Goal: Information Seeking & Learning: Find specific fact

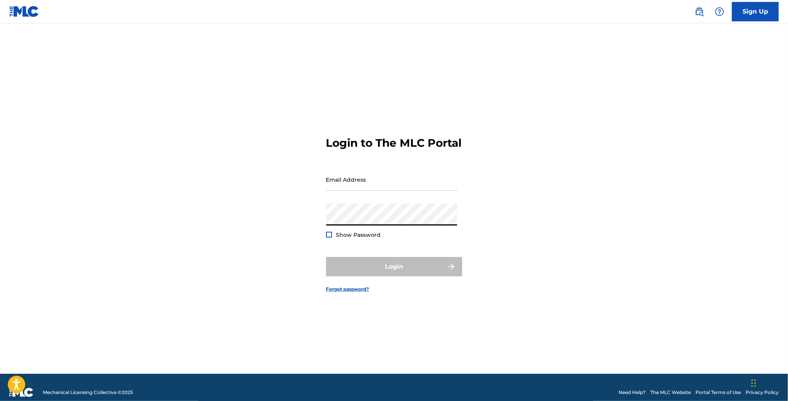
type input "[PERSON_NAME][EMAIL_ADDRESS][DOMAIN_NAME]"
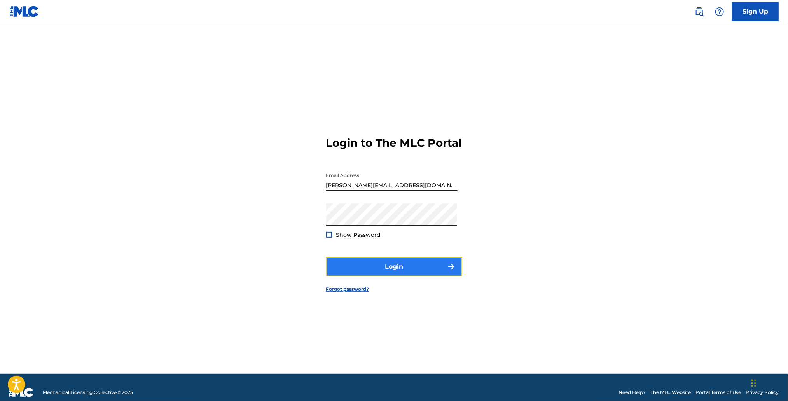
click at [413, 277] on button "Login" at bounding box center [394, 266] width 136 height 19
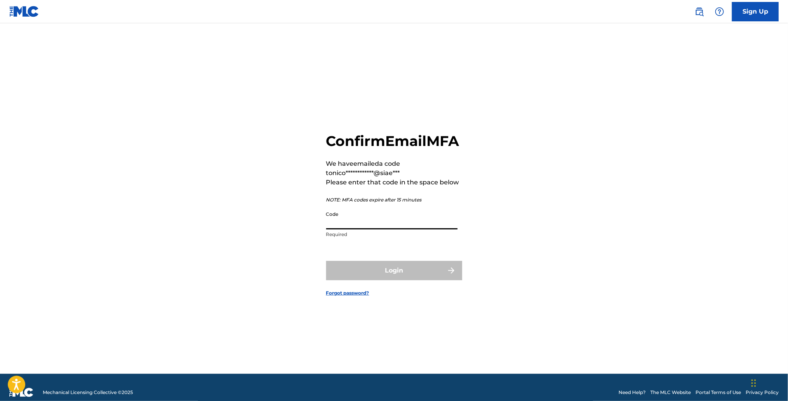
click at [343, 230] on input "Code" at bounding box center [391, 218] width 131 height 22
paste input "330470"
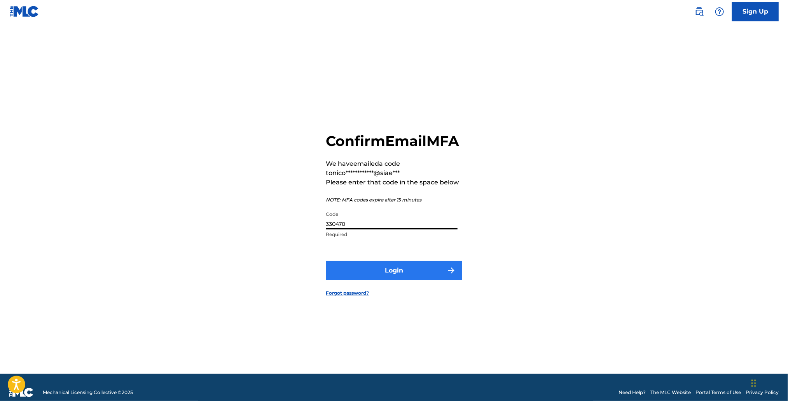
type input "330470"
click at [401, 281] on button "Login" at bounding box center [394, 270] width 136 height 19
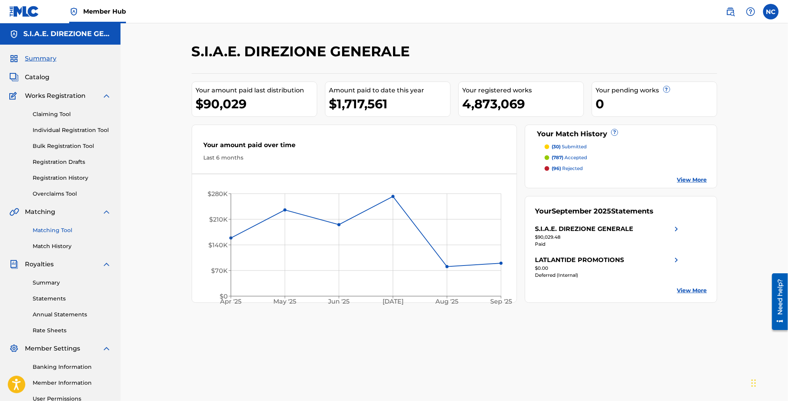
click at [55, 234] on link "Matching Tool" at bounding box center [72, 231] width 78 height 8
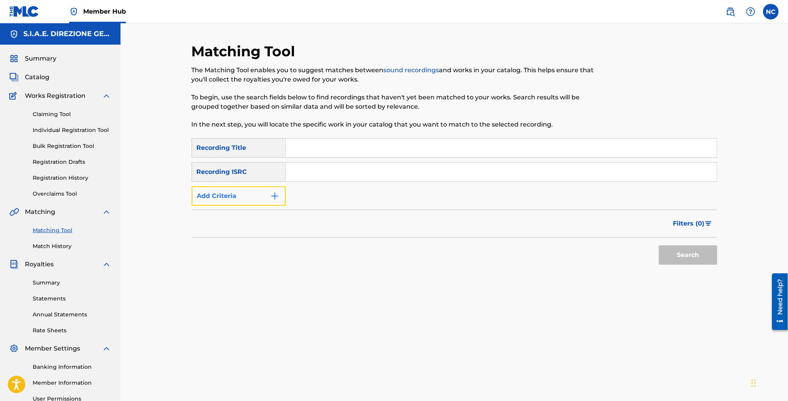
click at [278, 199] on img "Search Form" at bounding box center [274, 196] width 9 height 9
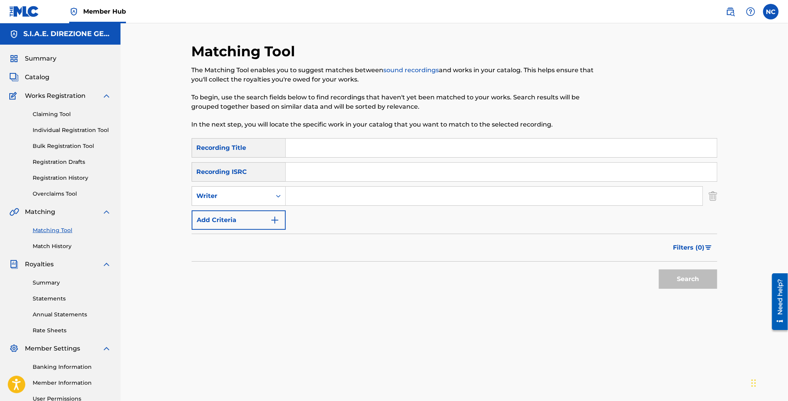
click at [315, 142] on input "Search Form" at bounding box center [501, 148] width 431 height 19
type input "metti un sera a cena film"
click at [303, 199] on input "Search Form" at bounding box center [494, 196] width 417 height 19
type input "morricone"
click at [659, 270] on button "Search" at bounding box center [688, 279] width 58 height 19
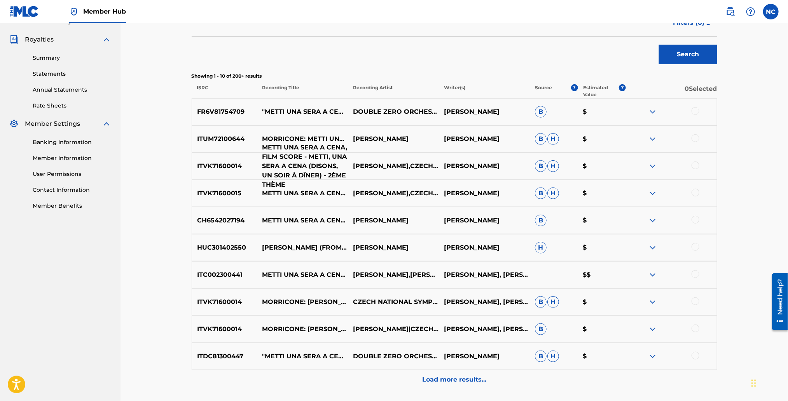
scroll to position [289, 0]
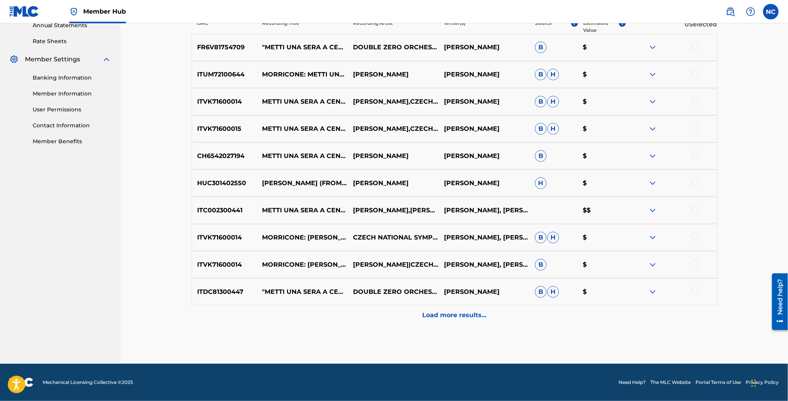
click at [472, 313] on p "Load more results..." at bounding box center [454, 315] width 64 height 9
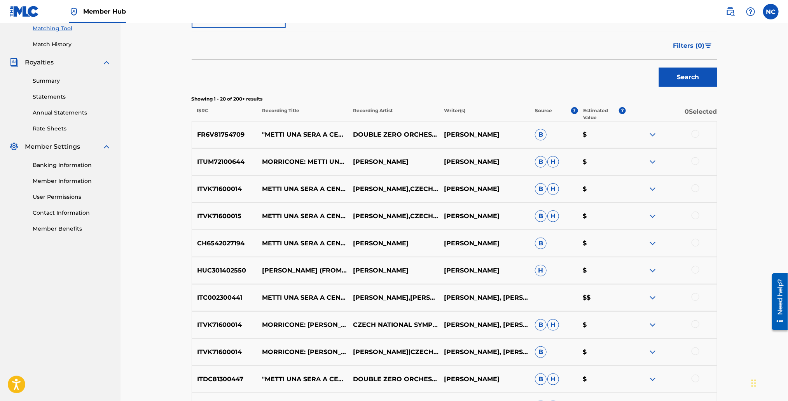
scroll to position [115, 0]
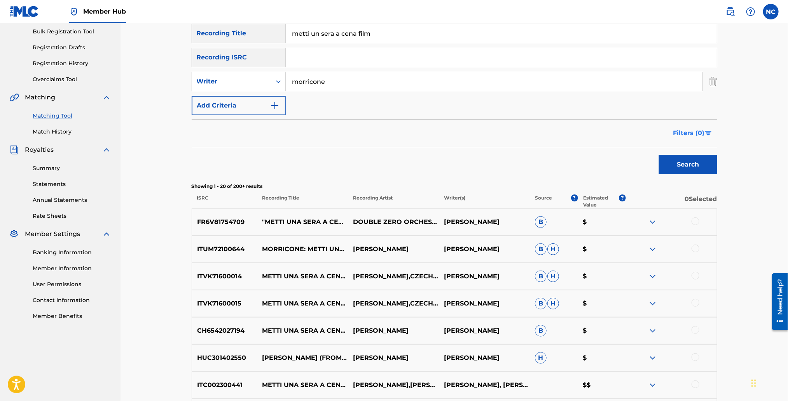
click at [700, 136] on span "Filters ( 0 )" at bounding box center [688, 133] width 31 height 9
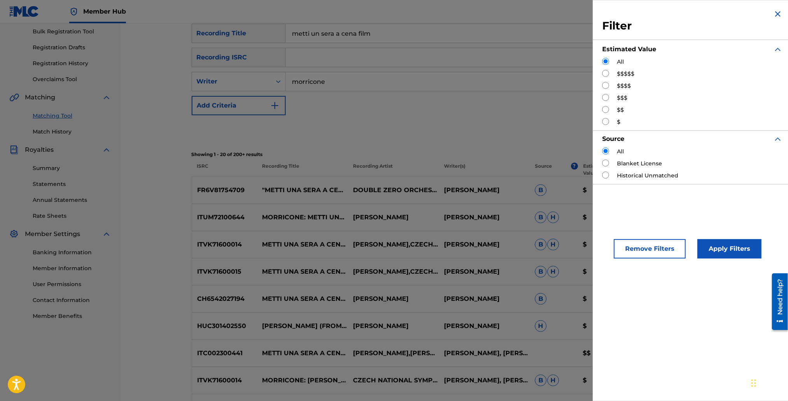
click at [605, 87] on input "Search Form" at bounding box center [605, 85] width 7 height 7
radio input "true"
click at [734, 247] on button "Apply Filters" at bounding box center [729, 248] width 64 height 19
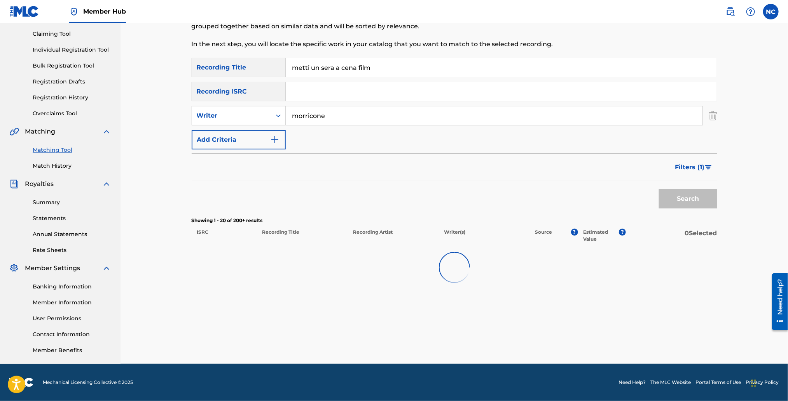
scroll to position [80, 0]
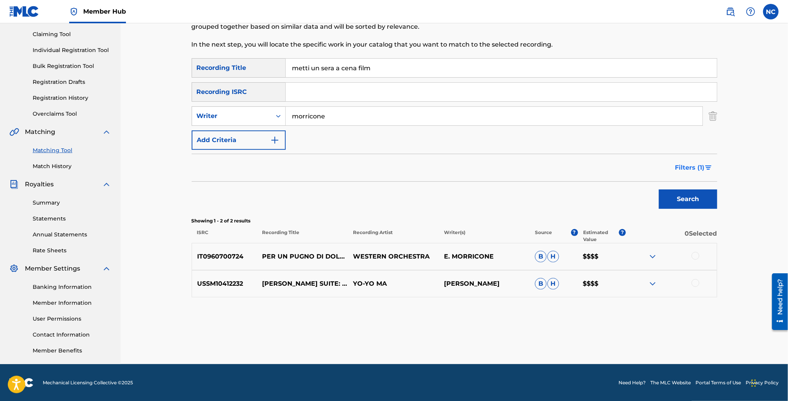
click at [706, 167] on img "Search Form" at bounding box center [708, 168] width 7 height 5
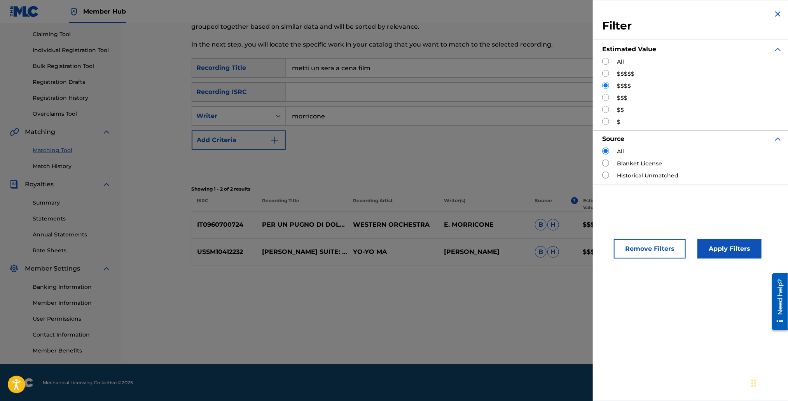
click at [612, 99] on div "$$$" at bounding box center [692, 98] width 180 height 8
click at [609, 98] on div "$$$" at bounding box center [692, 98] width 180 height 8
click at [606, 98] on input "Search Form" at bounding box center [605, 97] width 7 height 7
radio input "true"
click at [742, 255] on button "Apply Filters" at bounding box center [729, 248] width 64 height 19
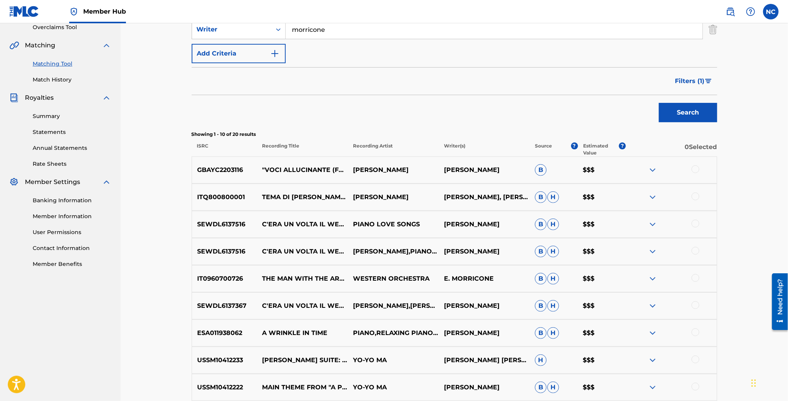
scroll to position [22, 0]
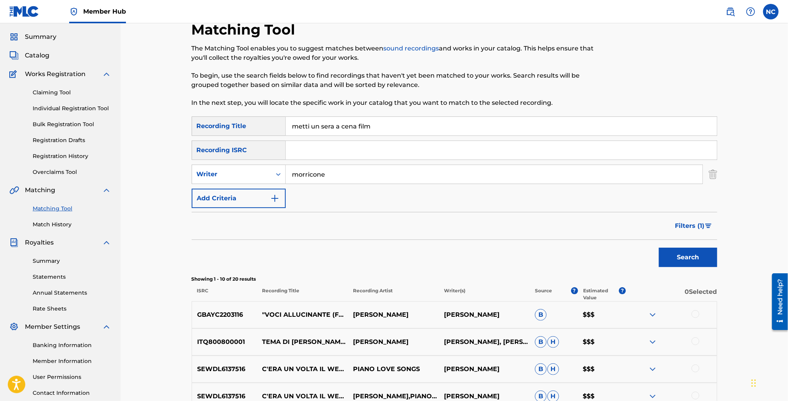
click at [387, 124] on input "metti un sera a cena film" at bounding box center [501, 126] width 431 height 19
type input "metti un sera a cena"
click at [659, 248] on button "Search" at bounding box center [688, 257] width 58 height 19
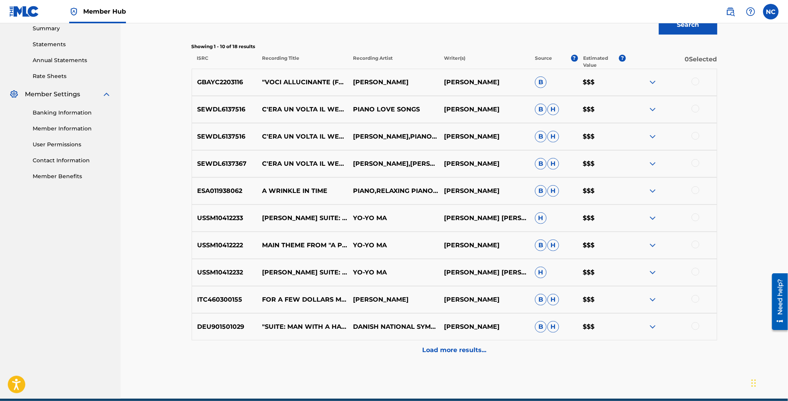
scroll to position [289, 0]
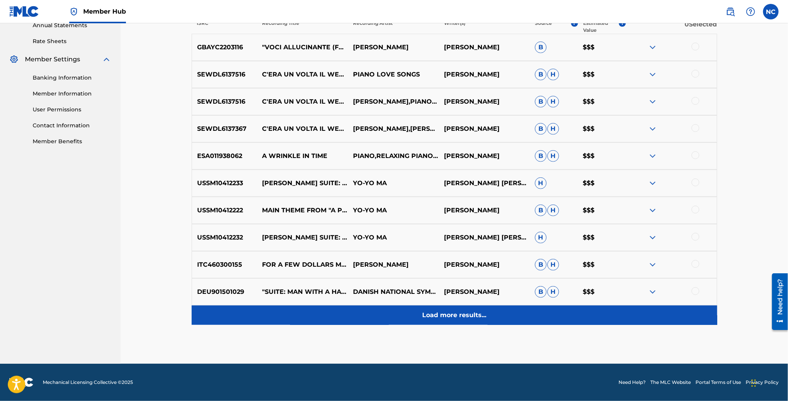
click at [462, 313] on p "Load more results..." at bounding box center [454, 315] width 64 height 9
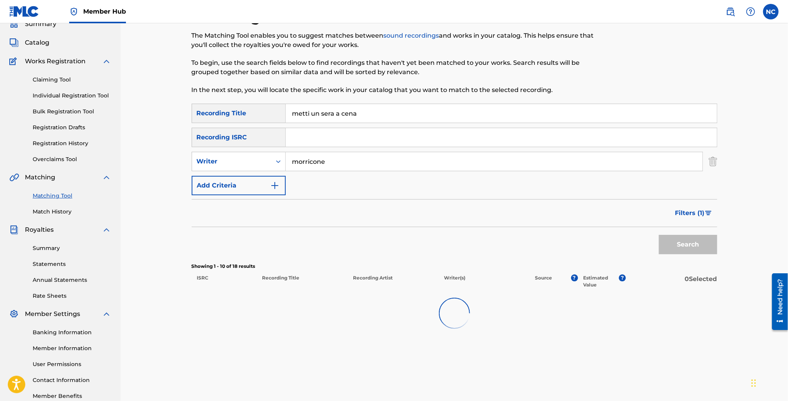
scroll to position [0, 0]
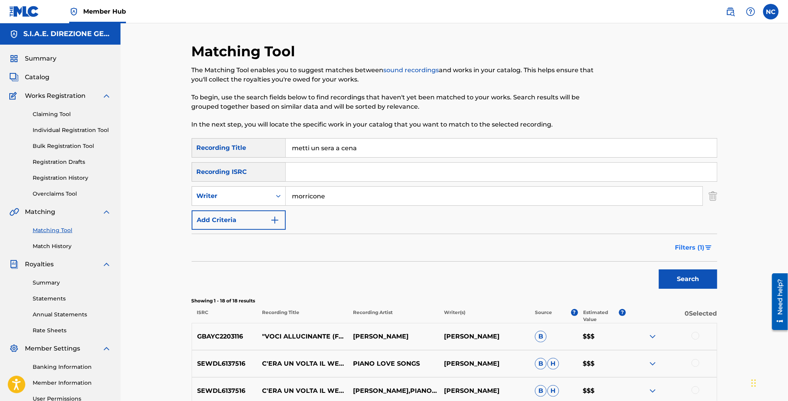
click at [695, 246] on span "Filters ( 1 )" at bounding box center [690, 247] width 30 height 9
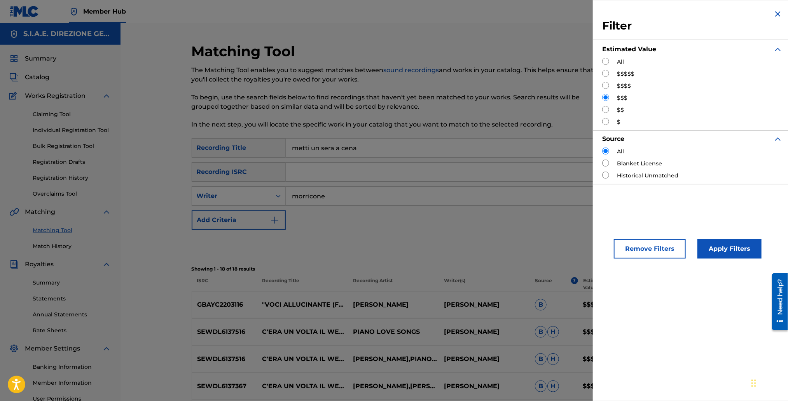
drag, startPoint x: 605, startPoint y: 61, endPoint x: 614, endPoint y: 70, distance: 12.9
click at [606, 61] on input "Search Form" at bounding box center [605, 61] width 7 height 7
radio input "true"
click at [717, 248] on button "Apply Filters" at bounding box center [729, 248] width 64 height 19
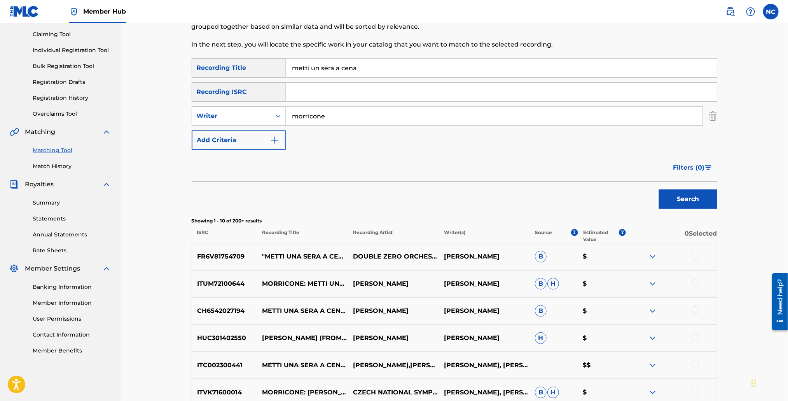
scroll to position [255, 0]
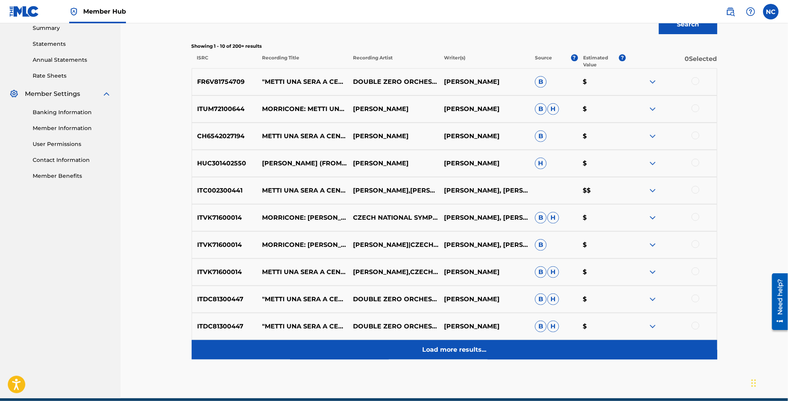
click at [458, 348] on p "Load more results..." at bounding box center [454, 349] width 64 height 9
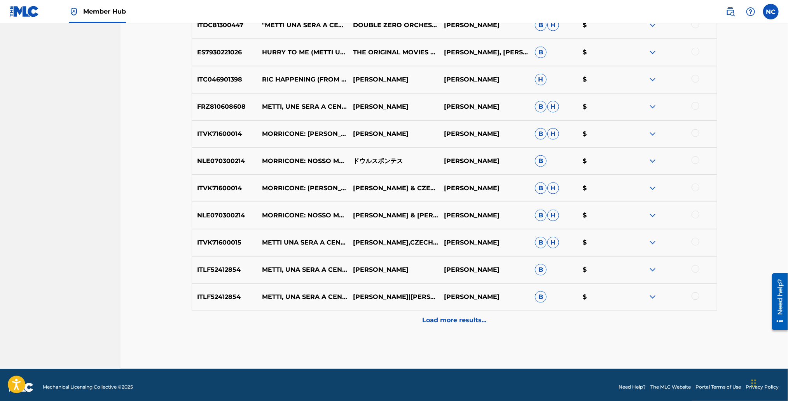
scroll to position [561, 0]
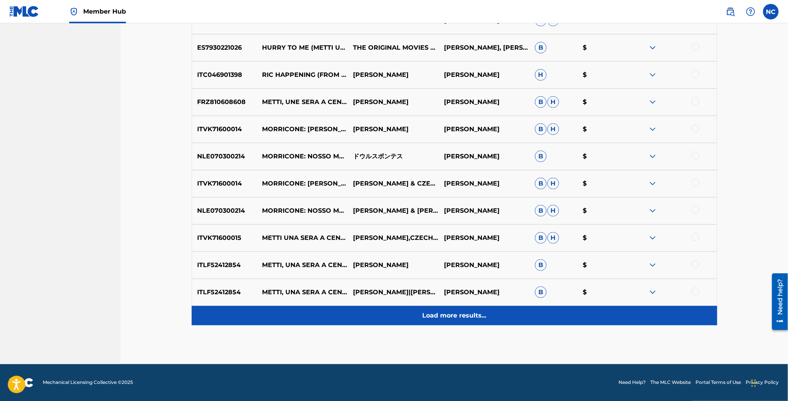
click at [433, 314] on p "Load more results..." at bounding box center [454, 315] width 64 height 9
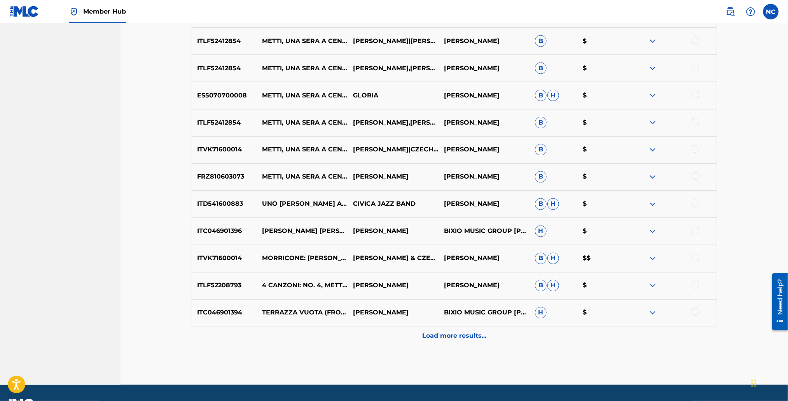
scroll to position [833, 0]
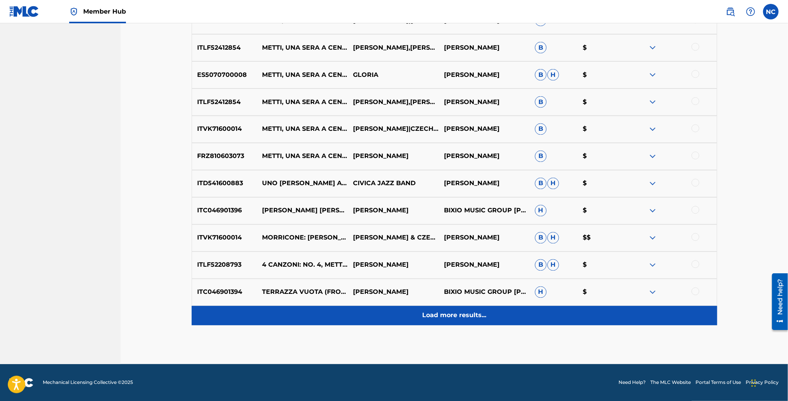
click at [441, 312] on p "Load more results..." at bounding box center [454, 315] width 64 height 9
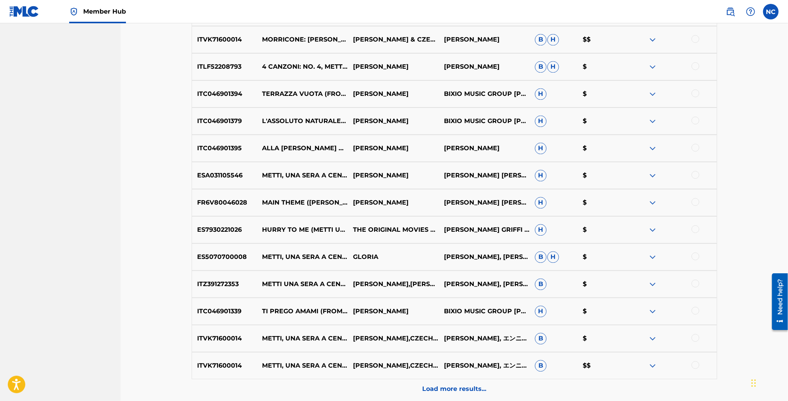
scroll to position [1066, 0]
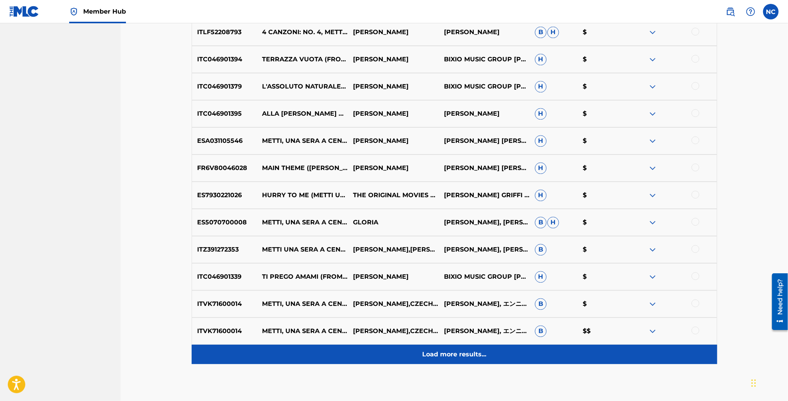
click at [478, 359] on div "Load more results..." at bounding box center [454, 354] width 525 height 19
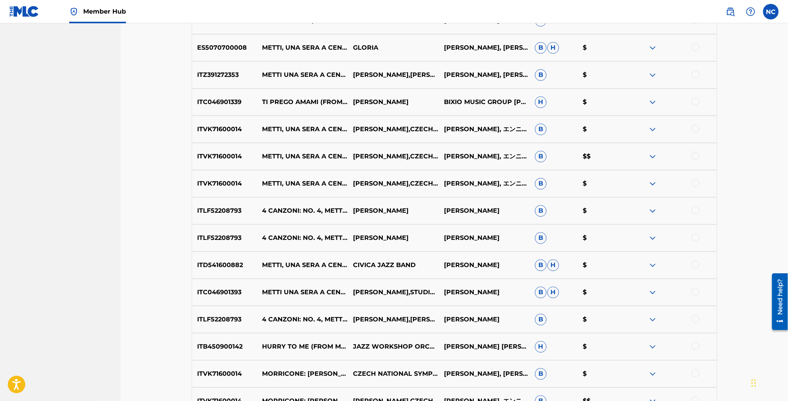
scroll to position [1377, 0]
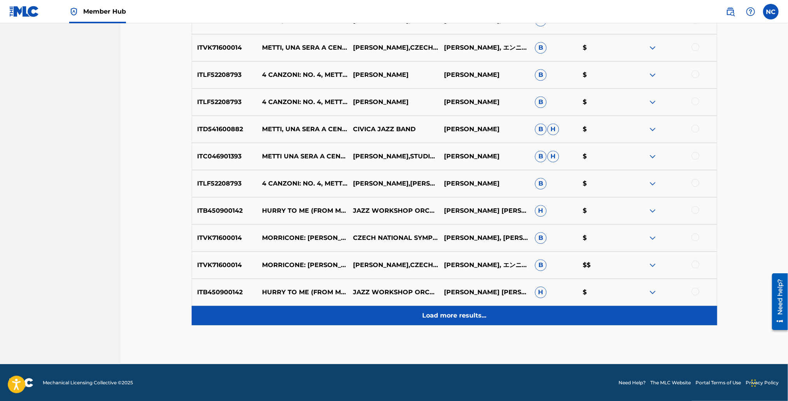
click at [446, 315] on p "Load more results..." at bounding box center [454, 315] width 64 height 9
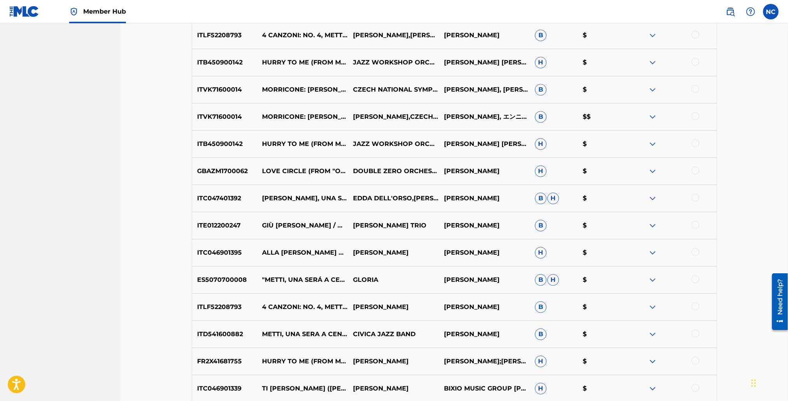
scroll to position [1649, 0]
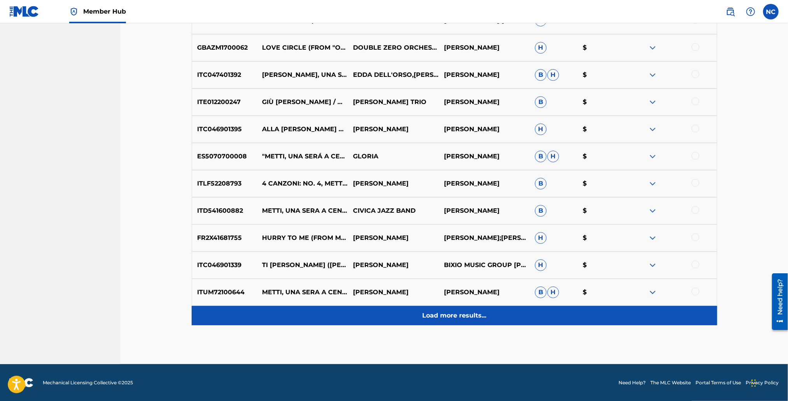
click at [452, 308] on div "Load more results..." at bounding box center [454, 315] width 525 height 19
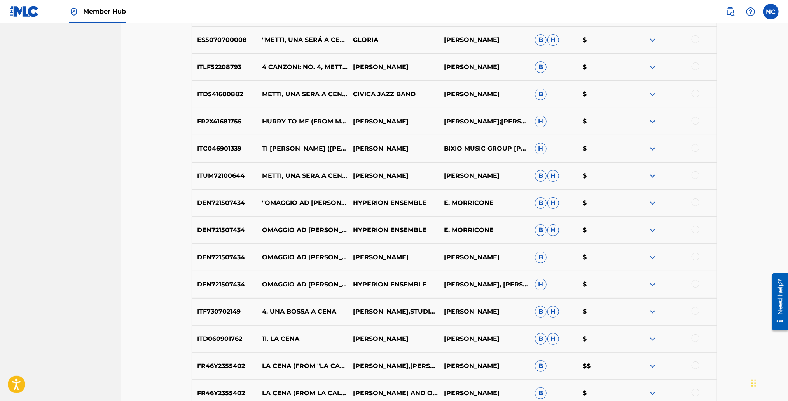
scroll to position [1882, 0]
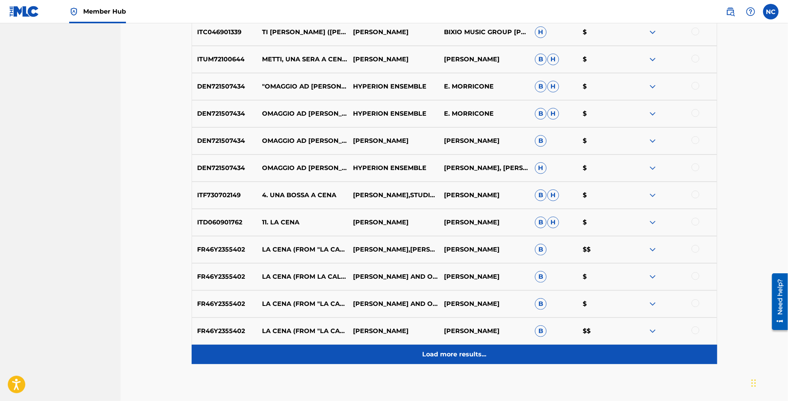
click at [478, 355] on p "Load more results..." at bounding box center [454, 354] width 64 height 9
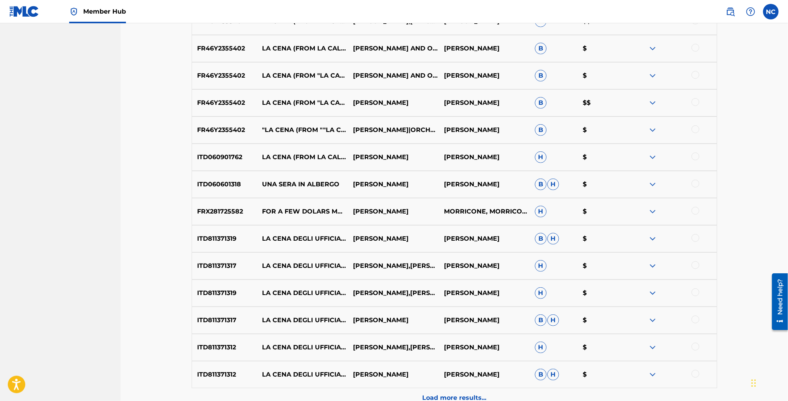
scroll to position [2193, 0]
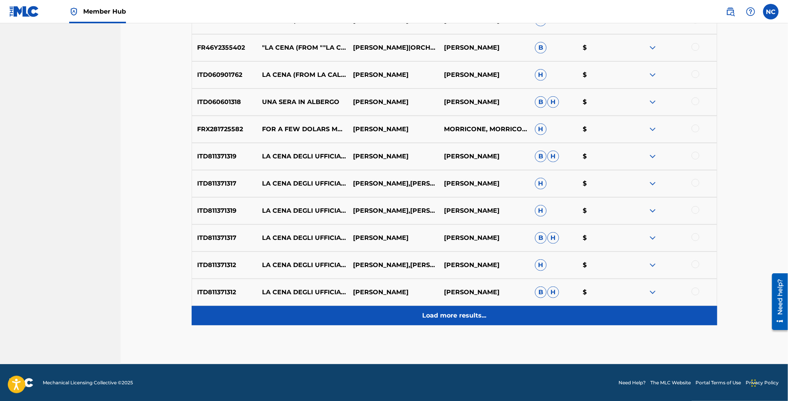
click at [470, 315] on p "Load more results..." at bounding box center [454, 315] width 64 height 9
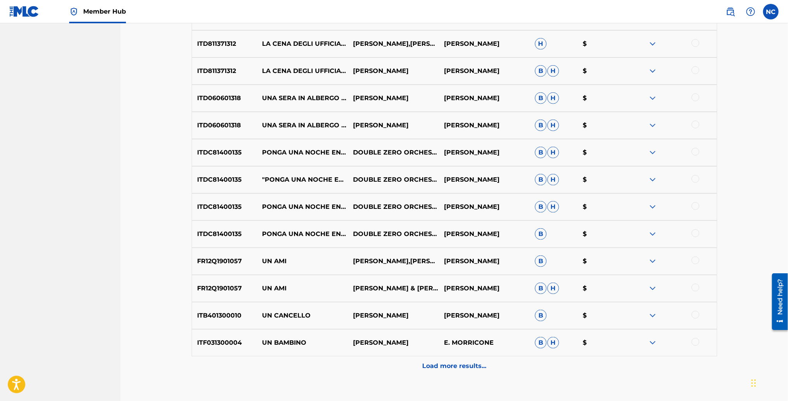
scroll to position [2465, 0]
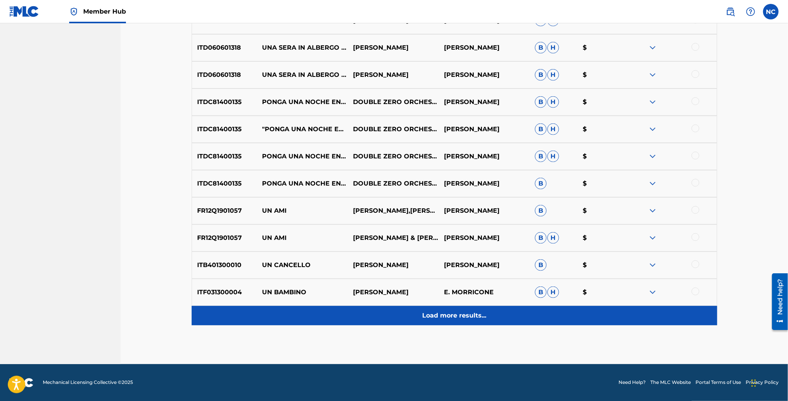
click at [474, 310] on div "Load more results..." at bounding box center [454, 315] width 525 height 19
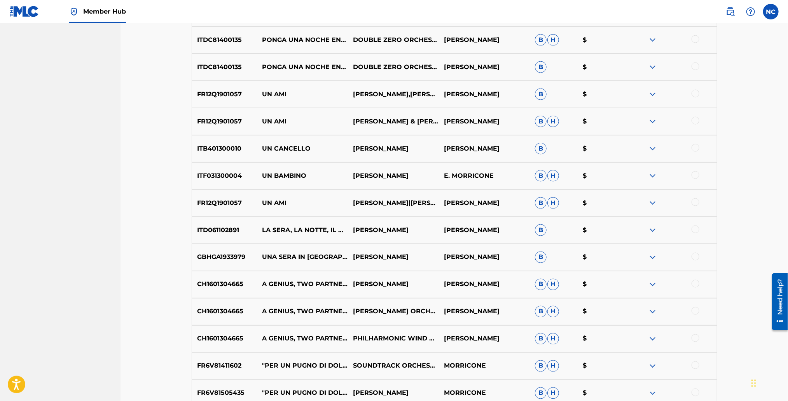
scroll to position [2736, 0]
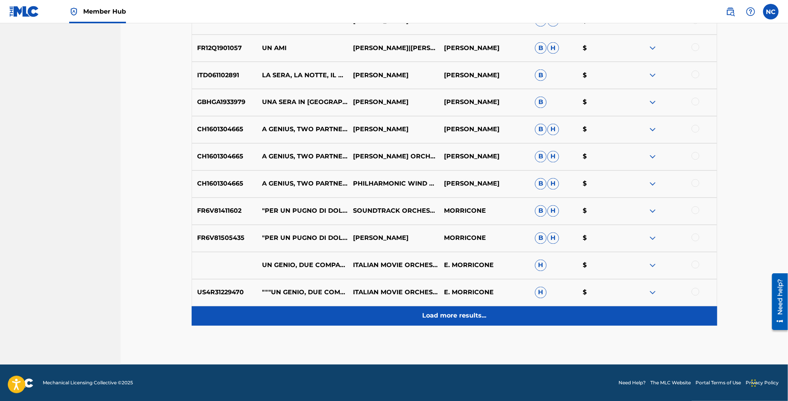
click at [434, 317] on p "Load more results..." at bounding box center [454, 316] width 64 height 9
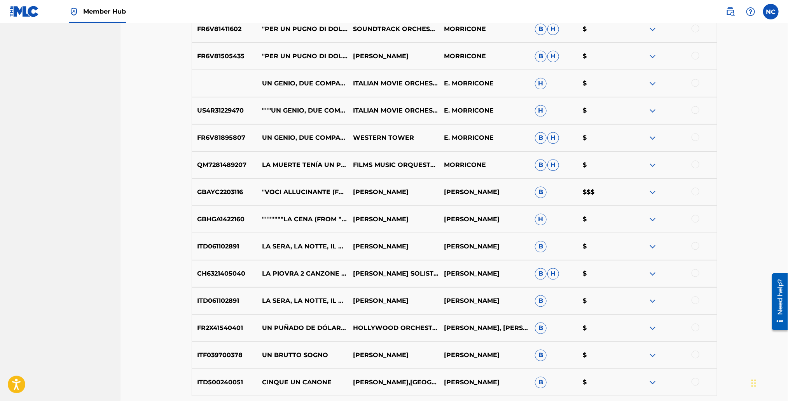
scroll to position [3009, 0]
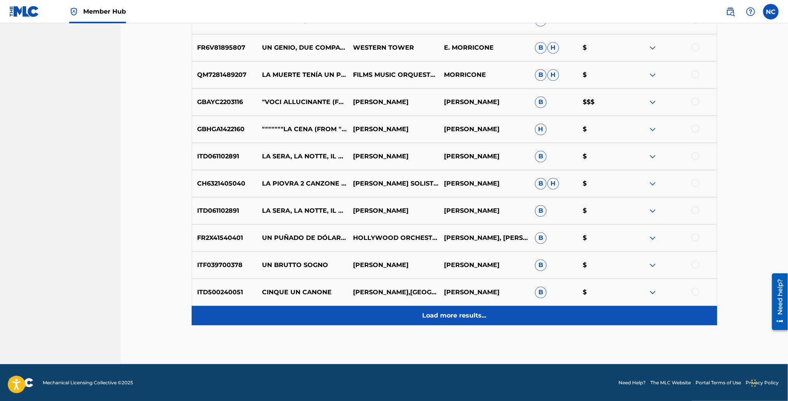
click at [447, 314] on p "Load more results..." at bounding box center [454, 315] width 64 height 9
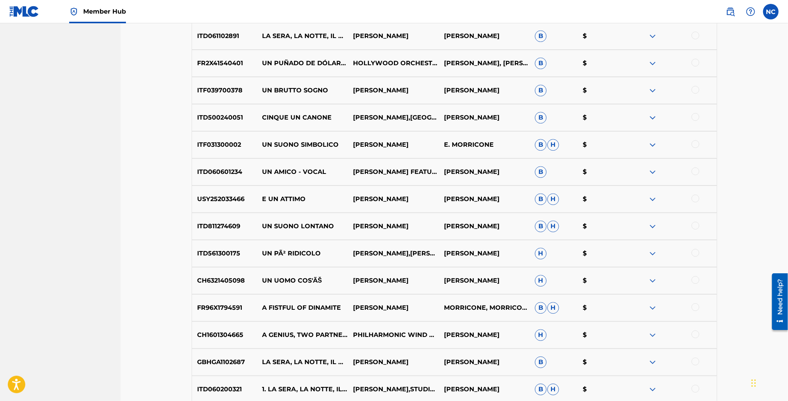
scroll to position [3280, 0]
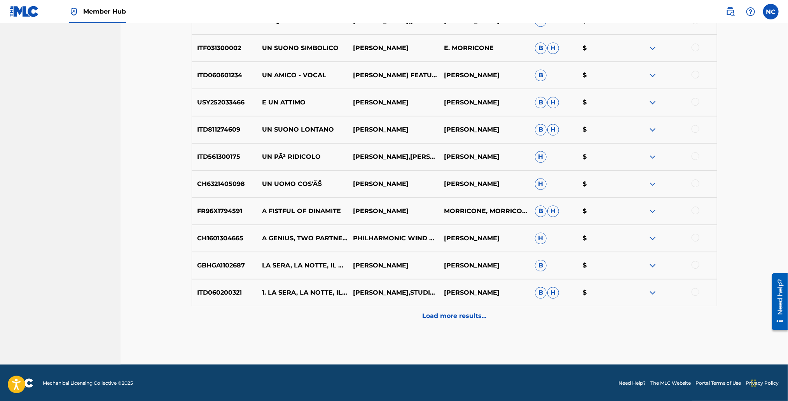
click at [447, 314] on p "Load more results..." at bounding box center [454, 316] width 64 height 9
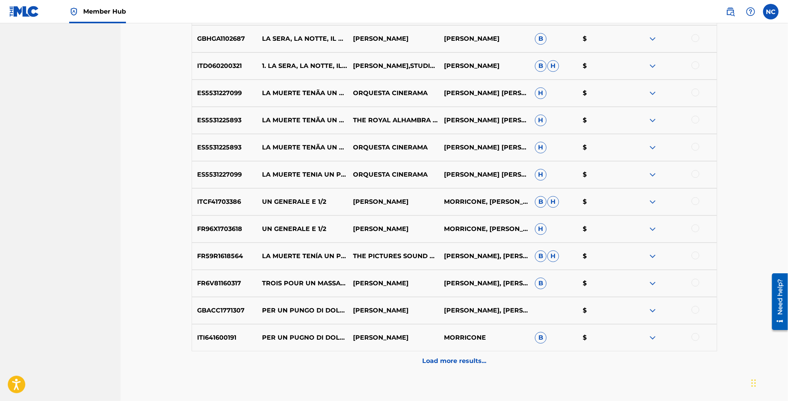
scroll to position [3552, 0]
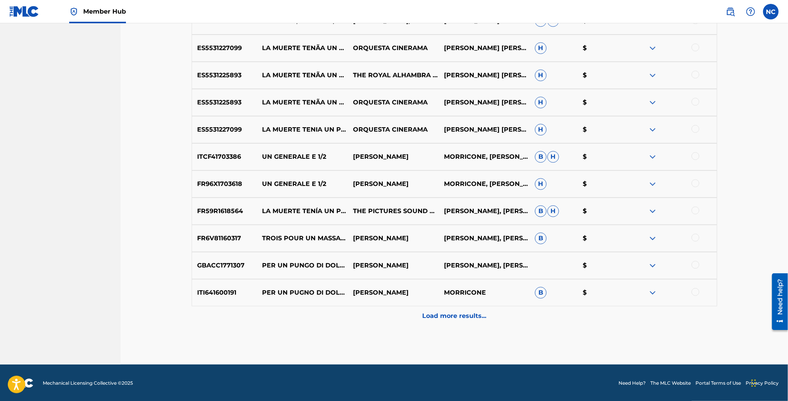
click at [447, 314] on p "Load more results..." at bounding box center [454, 316] width 64 height 9
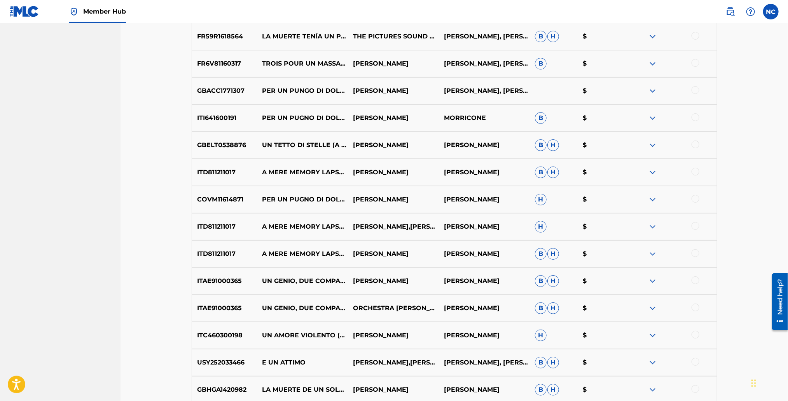
scroll to position [3825, 0]
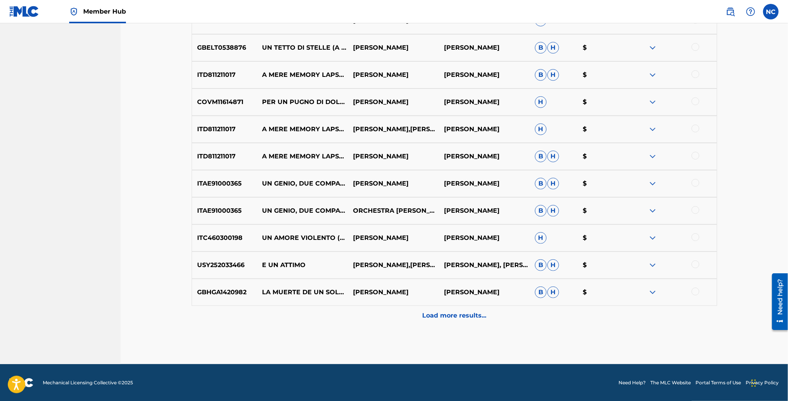
click at [447, 314] on p "Load more results..." at bounding box center [454, 315] width 64 height 9
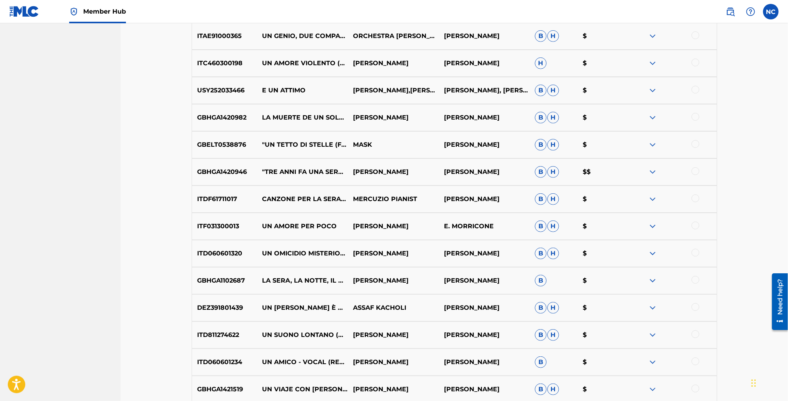
scroll to position [4096, 0]
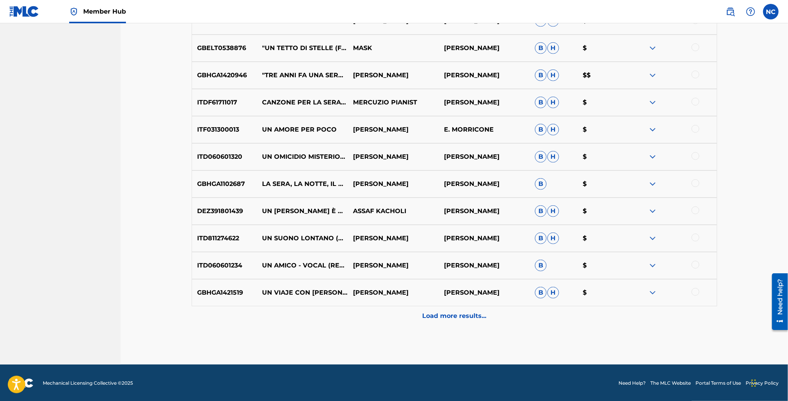
click at [447, 314] on p "Load more results..." at bounding box center [454, 316] width 64 height 9
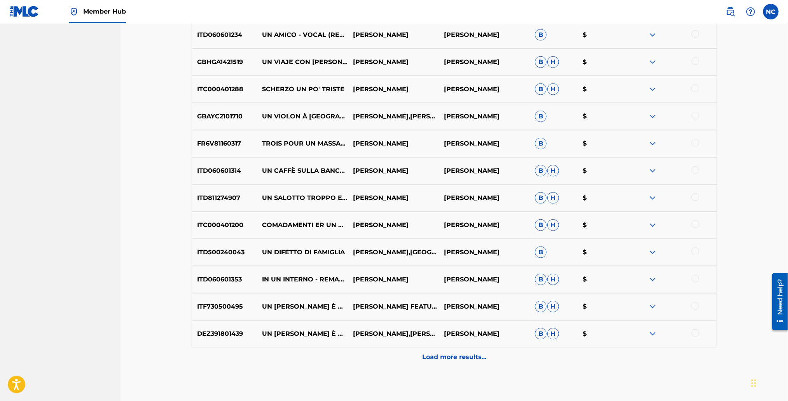
scroll to position [4368, 0]
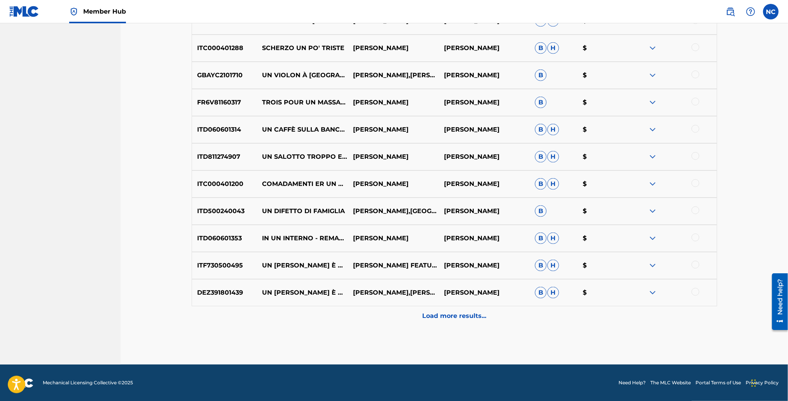
click at [447, 314] on p "Load more results..." at bounding box center [454, 316] width 64 height 9
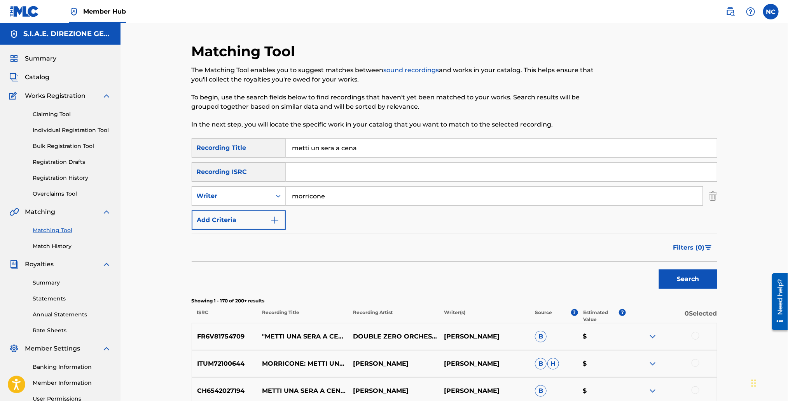
scroll to position [174, 0]
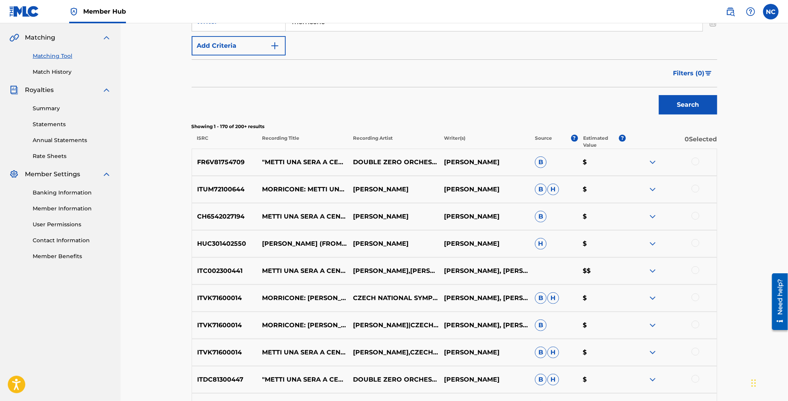
click at [696, 161] on div at bounding box center [695, 162] width 8 height 8
click at [695, 187] on div at bounding box center [695, 189] width 8 height 8
click at [694, 215] on div at bounding box center [695, 216] width 8 height 8
click at [696, 245] on div at bounding box center [695, 243] width 8 height 8
click at [697, 271] on div at bounding box center [695, 271] width 8 height 8
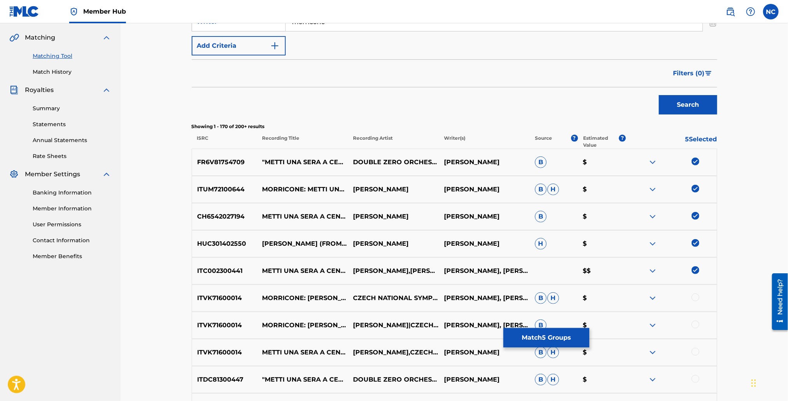
click at [695, 300] on div at bounding box center [695, 298] width 8 height 8
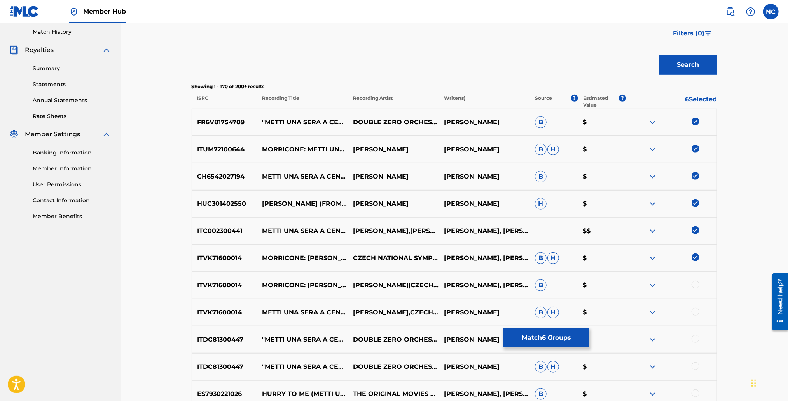
scroll to position [233, 0]
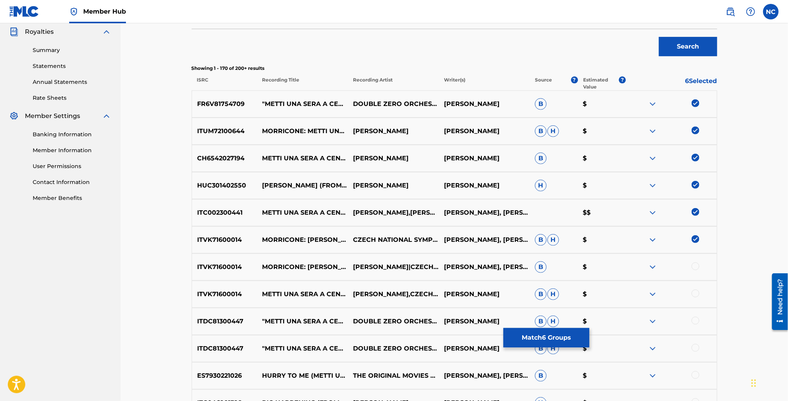
click at [694, 266] on div at bounding box center [695, 267] width 8 height 8
click at [691, 292] on div at bounding box center [671, 294] width 91 height 9
click at [695, 295] on div at bounding box center [695, 294] width 8 height 8
click at [696, 318] on div at bounding box center [695, 321] width 8 height 8
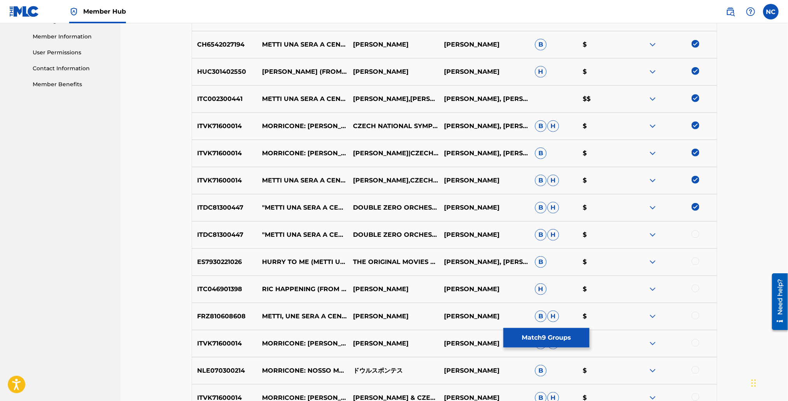
scroll to position [349, 0]
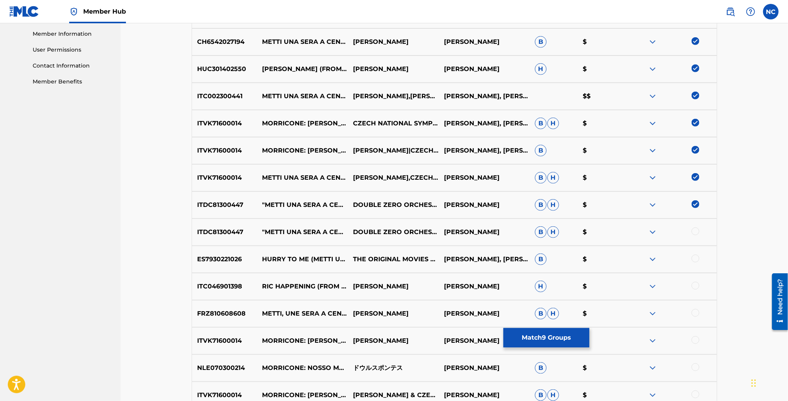
click at [696, 230] on div at bounding box center [695, 232] width 8 height 8
click at [696, 253] on div "ES7930221026 HURRY TO ME (METTI UNA SERA A CENA) THE ORIGINAL MOVIES ORCHESTRA …" at bounding box center [454, 259] width 525 height 27
click at [692, 259] on div at bounding box center [695, 259] width 8 height 8
click at [697, 285] on div at bounding box center [695, 286] width 8 height 8
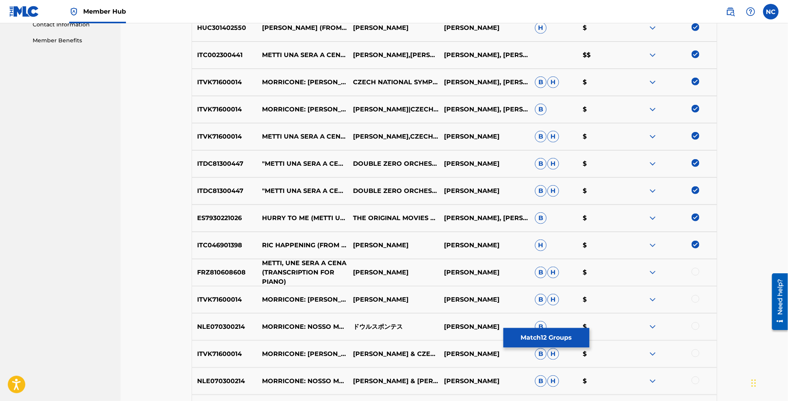
scroll to position [408, 0]
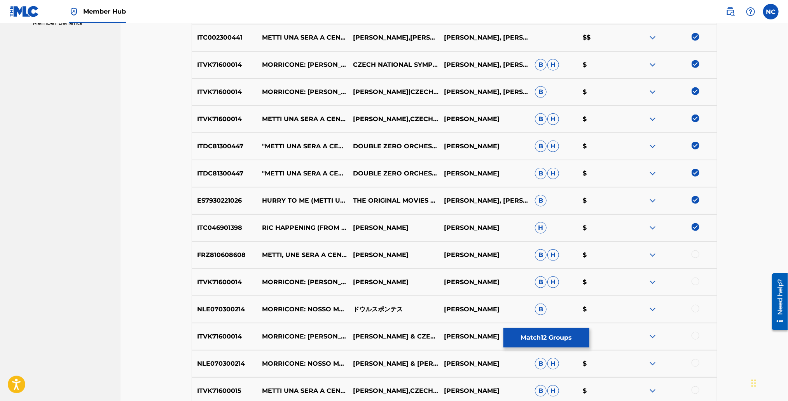
click at [698, 254] on div at bounding box center [695, 255] width 8 height 8
click at [698, 284] on div at bounding box center [695, 282] width 8 height 8
click at [694, 309] on div at bounding box center [695, 309] width 8 height 8
click at [694, 335] on div at bounding box center [695, 336] width 8 height 8
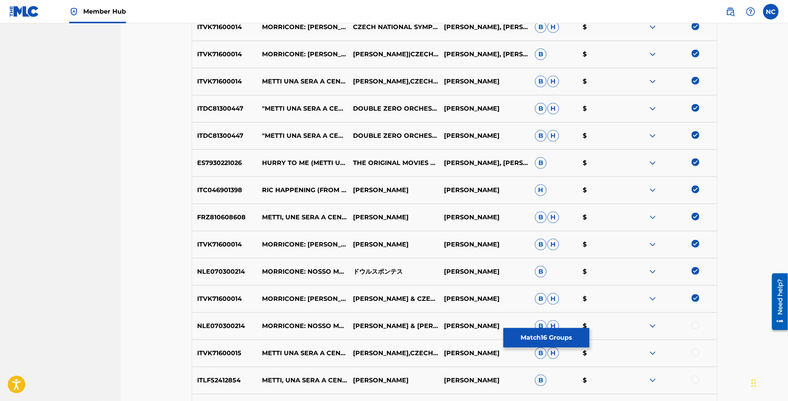
scroll to position [466, 0]
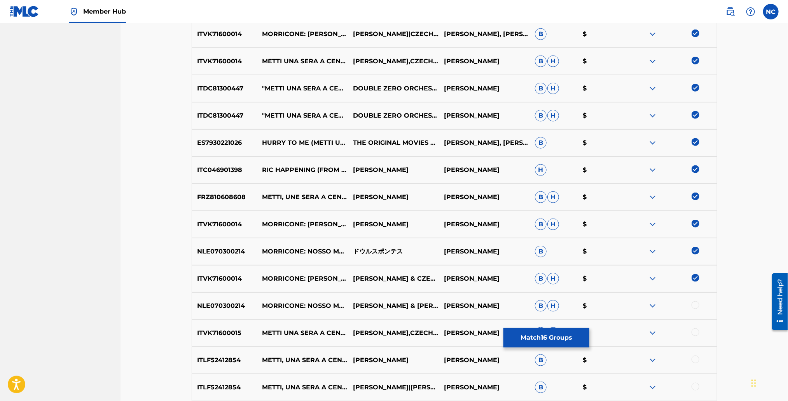
click at [696, 302] on div at bounding box center [695, 305] width 8 height 8
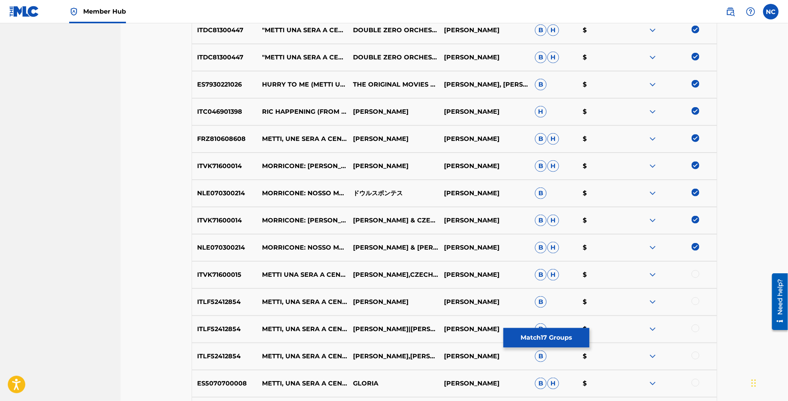
click at [697, 274] on div at bounding box center [695, 274] width 8 height 8
click at [697, 299] on div at bounding box center [695, 302] width 8 height 8
click at [695, 300] on img at bounding box center [695, 302] width 8 height 8
click at [695, 323] on div "ITLF52412854 METTI, UNA SERA A CENA, FOR FLUTE AND PIANO GILDA BUTTÀ|PAOLO ZAMP…" at bounding box center [454, 329] width 525 height 27
click at [696, 303] on div at bounding box center [695, 302] width 8 height 8
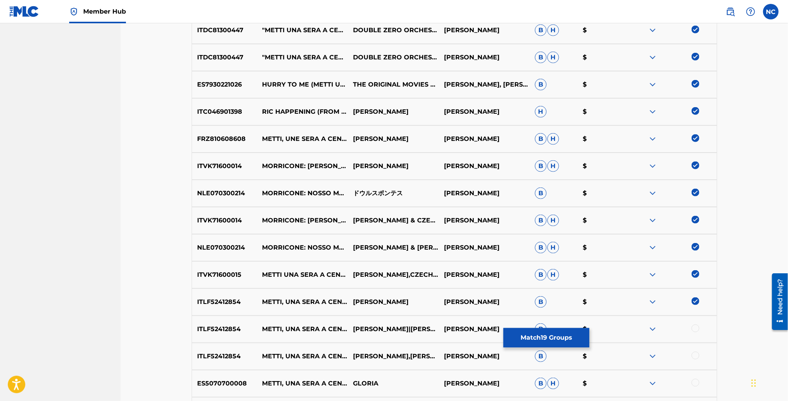
click at [696, 327] on div at bounding box center [695, 329] width 8 height 8
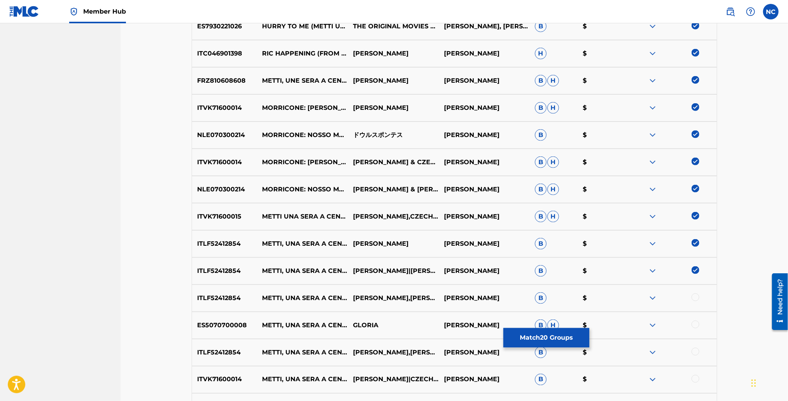
click at [692, 298] on div at bounding box center [695, 298] width 8 height 8
click at [693, 321] on div at bounding box center [695, 325] width 8 height 8
click at [696, 350] on div at bounding box center [695, 352] width 8 height 8
click at [696, 378] on div at bounding box center [695, 379] width 8 height 8
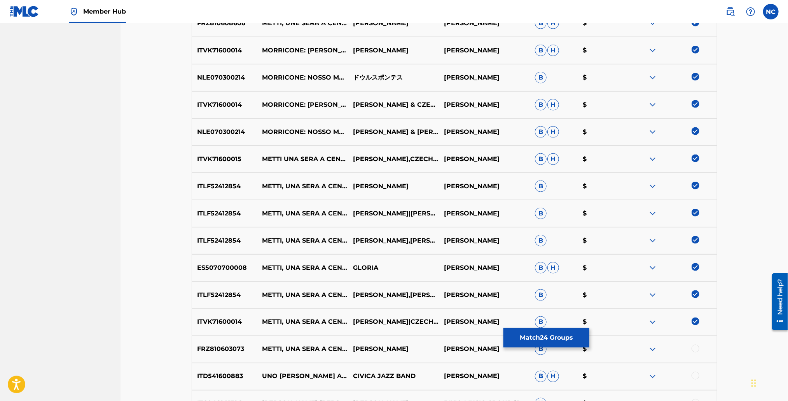
scroll to position [699, 0]
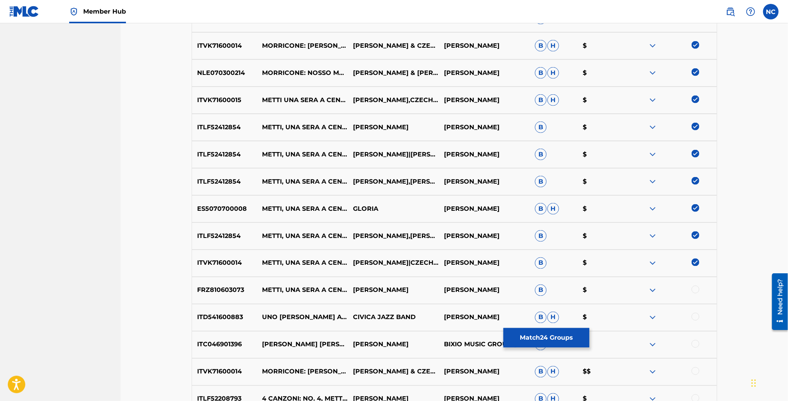
click at [695, 288] on div at bounding box center [695, 290] width 8 height 8
click at [695, 315] on div at bounding box center [695, 317] width 8 height 8
click at [696, 343] on div at bounding box center [695, 344] width 8 height 8
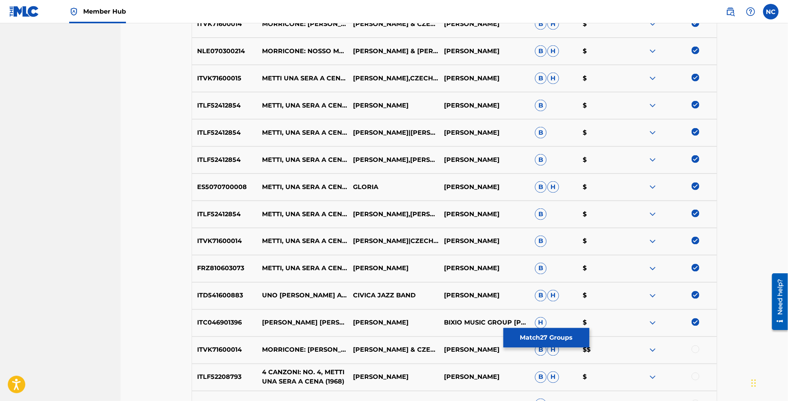
scroll to position [757, 0]
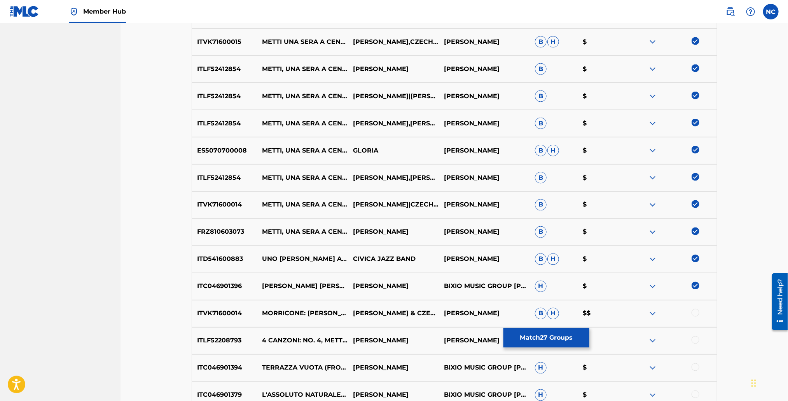
click at [694, 313] on div at bounding box center [695, 313] width 8 height 8
click at [693, 342] on div at bounding box center [695, 340] width 8 height 8
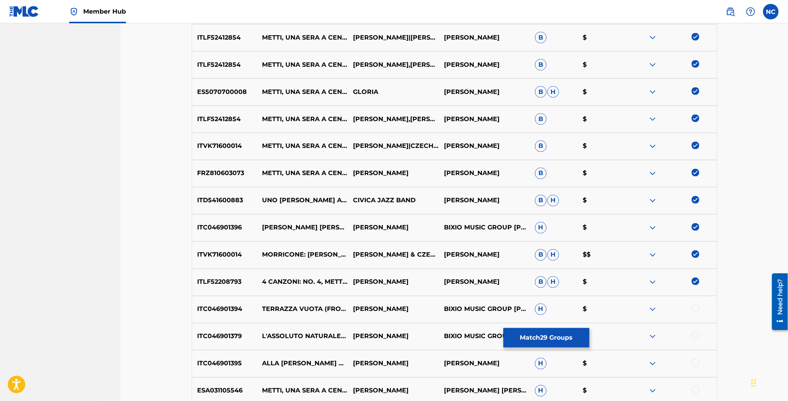
scroll to position [990, 0]
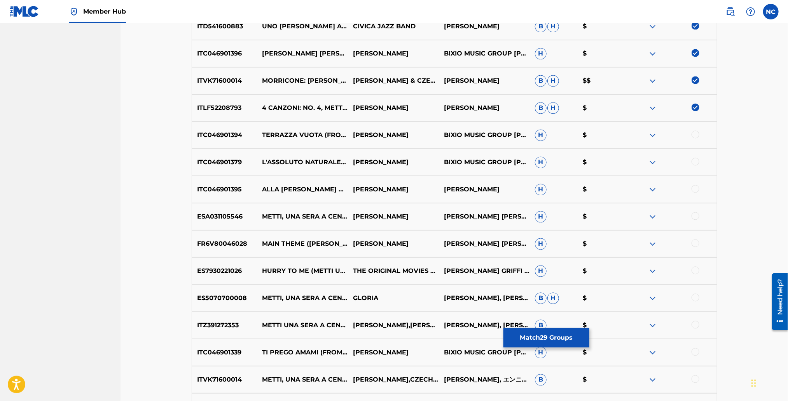
click at [693, 133] on div at bounding box center [695, 135] width 8 height 8
click at [694, 158] on div at bounding box center [671, 162] width 91 height 9
click at [694, 189] on div at bounding box center [695, 189] width 8 height 8
click at [695, 164] on div at bounding box center [695, 162] width 8 height 8
click at [694, 216] on div at bounding box center [695, 216] width 8 height 8
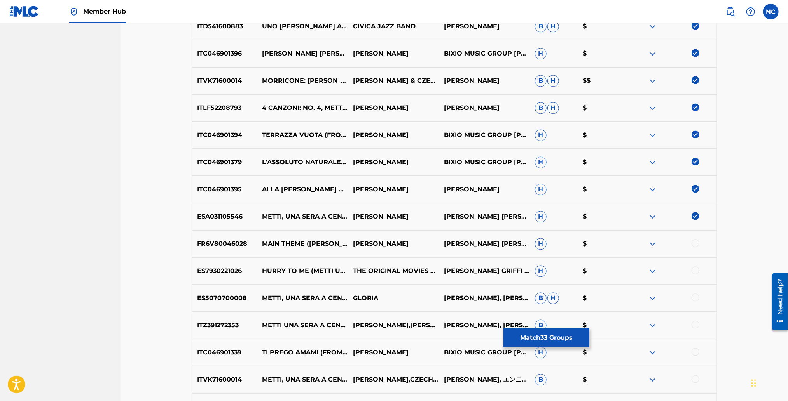
click at [695, 244] on div at bounding box center [695, 243] width 8 height 8
click at [692, 268] on div at bounding box center [695, 271] width 8 height 8
click at [697, 299] on div at bounding box center [695, 298] width 8 height 8
click at [694, 325] on div at bounding box center [695, 325] width 8 height 8
click at [696, 350] on div at bounding box center [695, 352] width 8 height 8
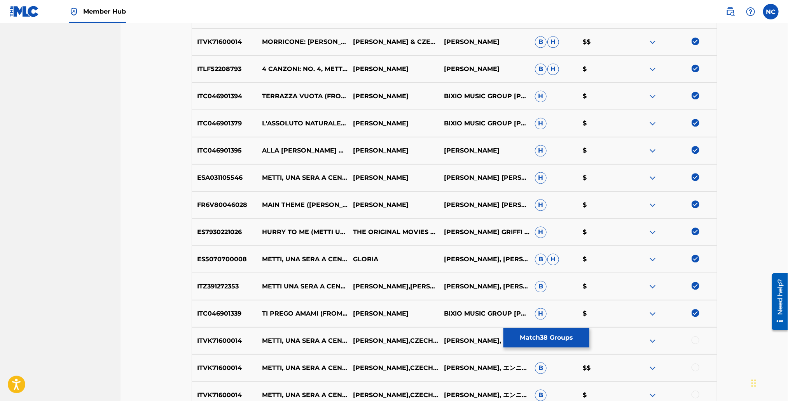
scroll to position [1049, 0]
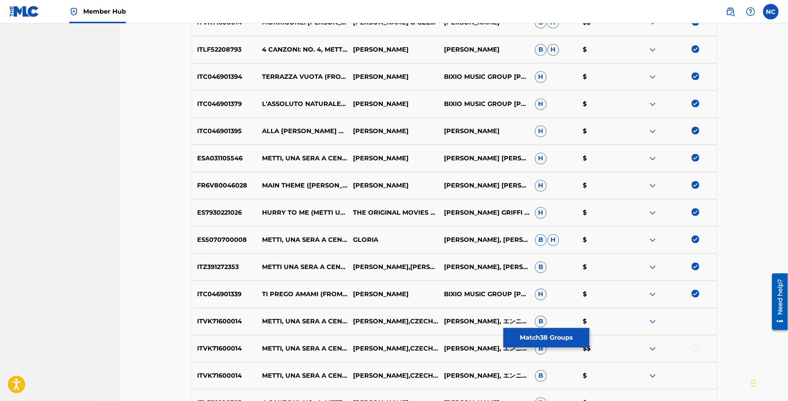
click at [696, 317] on div at bounding box center [695, 321] width 8 height 8
click at [693, 347] on div at bounding box center [695, 348] width 8 height 8
click at [693, 371] on div at bounding box center [695, 375] width 8 height 8
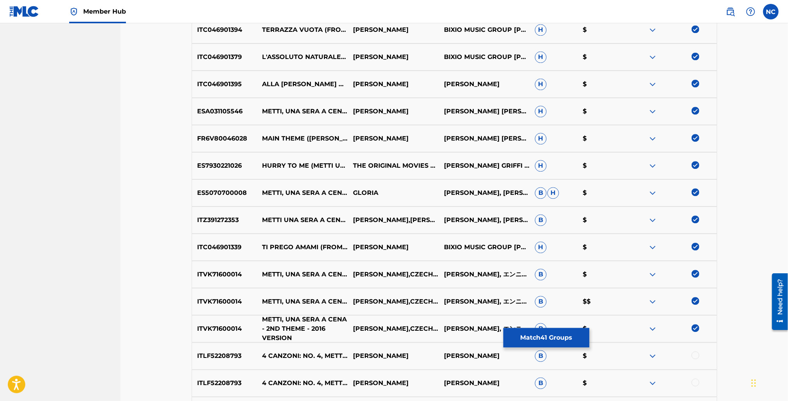
scroll to position [1165, 0]
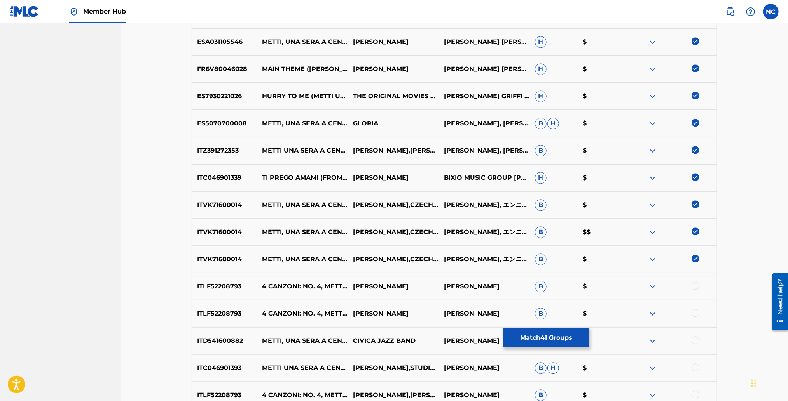
click at [695, 288] on div at bounding box center [695, 286] width 8 height 8
click at [693, 313] on div at bounding box center [695, 313] width 8 height 8
click at [694, 340] on div at bounding box center [695, 340] width 8 height 8
click at [696, 364] on div at bounding box center [695, 368] width 8 height 8
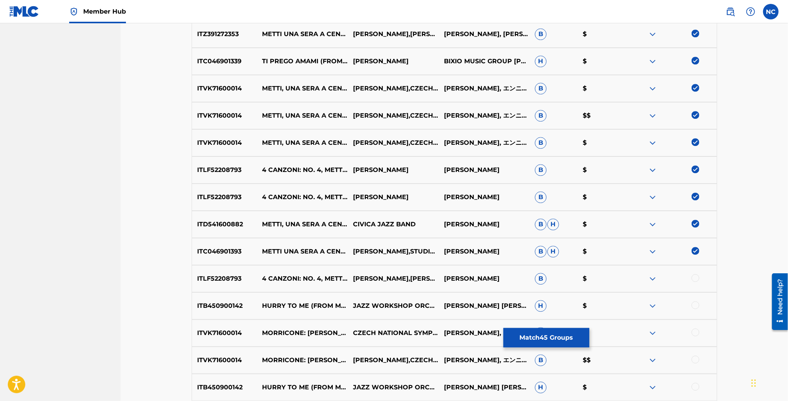
click at [694, 279] on div at bounding box center [695, 278] width 8 height 8
click at [695, 300] on div "ITB450900142 HURRY TO ME (FROM METTI UNA SERA A CENA ) JAZZ WORKSHOP ORCHESTRA …" at bounding box center [454, 306] width 525 height 27
click at [691, 306] on div at bounding box center [671, 305] width 91 height 9
click at [692, 331] on div at bounding box center [695, 333] width 8 height 8
click at [694, 306] on div at bounding box center [695, 305] width 8 height 8
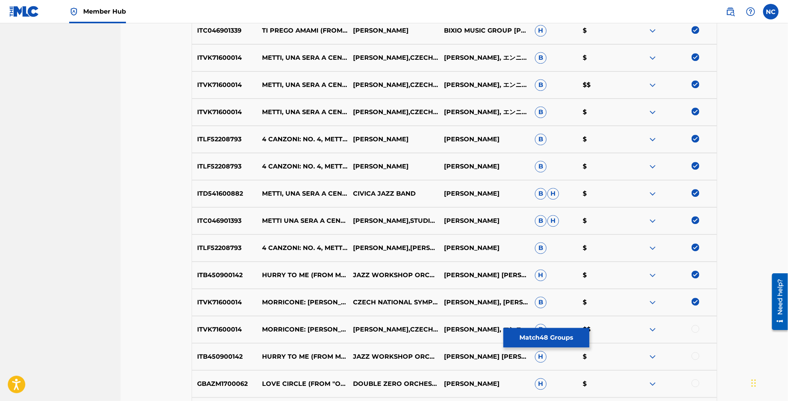
scroll to position [1340, 0]
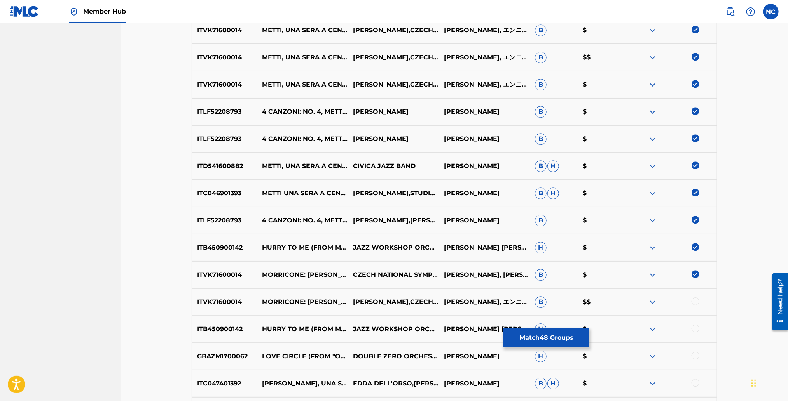
click at [696, 303] on div at bounding box center [695, 302] width 8 height 8
click at [695, 328] on div at bounding box center [695, 329] width 8 height 8
click at [693, 354] on div at bounding box center [695, 356] width 8 height 8
click at [696, 381] on div at bounding box center [695, 383] width 8 height 8
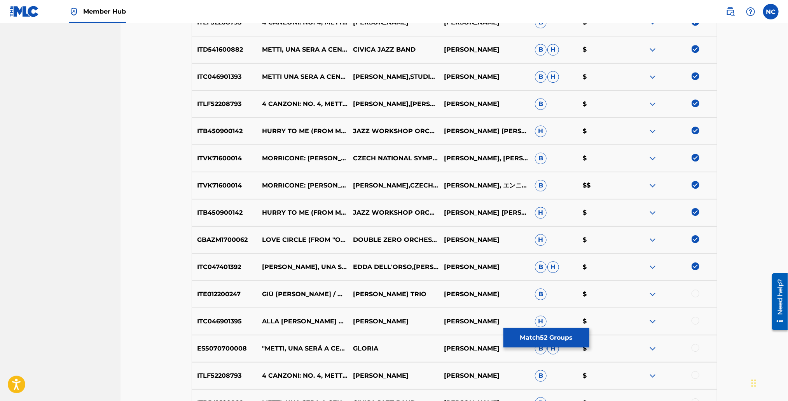
click at [695, 295] on div at bounding box center [695, 294] width 8 height 8
click at [696, 322] on div at bounding box center [695, 321] width 8 height 8
click at [696, 350] on div at bounding box center [671, 348] width 91 height 9
click at [694, 371] on div at bounding box center [695, 375] width 8 height 8
click at [696, 349] on div at bounding box center [695, 348] width 8 height 8
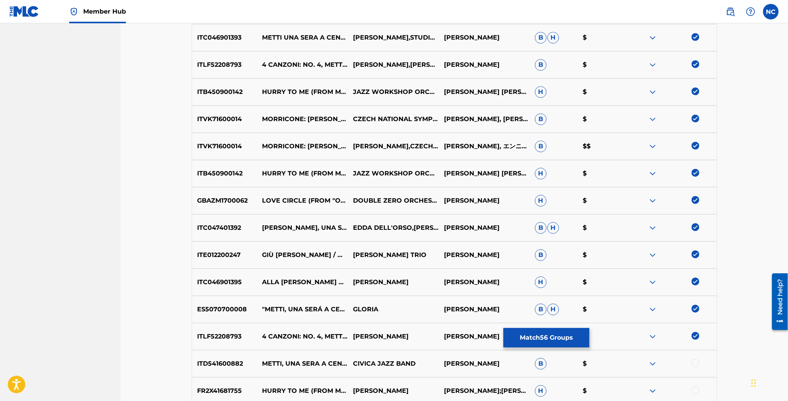
scroll to position [1515, 0]
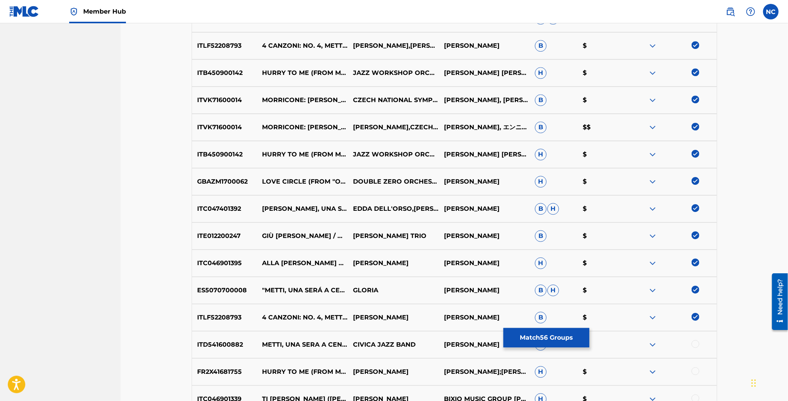
click at [696, 344] on div at bounding box center [695, 344] width 8 height 8
click at [694, 371] on div at bounding box center [695, 372] width 8 height 8
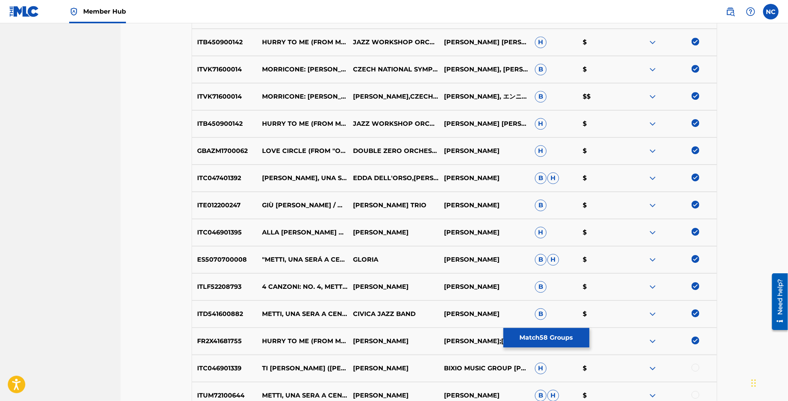
scroll to position [1573, 0]
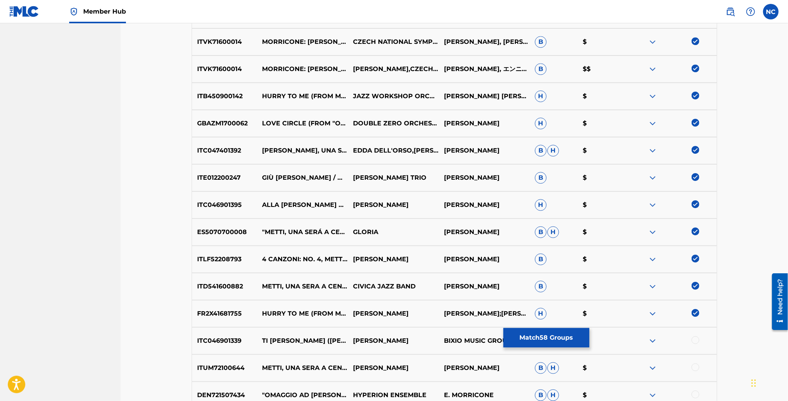
click at [694, 337] on div at bounding box center [695, 340] width 8 height 8
click at [694, 367] on div at bounding box center [695, 368] width 8 height 8
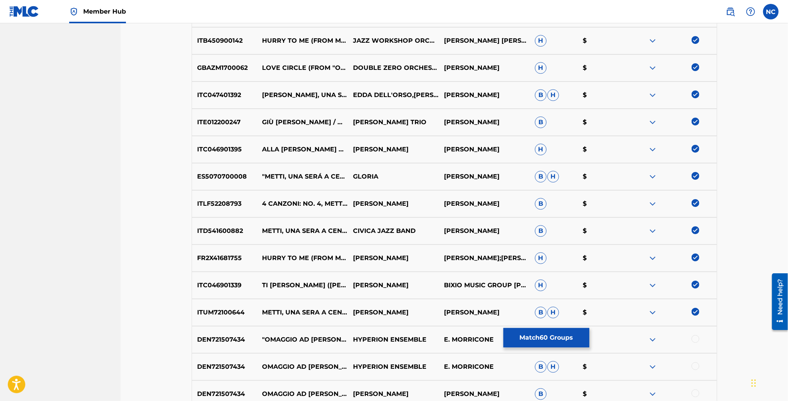
scroll to position [1690, 0]
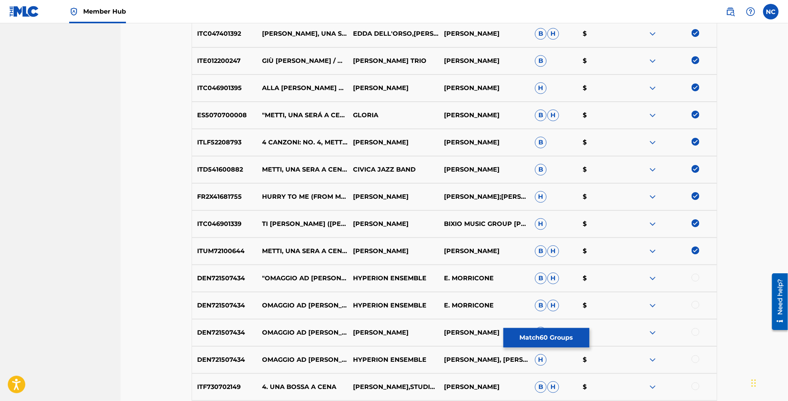
click at [695, 281] on div at bounding box center [695, 278] width 8 height 8
click at [696, 308] on div at bounding box center [671, 305] width 91 height 9
click at [696, 330] on div at bounding box center [695, 332] width 8 height 8
click at [694, 304] on div at bounding box center [695, 305] width 8 height 8
click at [694, 357] on div at bounding box center [695, 360] width 8 height 8
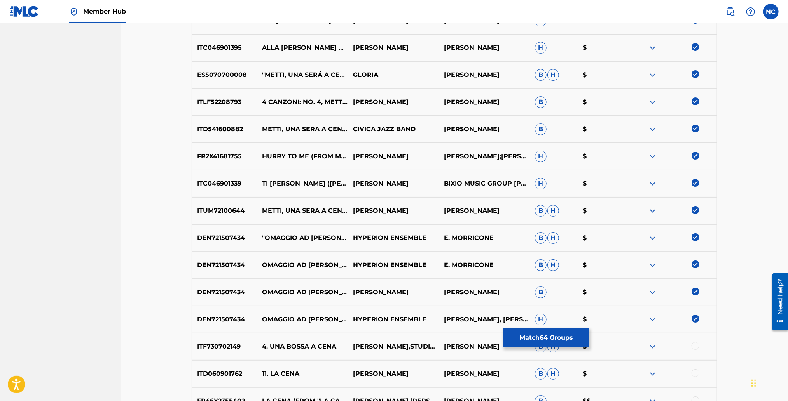
scroll to position [1748, 0]
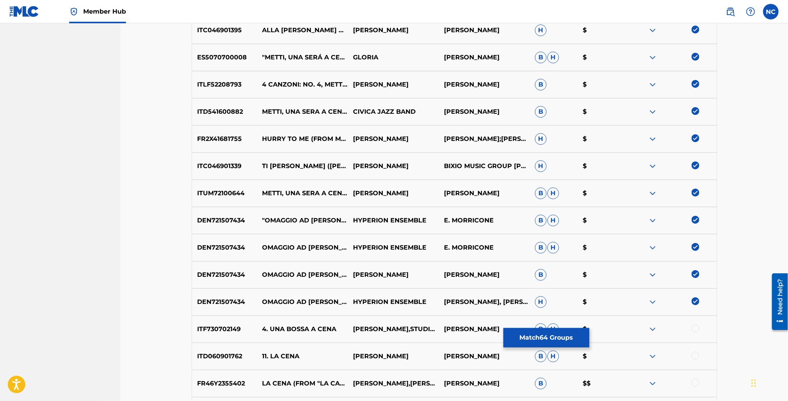
click at [694, 355] on div at bounding box center [695, 356] width 8 height 8
click at [694, 327] on div at bounding box center [695, 329] width 8 height 8
click at [695, 379] on div at bounding box center [695, 383] width 8 height 8
click at [695, 383] on img at bounding box center [695, 383] width 8 height 8
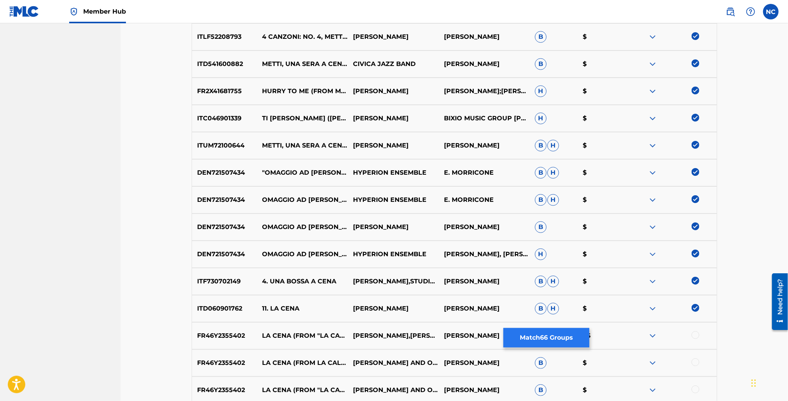
scroll to position [1865, 0]
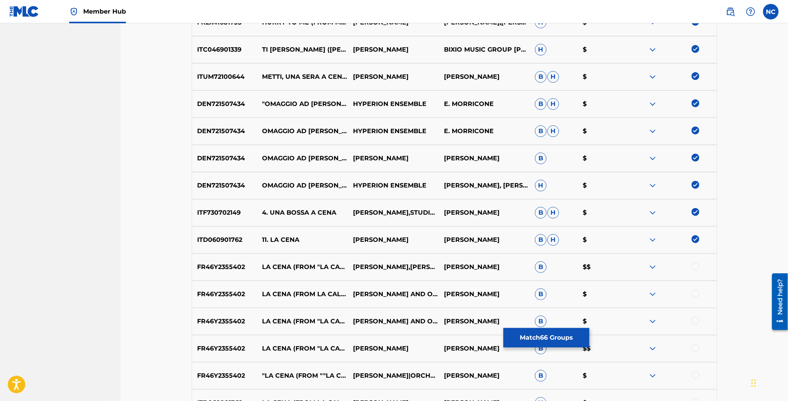
click at [695, 212] on img at bounding box center [695, 212] width 8 height 8
click at [695, 239] on img at bounding box center [695, 239] width 8 height 8
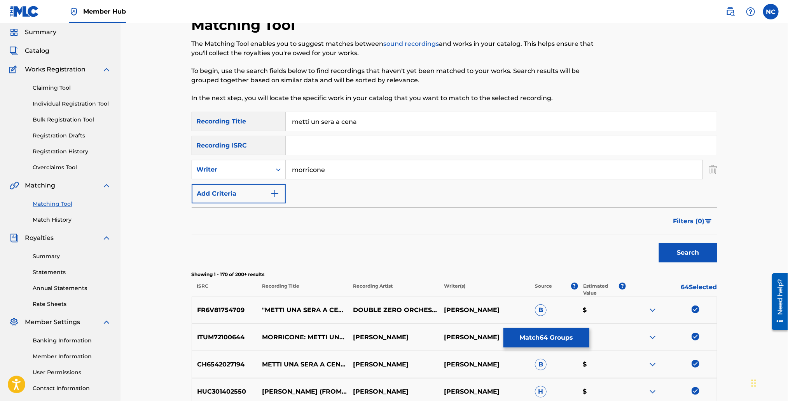
scroll to position [0, 0]
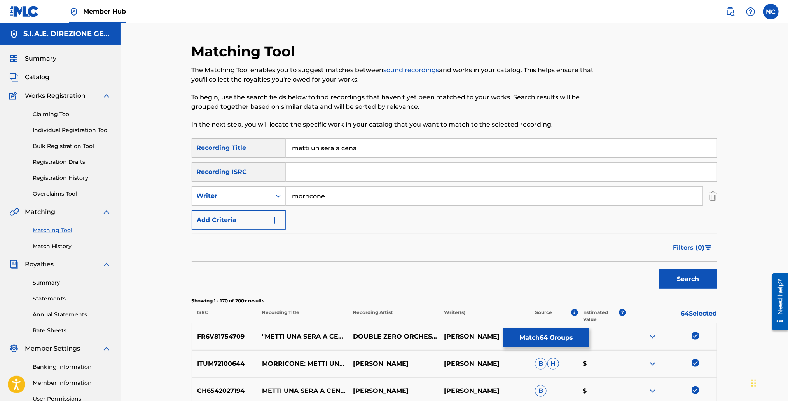
drag, startPoint x: 383, startPoint y: 147, endPoint x: 227, endPoint y: 148, distance: 157.0
click at [227, 148] on div "SearchWithCriteria42fc62f3-ad0a-4c6c-b004-459ea42fb4bb Recording Title metti un…" at bounding box center [454, 147] width 525 height 19
type input "love circle"
click at [659, 270] on button "Search" at bounding box center [688, 279] width 58 height 19
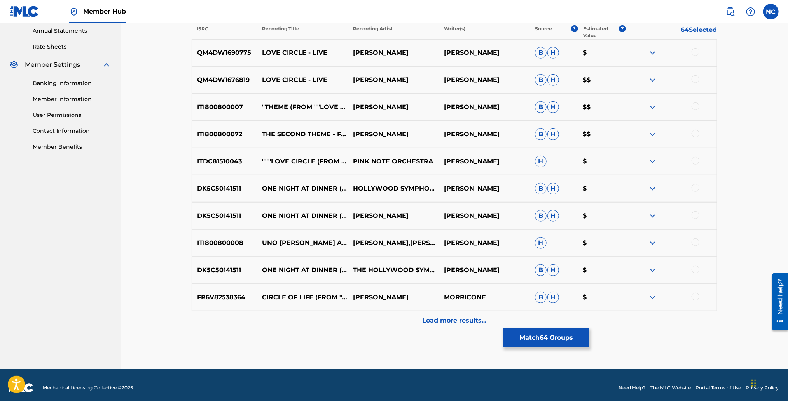
scroll to position [289, 0]
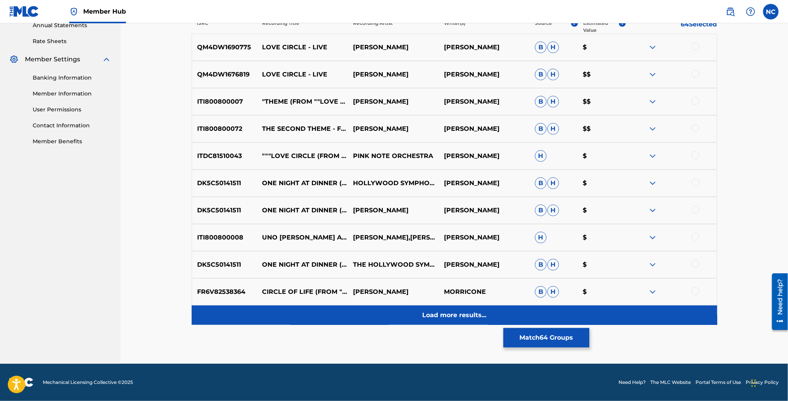
click at [443, 312] on p "Load more results..." at bounding box center [454, 315] width 64 height 9
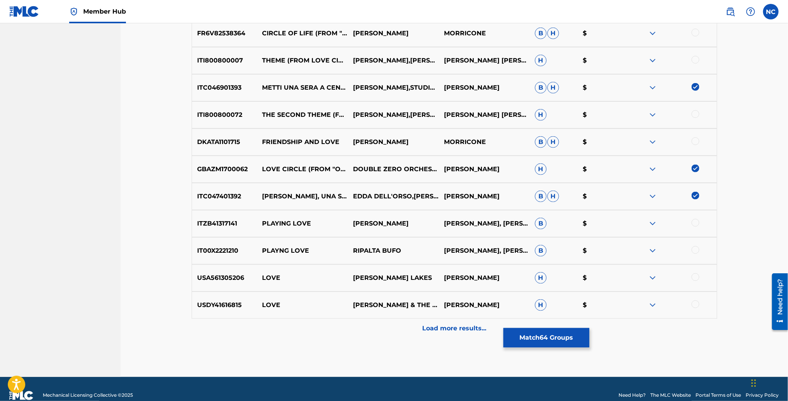
scroll to position [561, 0]
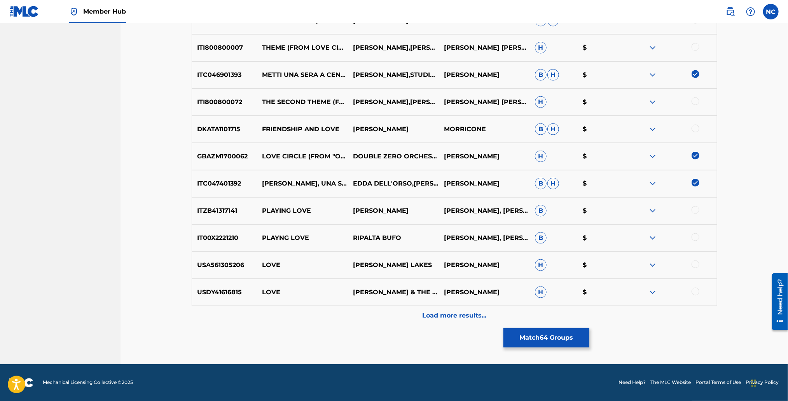
click at [463, 302] on div "USDY41616815 LOVE DUSTIN DOUGLAS & THE ELECTRIC GENTLEMEN ENNIO MORRICONE H $" at bounding box center [454, 292] width 525 height 27
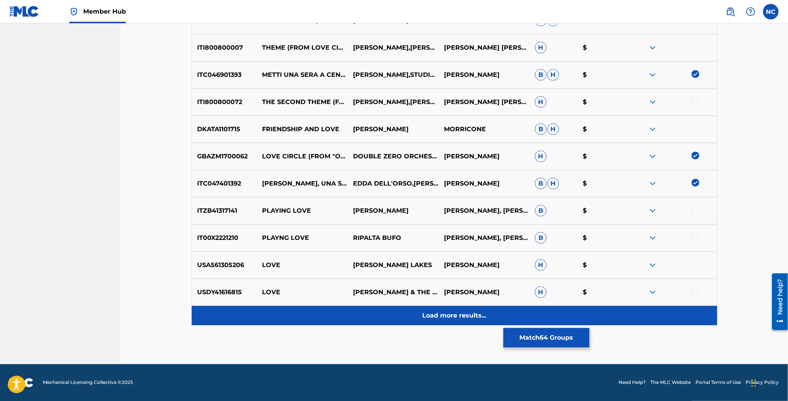
click at [462, 311] on p "Load more results..." at bounding box center [454, 315] width 64 height 9
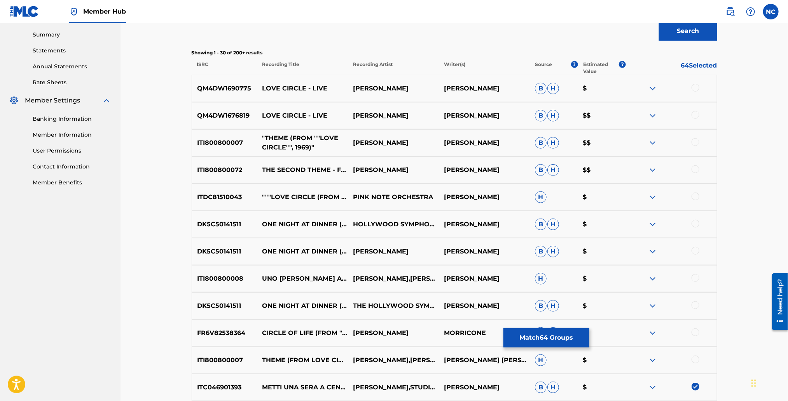
scroll to position [192, 0]
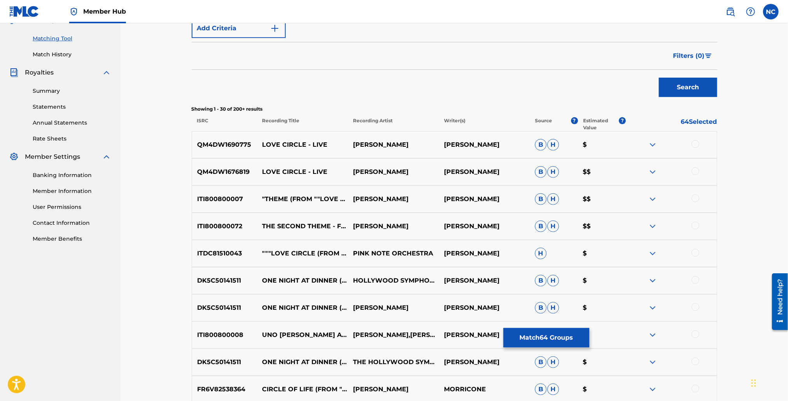
click at [694, 142] on div at bounding box center [695, 144] width 8 height 8
drag, startPoint x: 698, startPoint y: 169, endPoint x: 697, endPoint y: 174, distance: 5.2
click at [697, 169] on div at bounding box center [695, 171] width 8 height 8
click at [695, 195] on div at bounding box center [695, 199] width 8 height 8
click at [695, 226] on div at bounding box center [695, 226] width 8 height 8
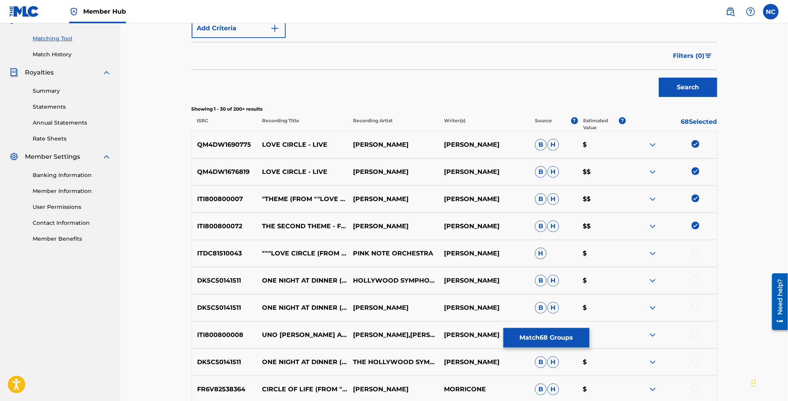
click at [694, 252] on div at bounding box center [695, 253] width 8 height 8
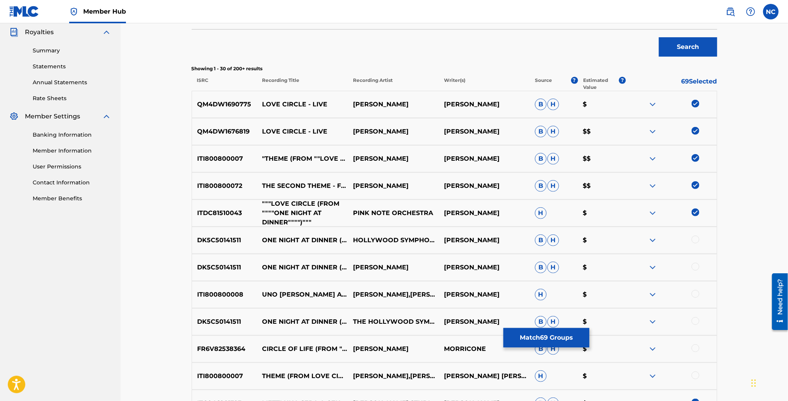
scroll to position [250, 0]
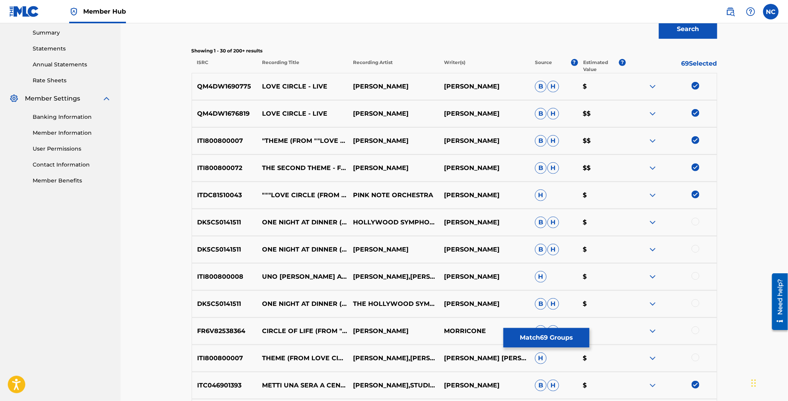
click at [698, 223] on div at bounding box center [695, 222] width 8 height 8
click at [692, 249] on div at bounding box center [695, 249] width 8 height 8
click at [699, 275] on div at bounding box center [695, 276] width 8 height 8
click at [699, 275] on img at bounding box center [695, 276] width 8 height 8
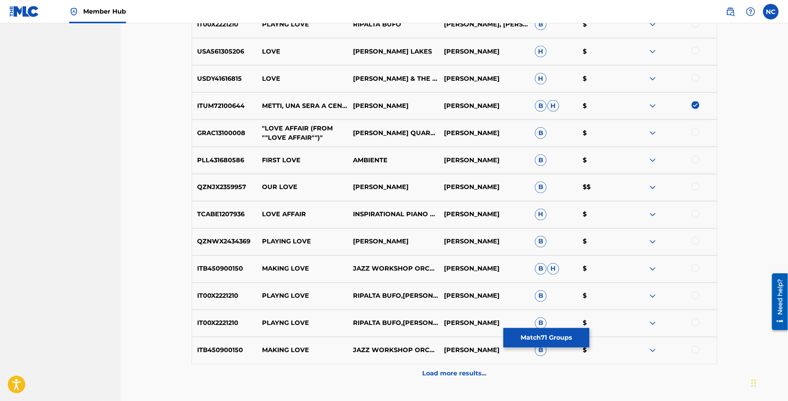
scroll to position [833, 0]
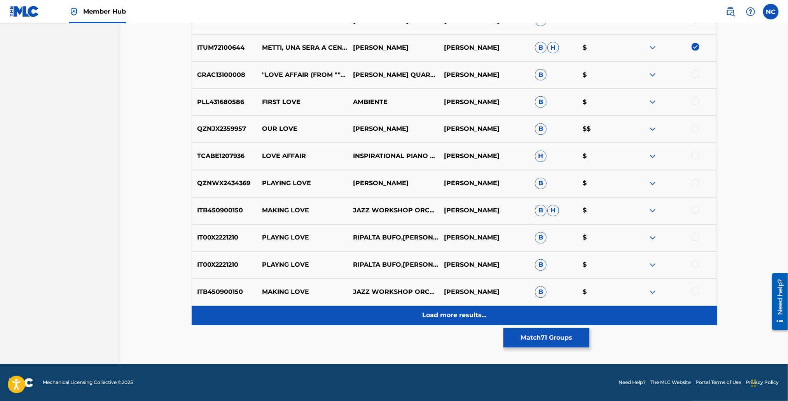
click at [484, 314] on p "Load more results..." at bounding box center [454, 315] width 64 height 9
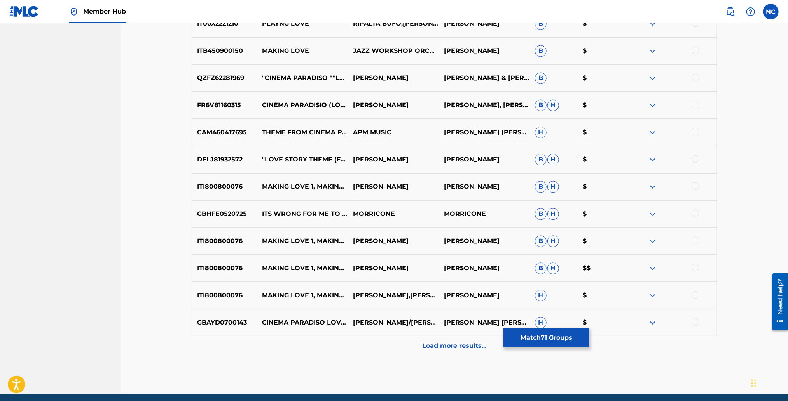
scroll to position [1105, 0]
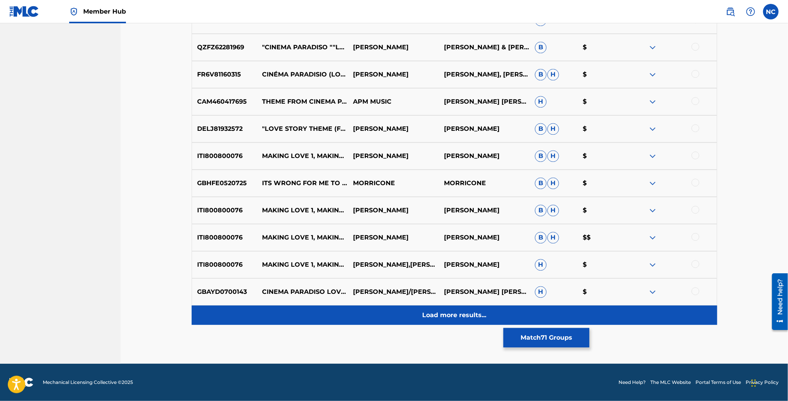
click at [458, 321] on div "Load more results..." at bounding box center [454, 315] width 525 height 19
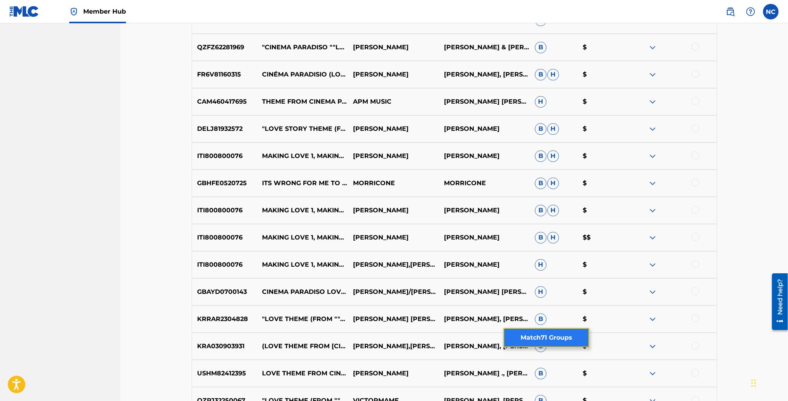
click at [528, 343] on button "Match 71 Groups" at bounding box center [546, 337] width 86 height 19
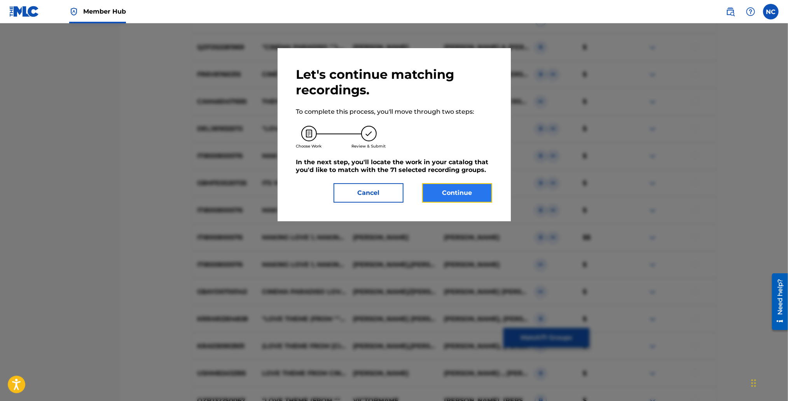
click at [458, 195] on button "Continue" at bounding box center [457, 192] width 70 height 19
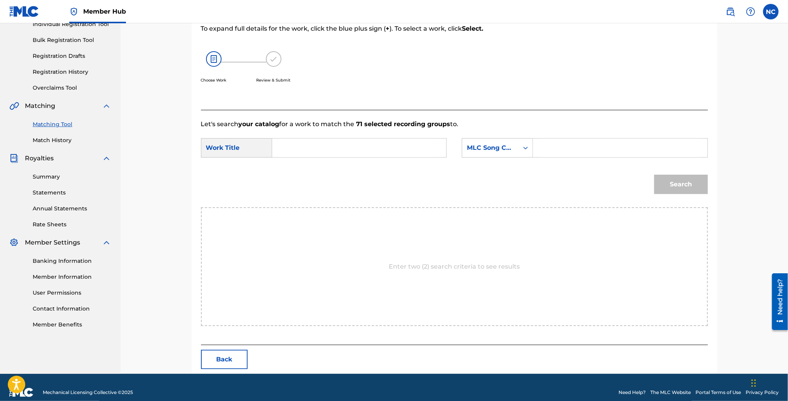
scroll to position [116, 0]
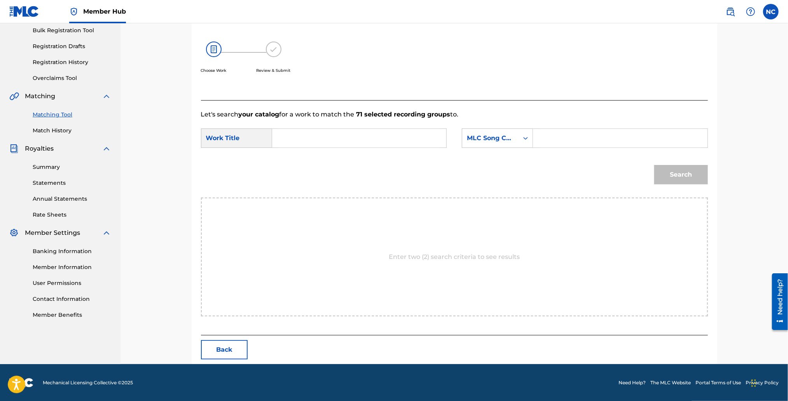
click at [580, 140] on input "Search Form" at bounding box center [619, 138] width 161 height 19
paste input "MR8R1S"
type input "MR8R1S"
click at [303, 141] on input "Search Form" at bounding box center [359, 138] width 161 height 19
paste input "METTI UNA SERA A CENA"
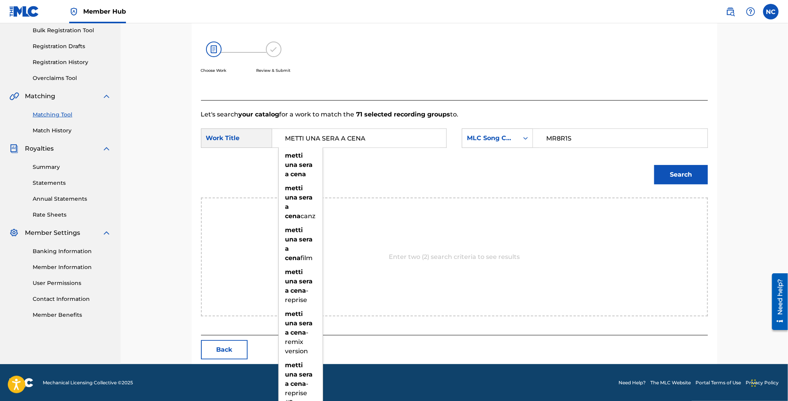
click at [284, 137] on input "METTI UNA SERA A CENA" at bounding box center [359, 138] width 161 height 19
type input "METTI UNA SERA A CENA"
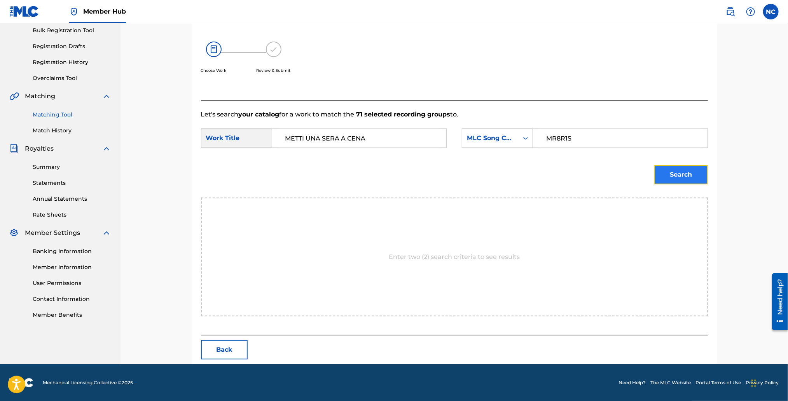
click at [674, 174] on button "Search" at bounding box center [681, 174] width 54 height 19
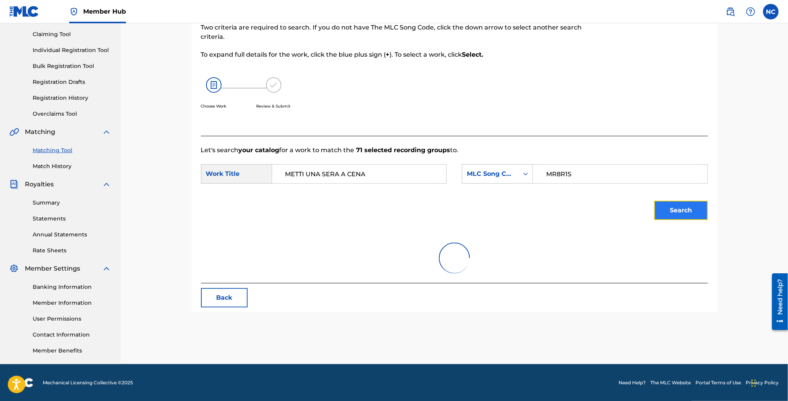
scroll to position [93, 0]
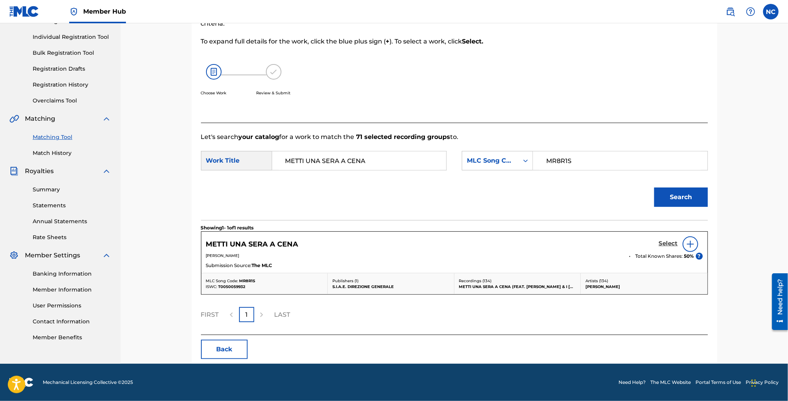
click at [668, 246] on h5 "Select" at bounding box center [668, 243] width 19 height 7
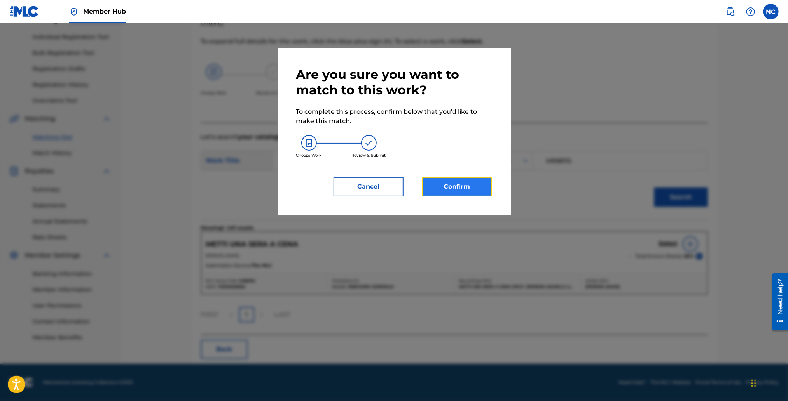
click at [423, 180] on button "Confirm" at bounding box center [457, 186] width 70 height 19
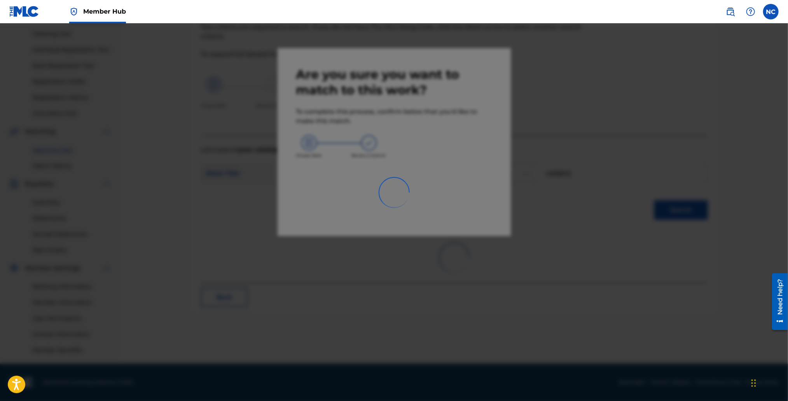
scroll to position [80, 0]
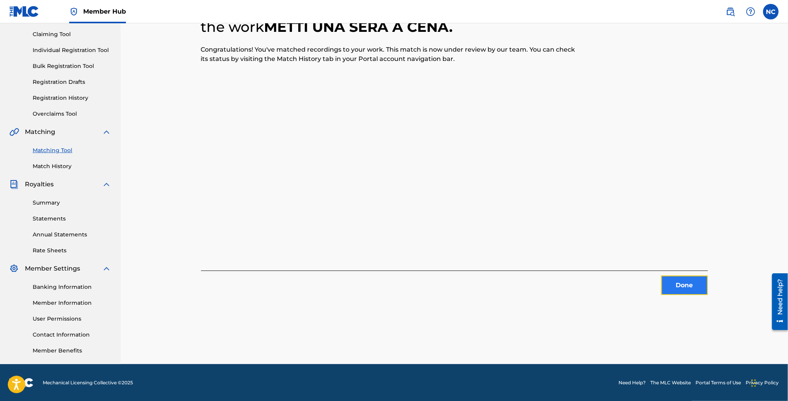
click at [687, 282] on button "Done" at bounding box center [684, 285] width 47 height 19
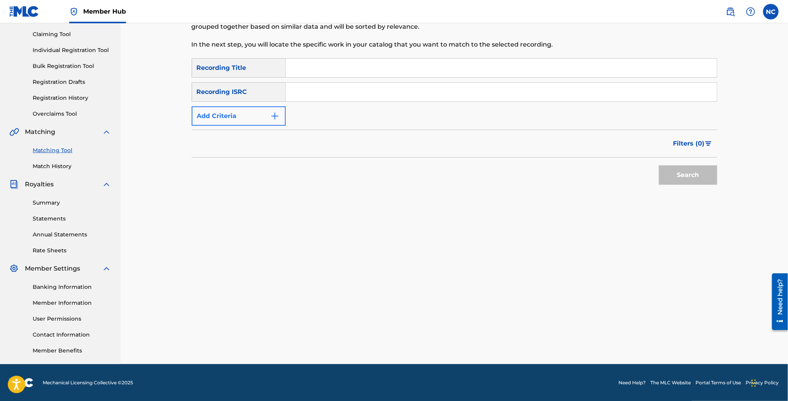
scroll to position [0, 0]
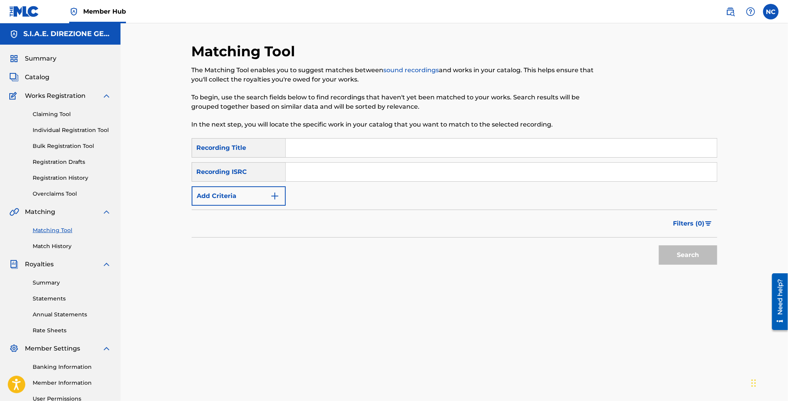
click at [355, 145] on input "Search Form" at bounding box center [501, 148] width 431 height 19
type input "ponte di corde"
click at [288, 192] on div "SearchWithCriteria42fc62f3-ad0a-4c6c-b004-459ea42fb4bb Recording Title ponte di…" at bounding box center [454, 172] width 525 height 68
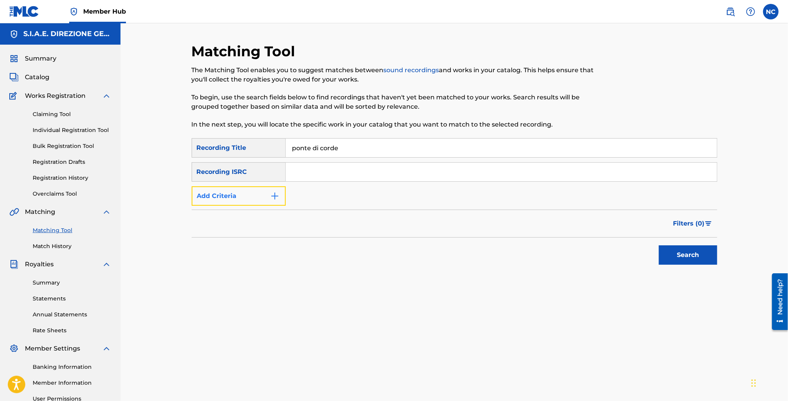
click at [277, 196] on img "Search Form" at bounding box center [274, 196] width 9 height 9
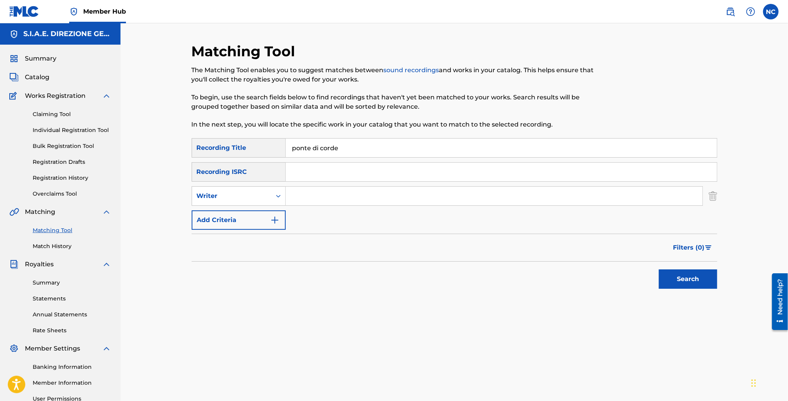
drag, startPoint x: 277, startPoint y: 196, endPoint x: 330, endPoint y: 196, distance: 53.6
click at [330, 196] on input "Search Form" at bounding box center [494, 196] width 417 height 19
type input "morricone"
click at [659, 270] on button "Search" at bounding box center [688, 279] width 58 height 19
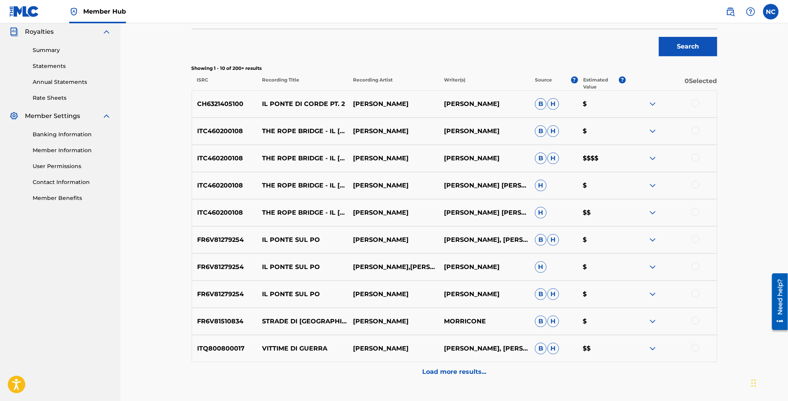
scroll to position [289, 0]
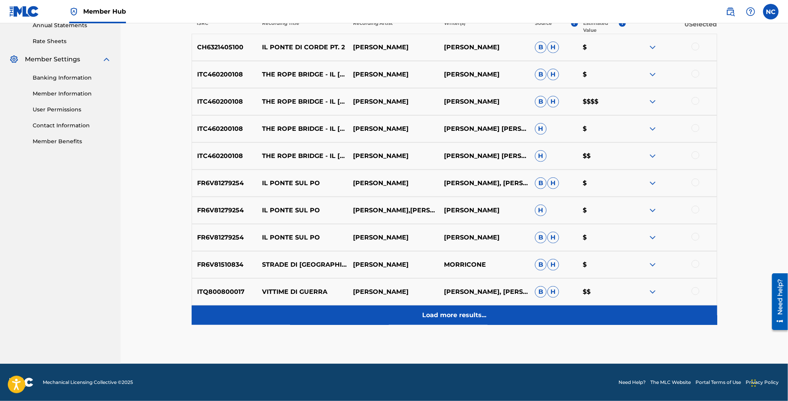
click at [468, 314] on p "Load more results..." at bounding box center [454, 315] width 64 height 9
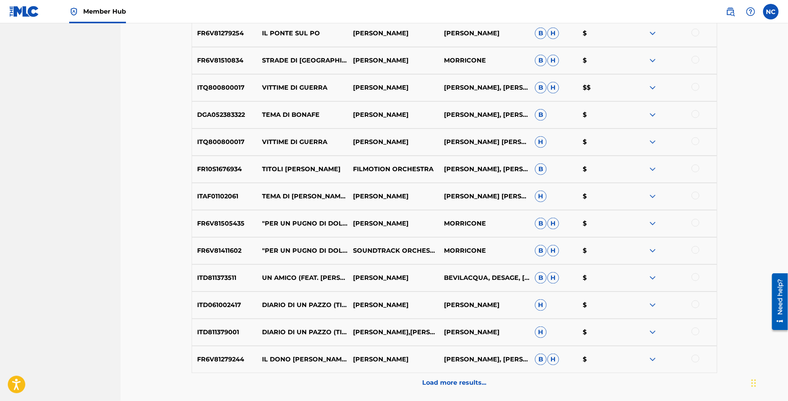
scroll to position [523, 0]
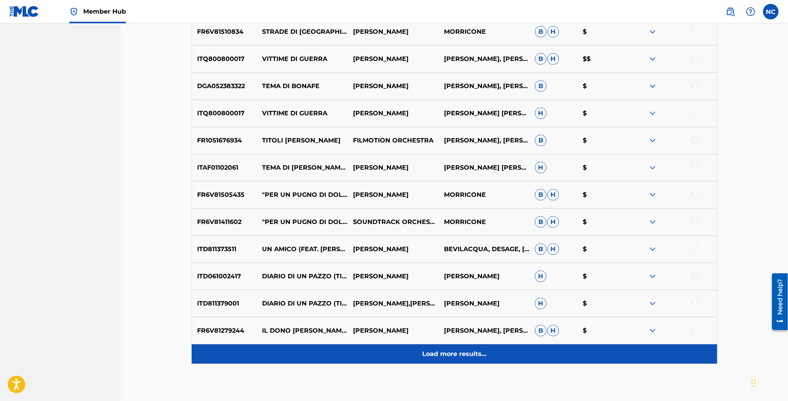
click at [465, 359] on div "Load more results..." at bounding box center [454, 354] width 525 height 19
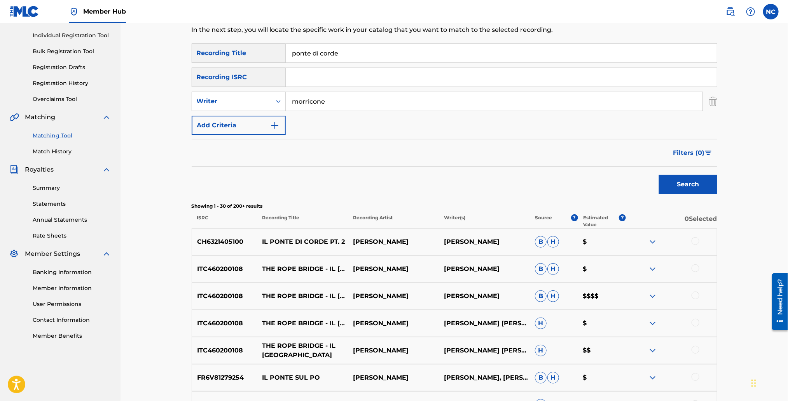
scroll to position [0, 0]
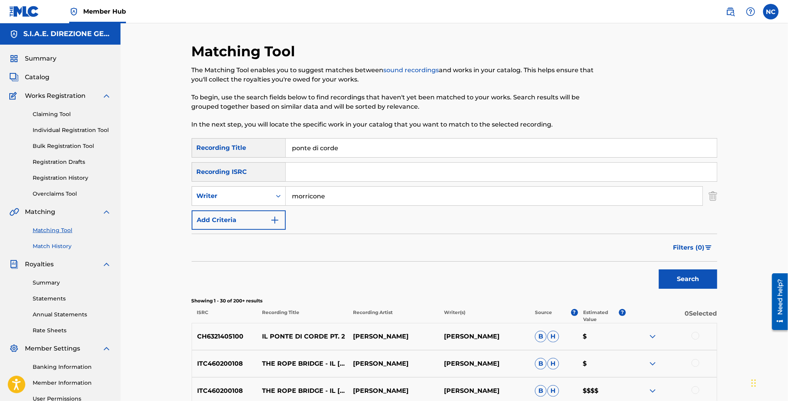
click at [54, 246] on link "Match History" at bounding box center [72, 246] width 78 height 8
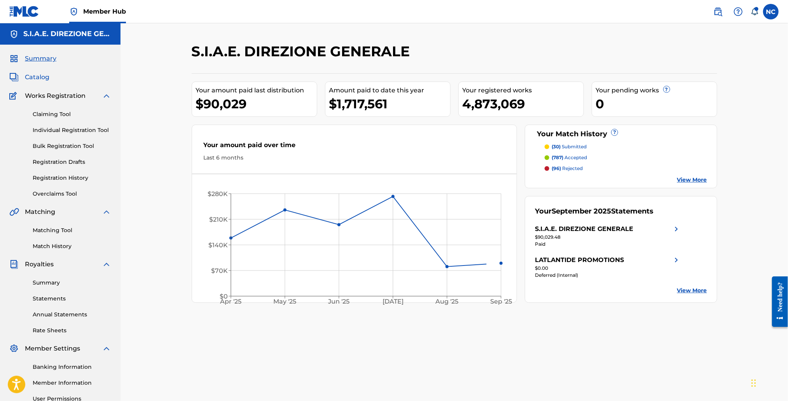
click at [42, 79] on span "Catalog" at bounding box center [37, 77] width 24 height 9
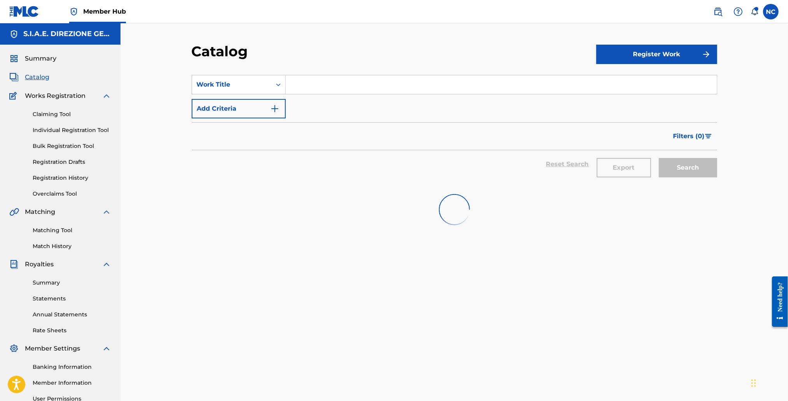
click at [370, 88] on input "Search Form" at bounding box center [501, 84] width 431 height 19
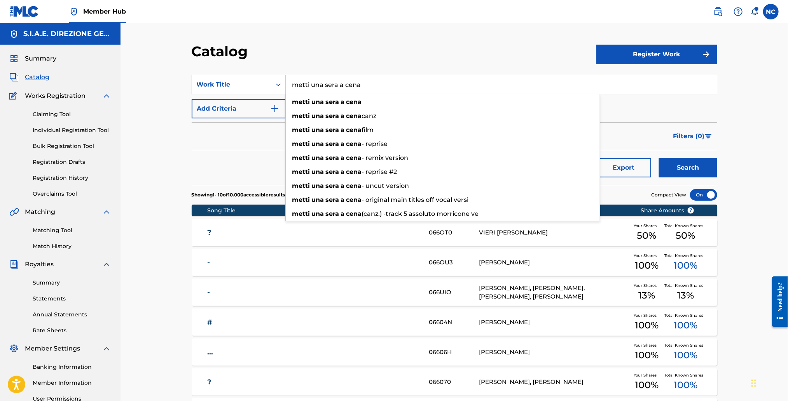
type input "metti una sera a cena"
click at [659, 158] on button "Search" at bounding box center [688, 167] width 58 height 19
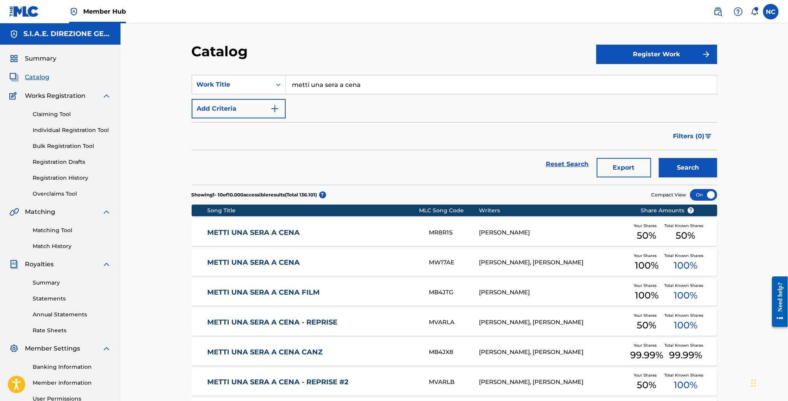
click at [284, 236] on link "METTI UNA SERA A CENA" at bounding box center [312, 232] width 211 height 9
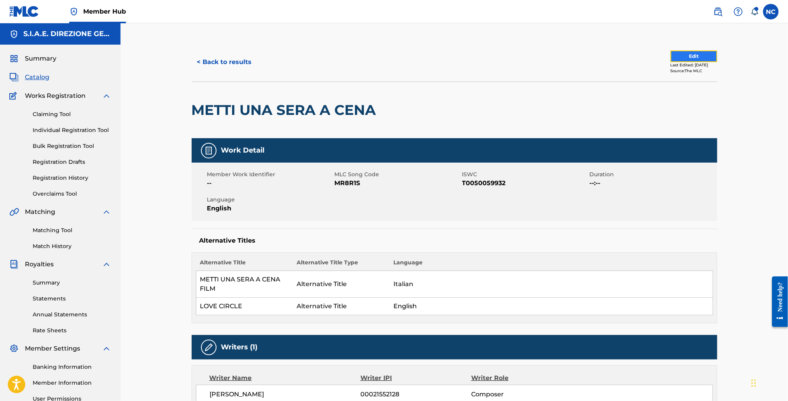
click at [696, 52] on button "Edit" at bounding box center [693, 57] width 47 height 12
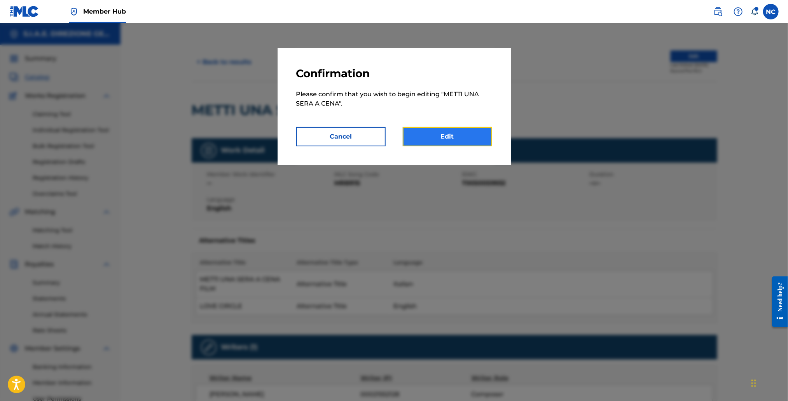
click at [443, 133] on link "Edit" at bounding box center [447, 136] width 89 height 19
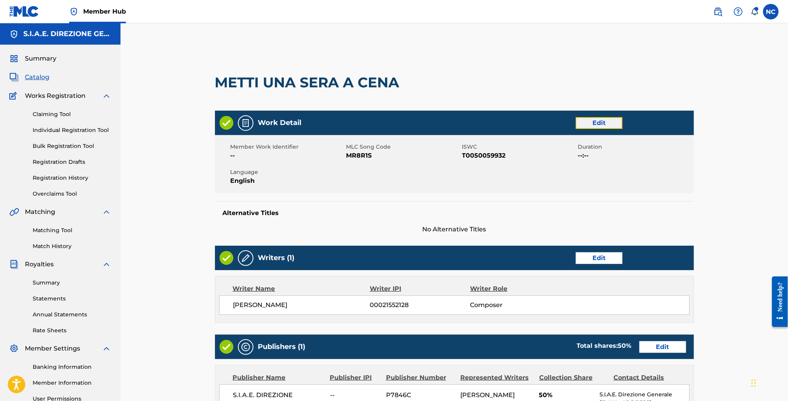
click at [610, 126] on link "Edit" at bounding box center [598, 123] width 47 height 12
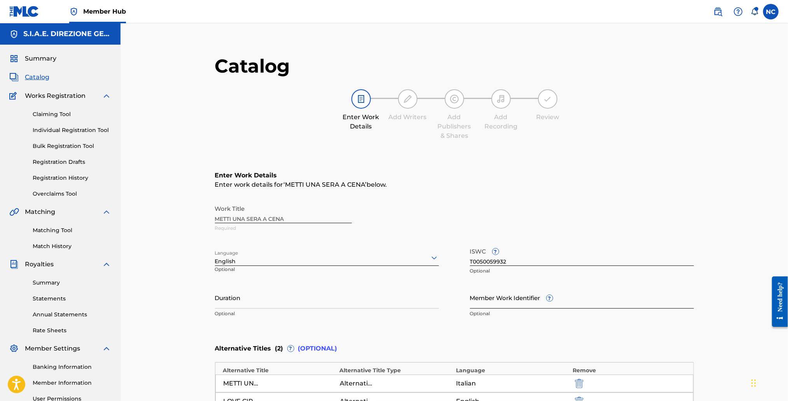
click at [512, 293] on input "Member Work Identifier ?" at bounding box center [582, 298] width 224 height 22
paste input "761019902"
type input "761019902"
click at [320, 292] on input "Duration" at bounding box center [327, 298] width 224 height 22
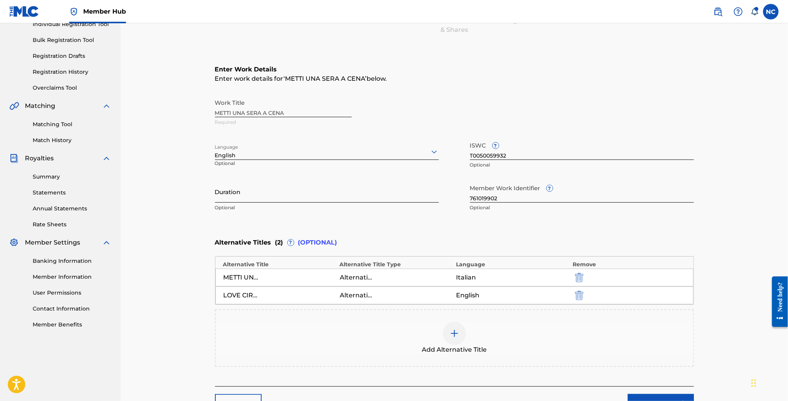
scroll to position [167, 0]
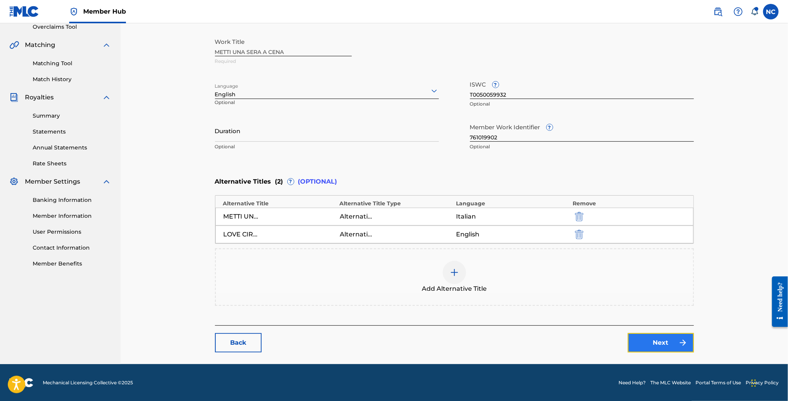
click at [651, 338] on link "Next" at bounding box center [660, 342] width 66 height 19
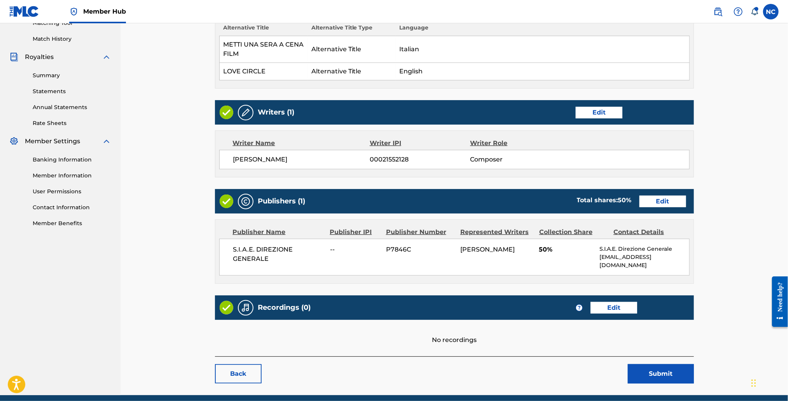
scroll to position [234, 0]
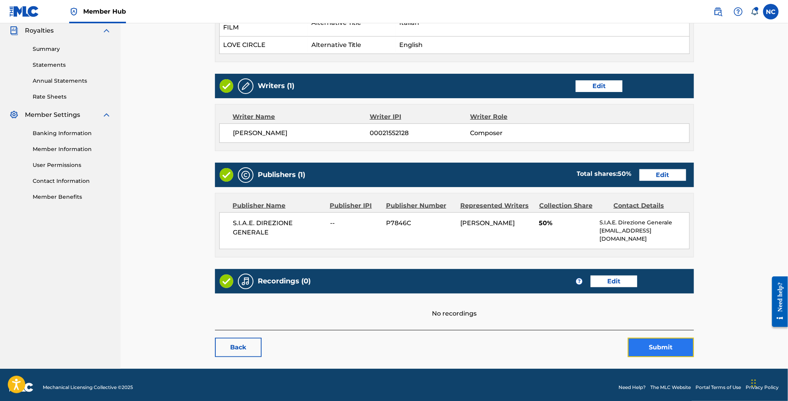
click at [656, 339] on button "Submit" at bounding box center [660, 347] width 66 height 19
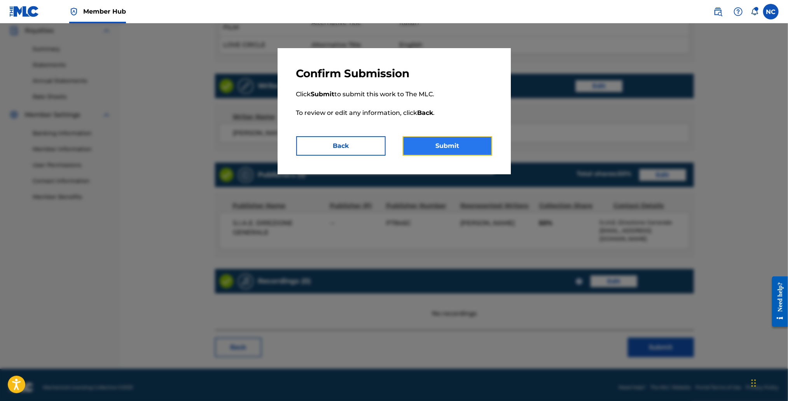
click at [436, 139] on button "Submit" at bounding box center [447, 145] width 89 height 19
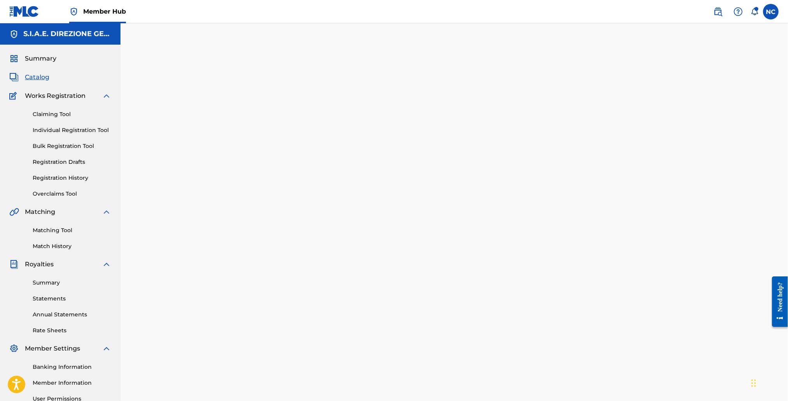
click at [45, 77] on span "Catalog" at bounding box center [37, 77] width 24 height 9
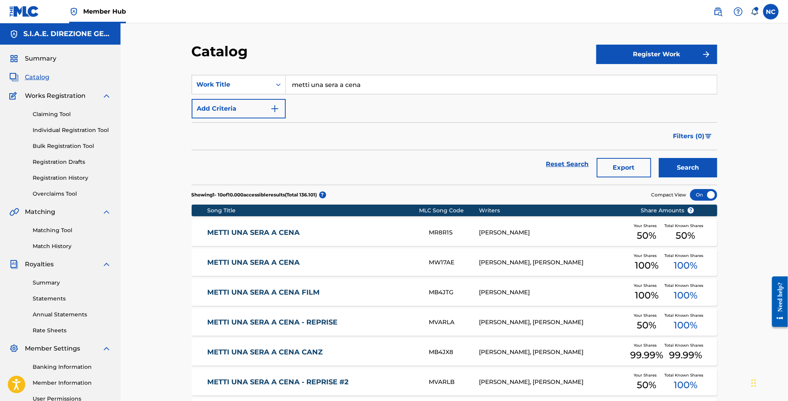
click at [278, 239] on div "METTI UNA SERA A CENA MR8R1S ENNIO MORRICONE Your Shares 50 % Total Known Share…" at bounding box center [454, 232] width 525 height 27
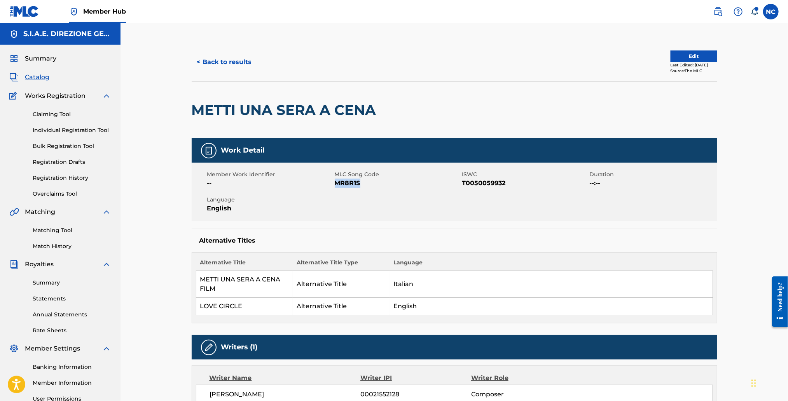
drag, startPoint x: 366, startPoint y: 181, endPoint x: 335, endPoint y: 183, distance: 30.4
click at [335, 183] on span "MR8R1S" at bounding box center [397, 183] width 125 height 9
copy span "MR8R1S"
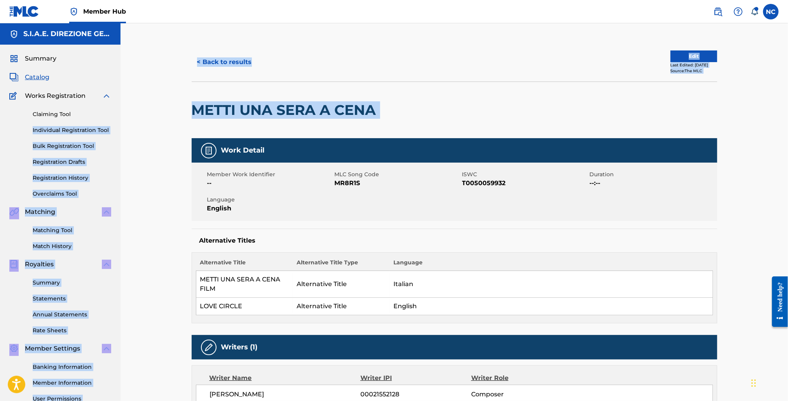
drag, startPoint x: 155, startPoint y: 108, endPoint x: 115, endPoint y: 107, distance: 39.6
click at [301, 111] on h2 "METTI UNA SERA A CENA" at bounding box center [286, 109] width 188 height 17
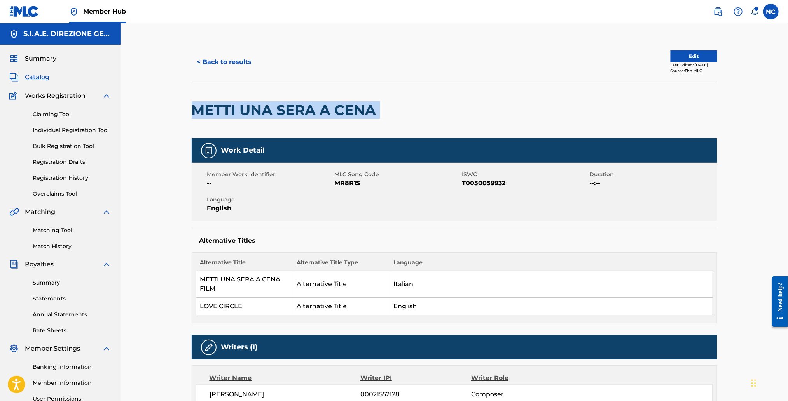
drag, startPoint x: 220, startPoint y: 110, endPoint x: 174, endPoint y: 110, distance: 46.6
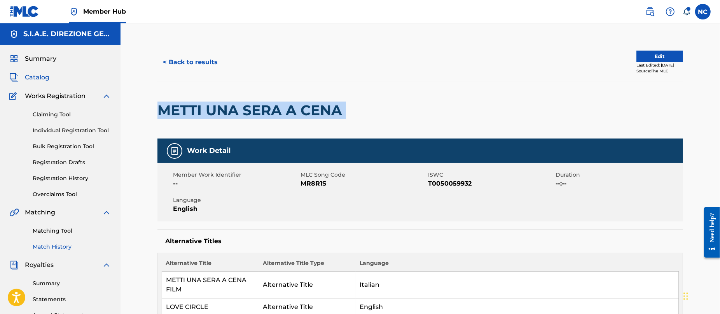
click at [59, 249] on link "Match History" at bounding box center [72, 246] width 78 height 8
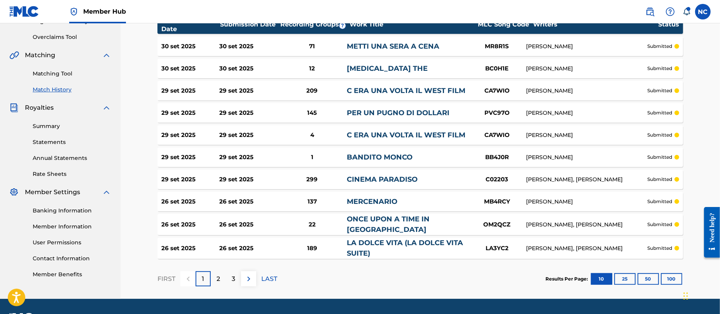
scroll to position [175, 0]
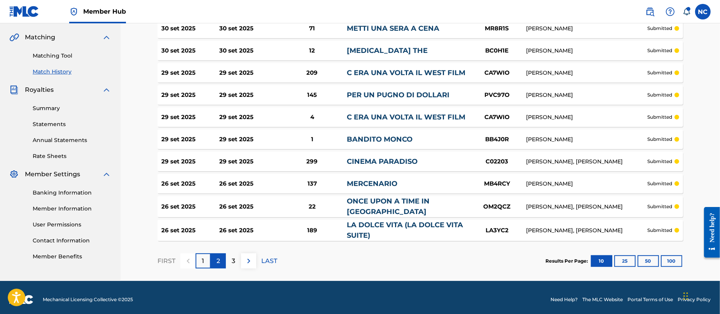
click at [213, 260] on div "2" at bounding box center [218, 260] width 15 height 15
click at [231, 261] on div "3" at bounding box center [233, 260] width 15 height 15
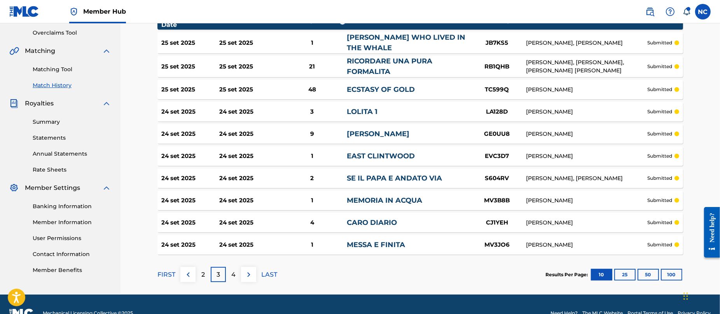
scroll to position [179, 0]
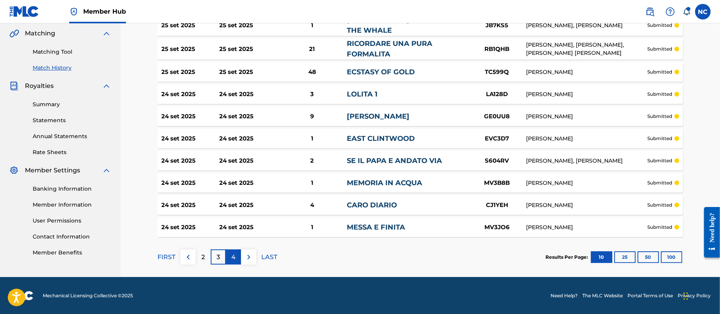
click at [233, 260] on p "4" at bounding box center [233, 256] width 4 height 9
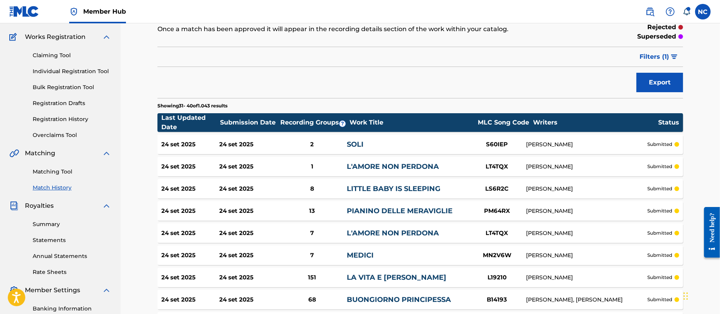
scroll to position [176, 0]
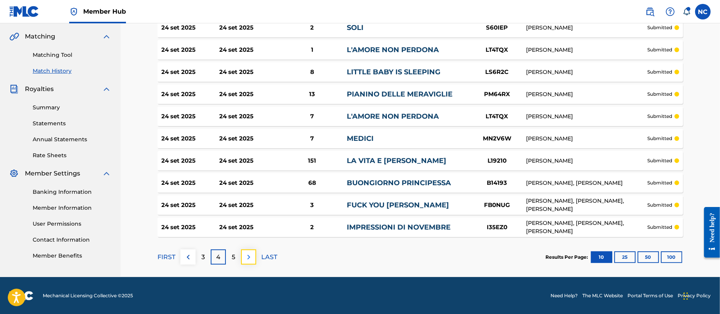
click at [250, 256] on img at bounding box center [248, 256] width 9 height 9
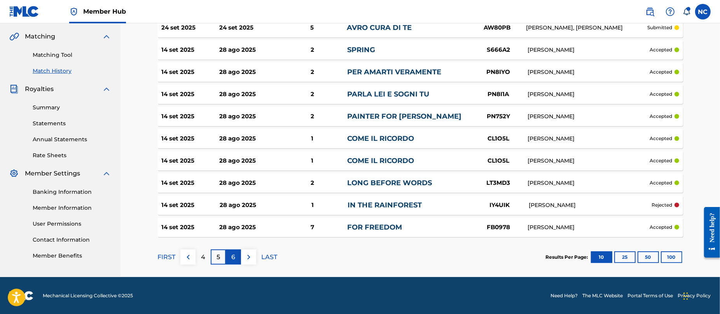
click at [235, 260] on div "6" at bounding box center [233, 256] width 15 height 15
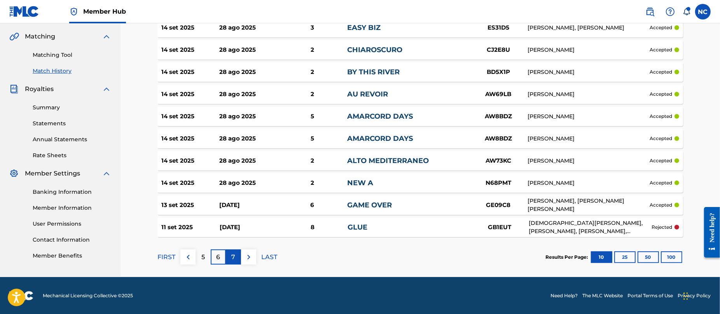
click at [237, 258] on div "7" at bounding box center [233, 256] width 15 height 15
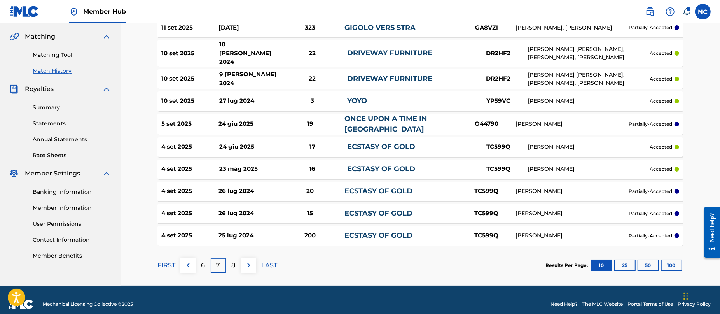
click at [255, 119] on div "24 giu 2025" at bounding box center [246, 123] width 57 height 9
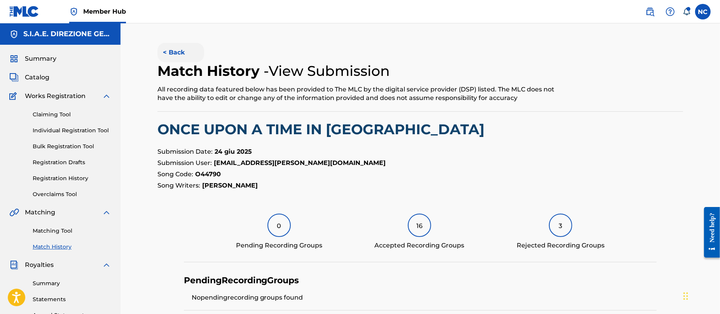
click at [166, 53] on button "< Back" at bounding box center [180, 52] width 47 height 19
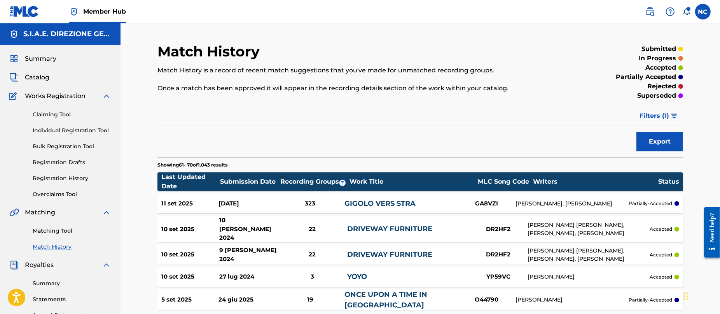
scroll to position [176, 0]
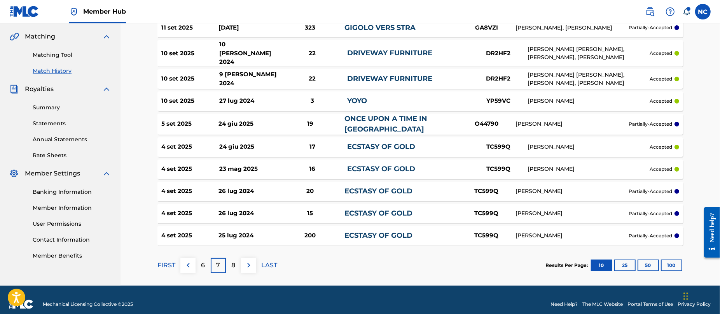
click at [385, 119] on div "ONCE UPON A TIME IN AMERICA" at bounding box center [400, 123] width 113 height 21
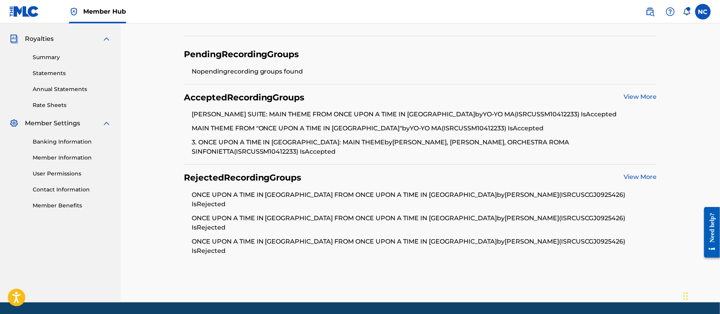
scroll to position [223, 0]
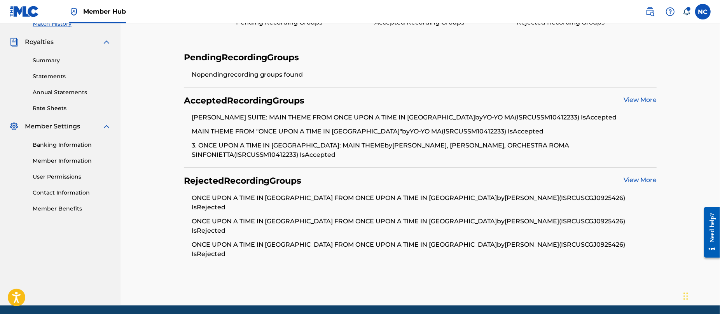
click at [642, 98] on link "View More" at bounding box center [639, 99] width 33 height 7
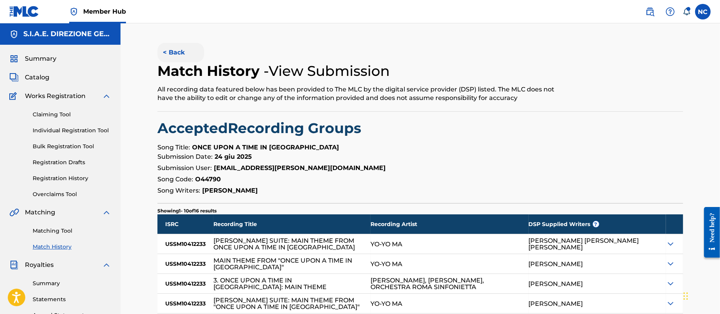
click at [171, 61] on button "< Back" at bounding box center [180, 52] width 47 height 19
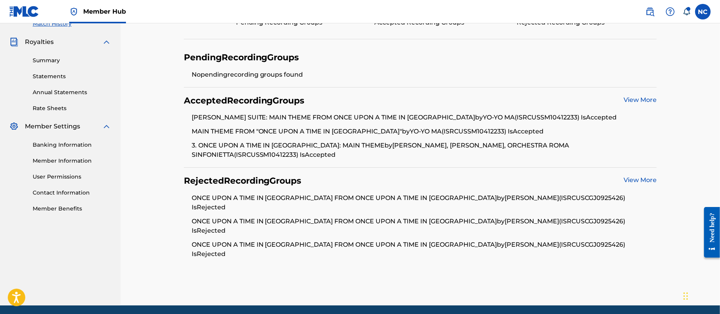
click at [627, 183] on div "View More" at bounding box center [639, 180] width 33 height 11
click at [629, 180] on link "View More" at bounding box center [639, 179] width 33 height 7
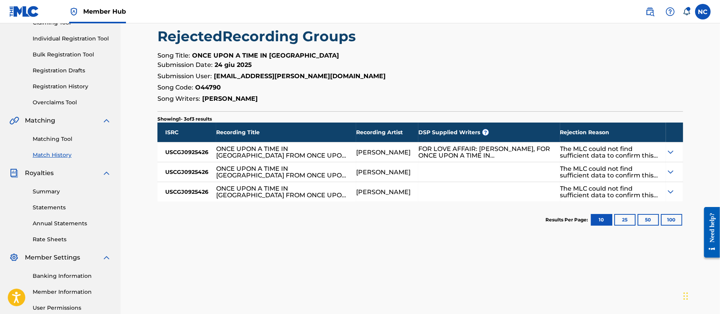
scroll to position [51, 0]
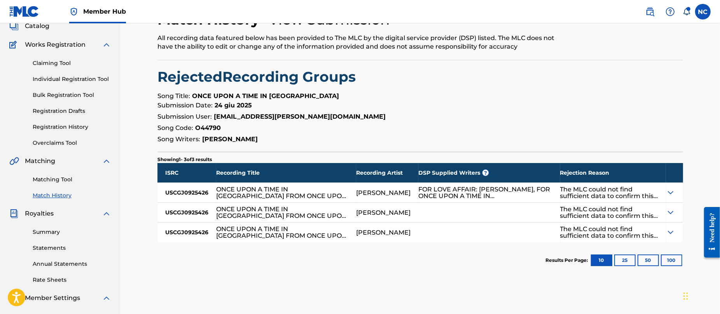
click at [672, 191] on img at bounding box center [670, 192] width 9 height 9
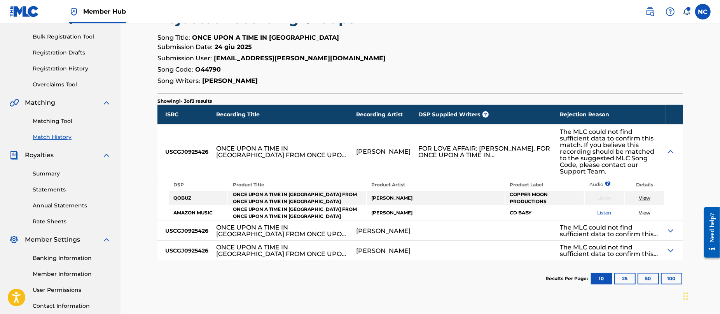
scroll to position [0, 0]
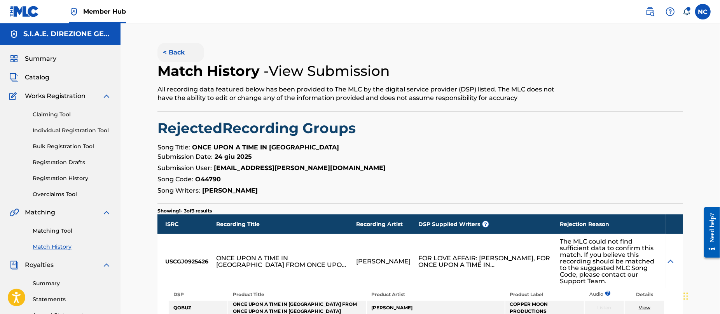
click at [172, 52] on button "< Back" at bounding box center [180, 52] width 47 height 19
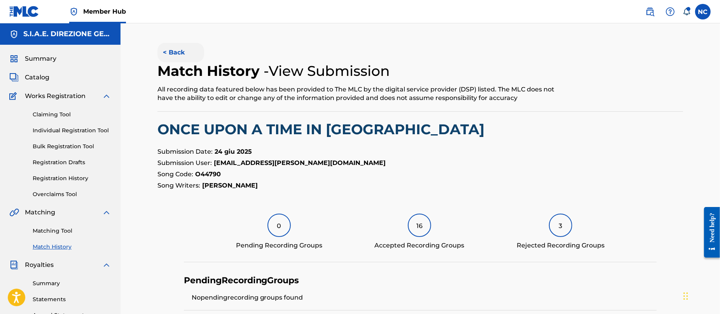
click at [163, 52] on button "< Back" at bounding box center [180, 52] width 47 height 19
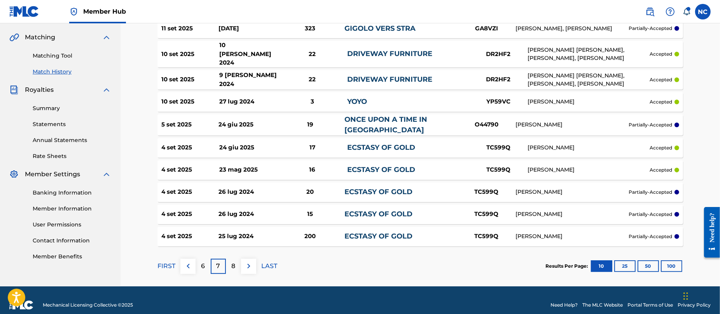
scroll to position [177, 0]
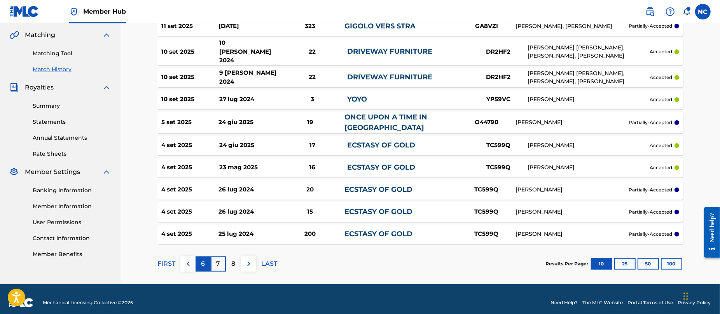
click at [206, 258] on div "6" at bounding box center [202, 263] width 15 height 15
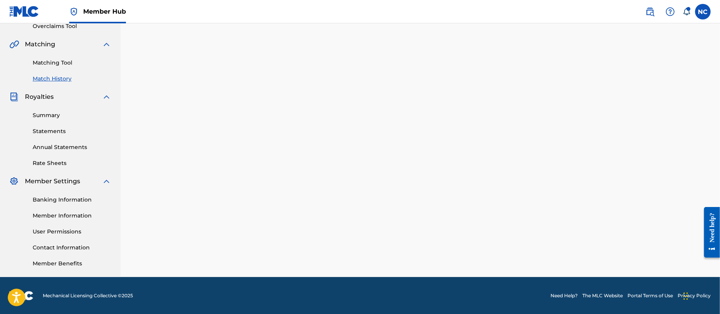
scroll to position [176, 0]
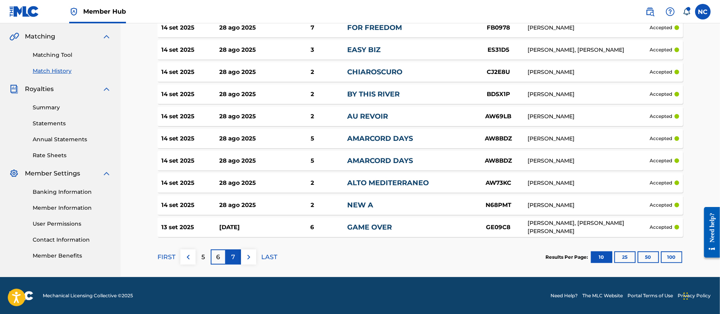
click at [230, 257] on div "7" at bounding box center [233, 256] width 15 height 15
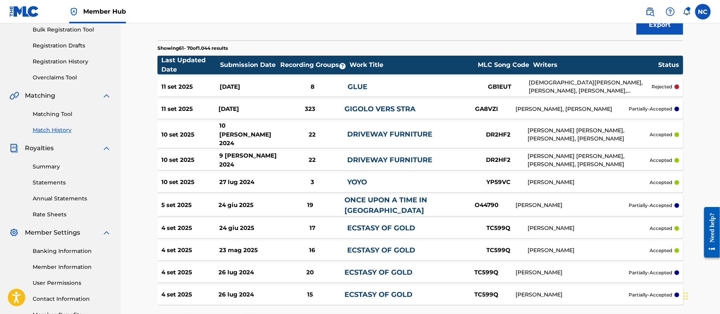
scroll to position [177, 0]
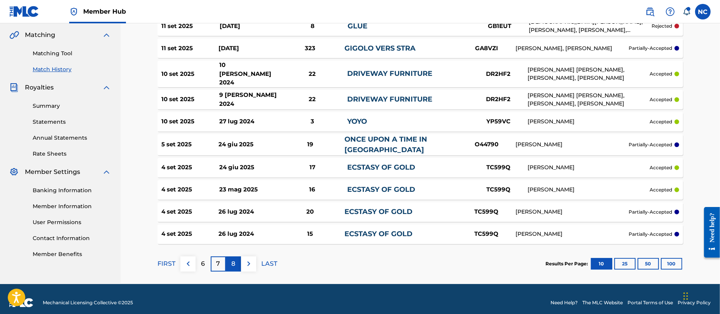
click at [235, 258] on div "8" at bounding box center [233, 263] width 15 height 15
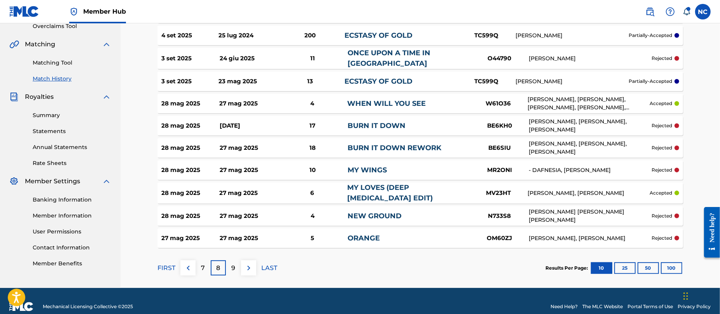
scroll to position [176, 0]
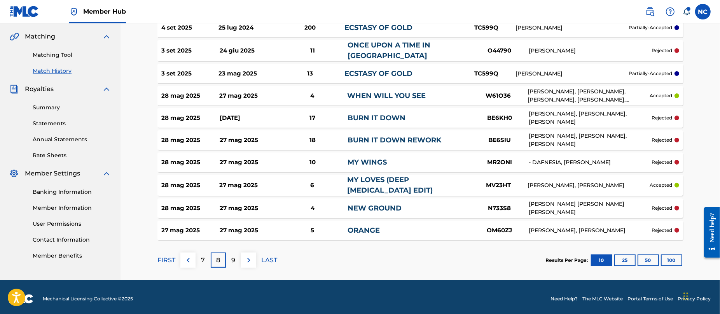
click at [264, 51] on div "24 giu 2025" at bounding box center [249, 50] width 58 height 9
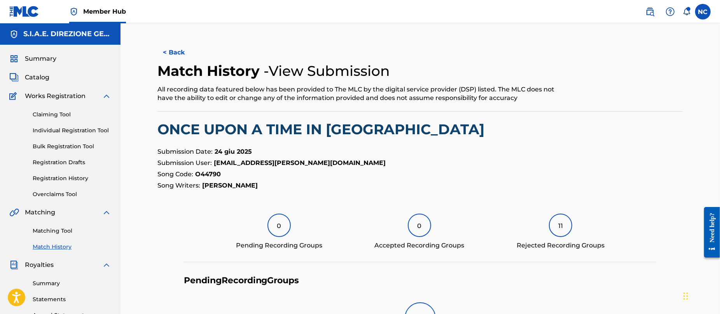
click at [264, 51] on div "< Back" at bounding box center [288, 52] width 263 height 19
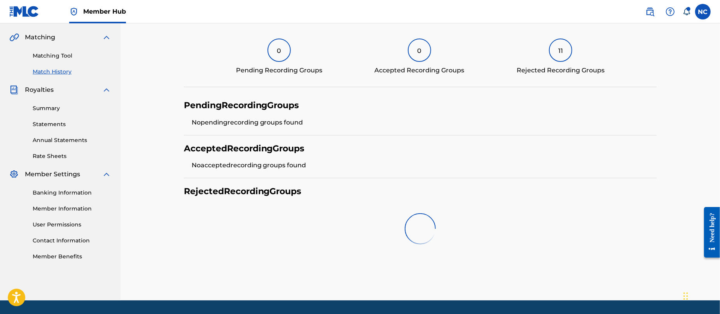
scroll to position [186, 0]
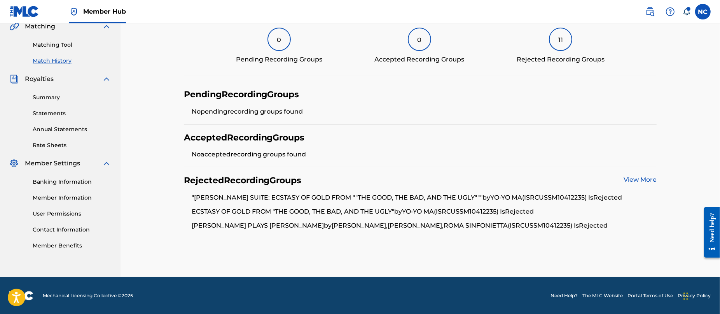
click at [634, 180] on link "View More" at bounding box center [639, 179] width 33 height 7
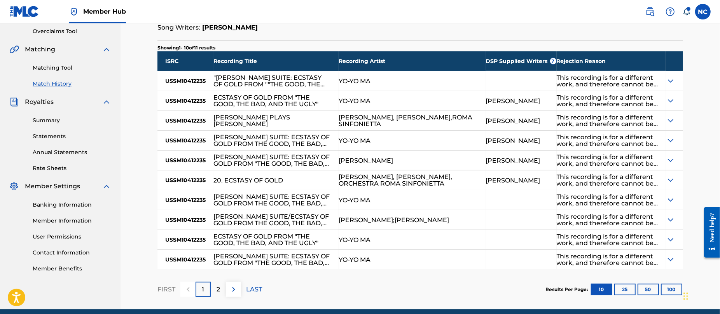
scroll to position [195, 0]
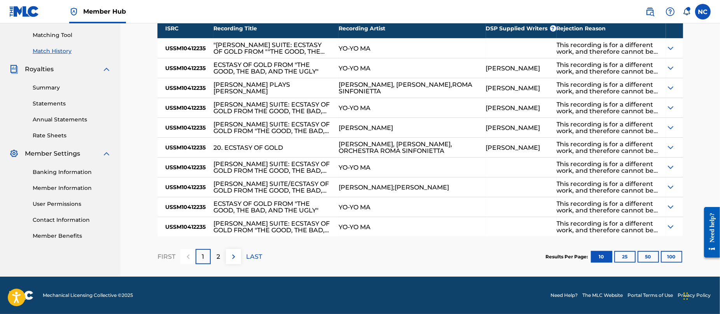
click at [668, 49] on img at bounding box center [670, 48] width 9 height 9
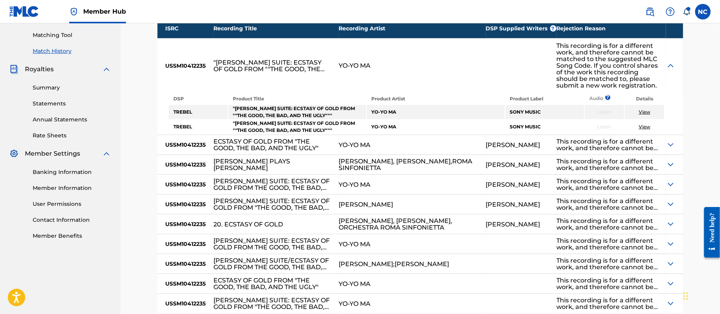
click at [608, 66] on div "This recording is for a different work, and therefore cannot be matched to the …" at bounding box center [606, 65] width 101 height 46
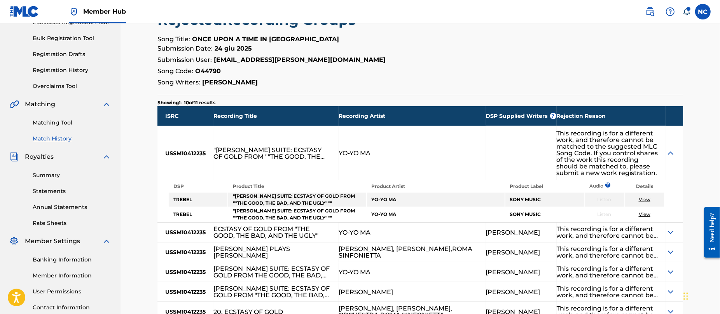
scroll to position [0, 0]
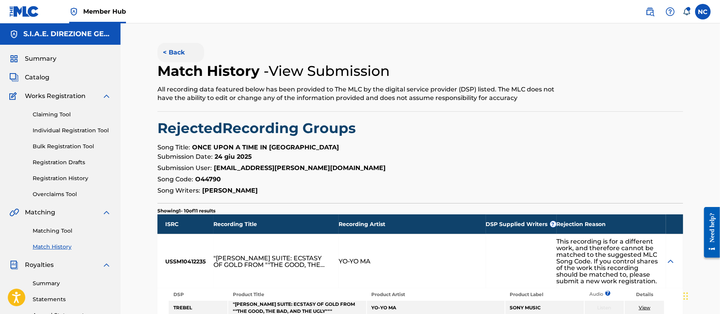
click at [167, 52] on button "< Back" at bounding box center [180, 52] width 47 height 19
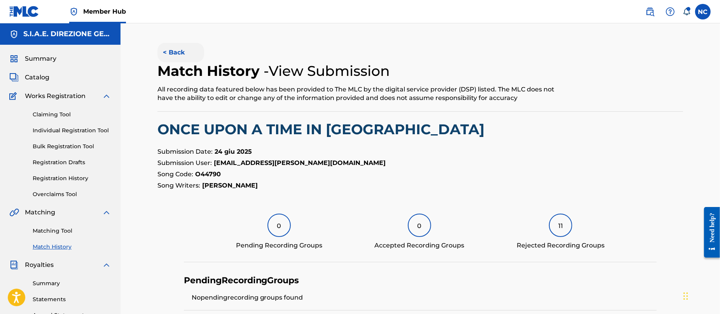
click at [164, 55] on button "< Back" at bounding box center [180, 52] width 47 height 19
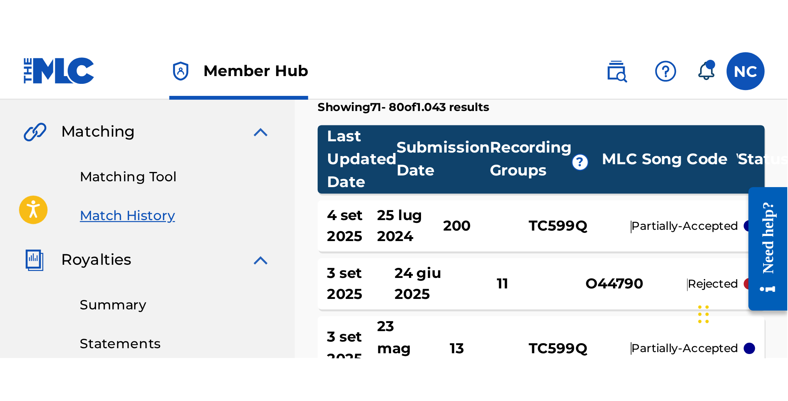
scroll to position [88, 0]
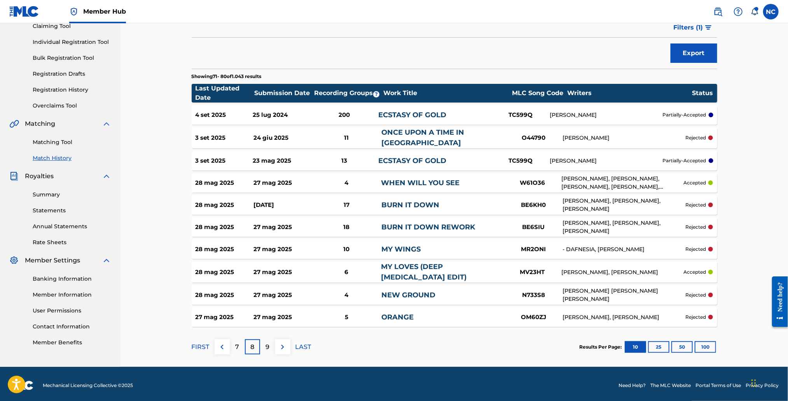
click at [195, 343] on p "FIRST" at bounding box center [201, 347] width 18 height 9
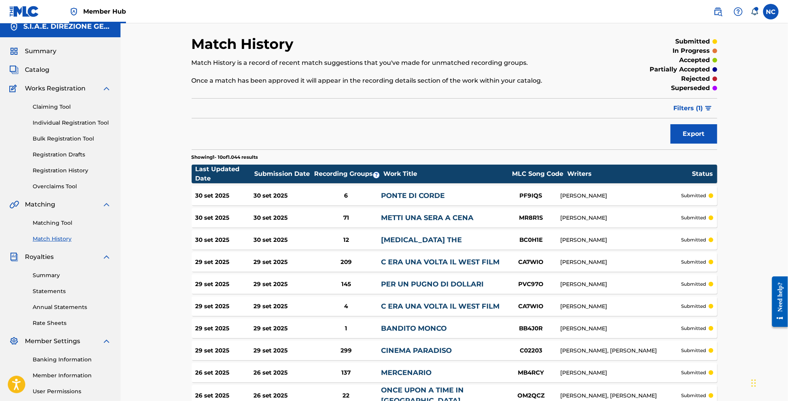
scroll to position [0, 0]
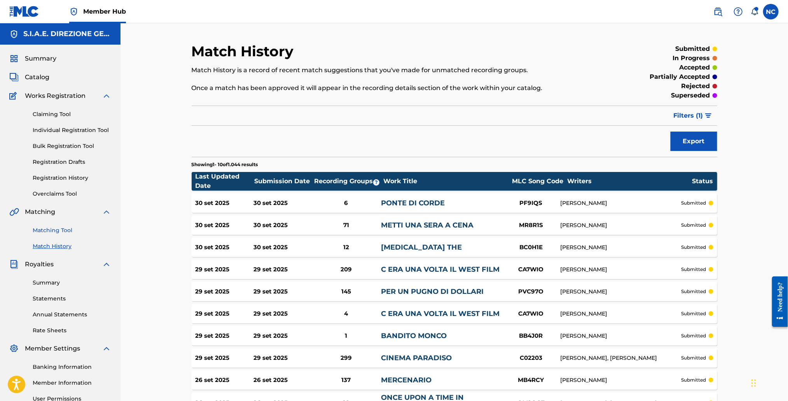
click at [62, 230] on link "Matching Tool" at bounding box center [72, 231] width 78 height 8
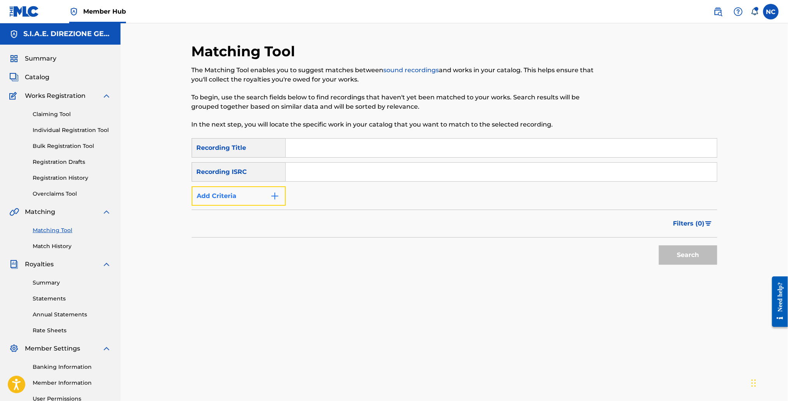
click at [275, 200] on img "Search Form" at bounding box center [274, 196] width 9 height 9
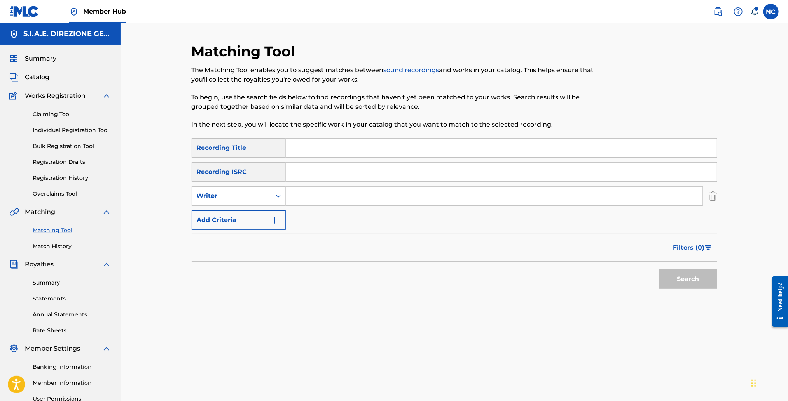
click at [322, 194] on input "Search Form" at bounding box center [494, 196] width 417 height 19
type input "ennio morricone"
click at [659, 270] on button "Search" at bounding box center [688, 279] width 58 height 19
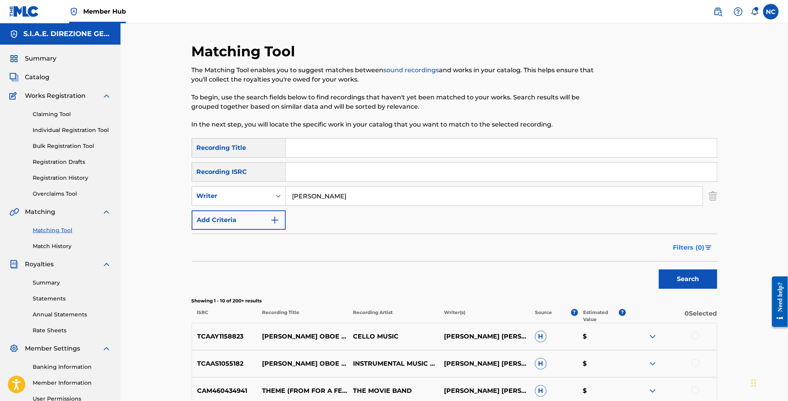
click at [680, 247] on span "Filters ( 0 )" at bounding box center [688, 247] width 31 height 9
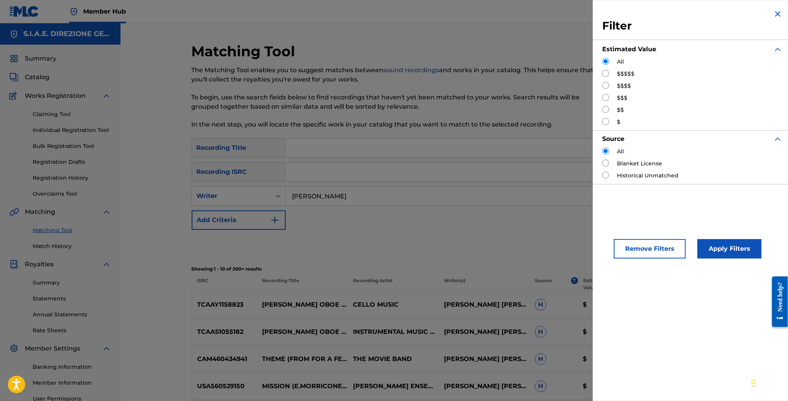
click at [606, 84] on input "Search Form" at bounding box center [605, 85] width 7 height 7
radio input "true"
click at [728, 245] on button "Apply Filters" at bounding box center [729, 248] width 64 height 19
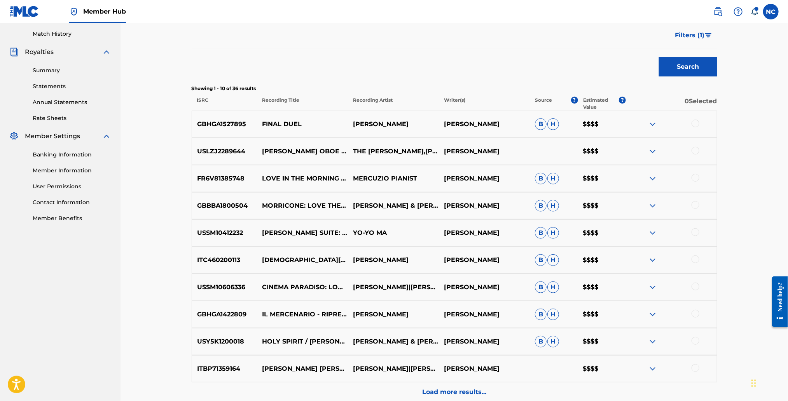
scroll to position [233, 0]
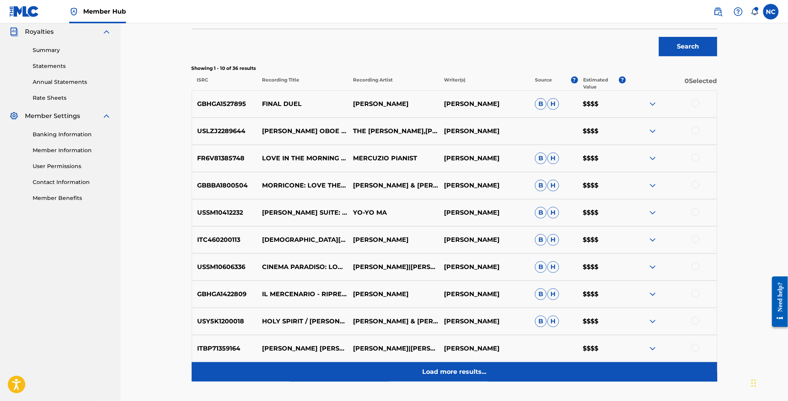
click at [458, 373] on p "Load more results..." at bounding box center [454, 372] width 64 height 9
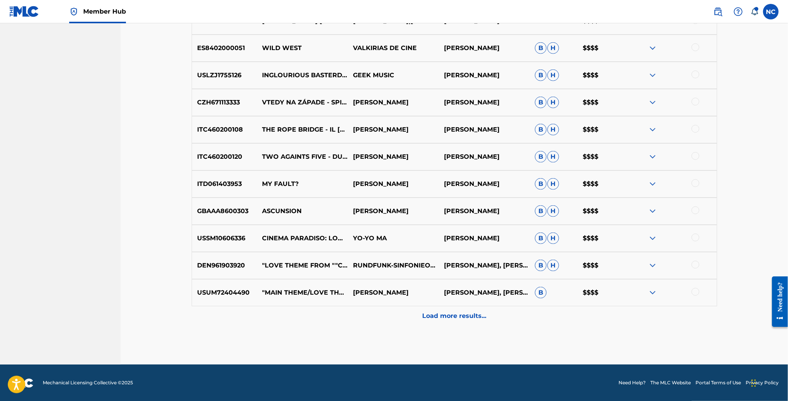
scroll to position [561, 0]
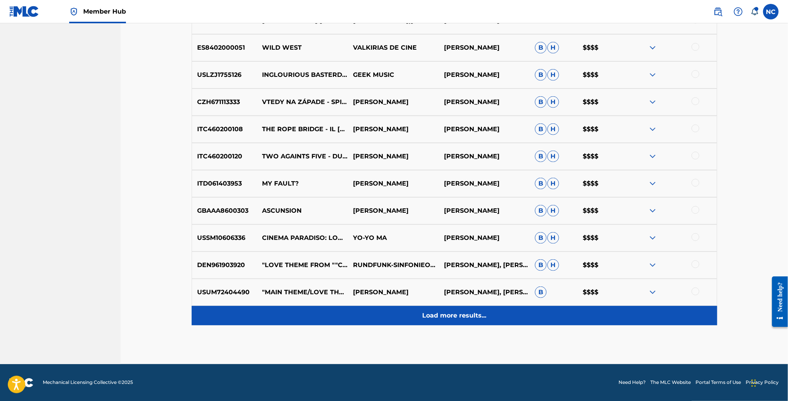
click at [456, 317] on p "Load more results..." at bounding box center [454, 315] width 64 height 9
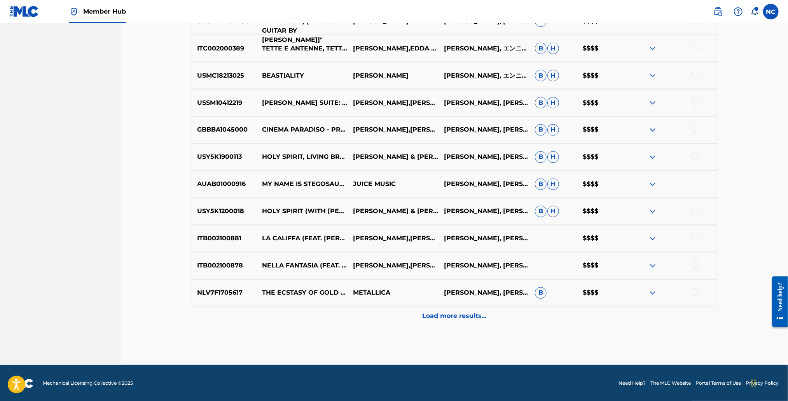
scroll to position [833, 0]
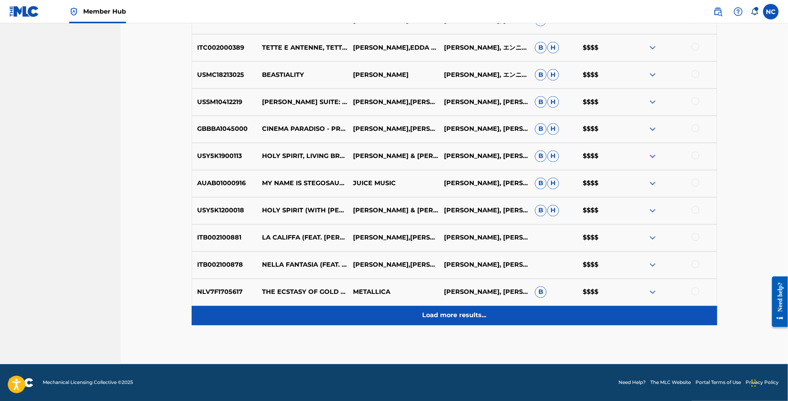
click at [509, 310] on div "Load more results..." at bounding box center [454, 315] width 525 height 19
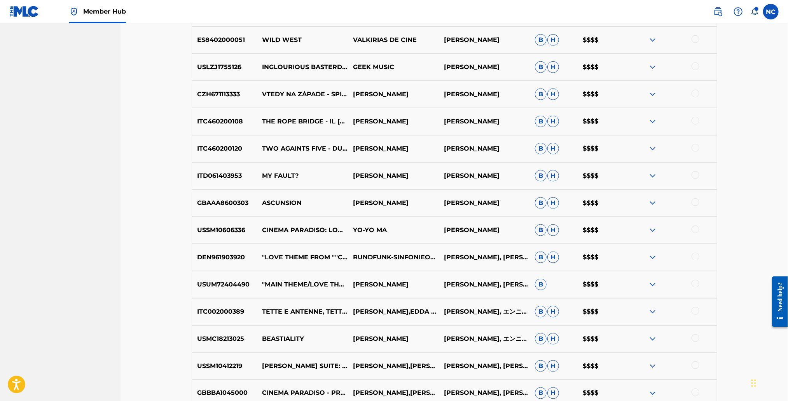
scroll to position [511, 0]
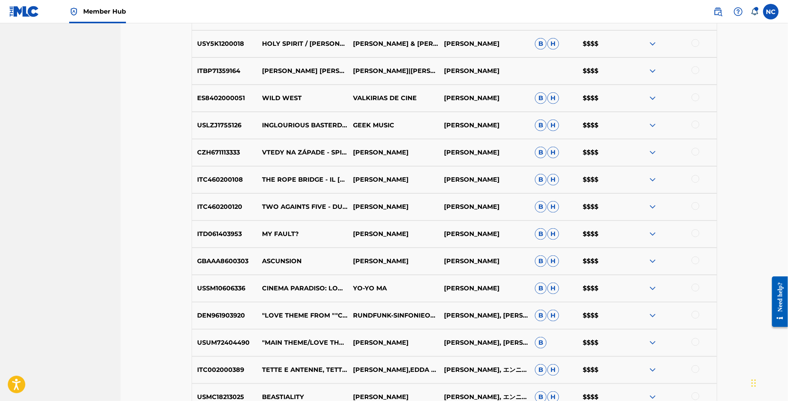
click at [283, 260] on p "ASCUNSION" at bounding box center [302, 261] width 91 height 9
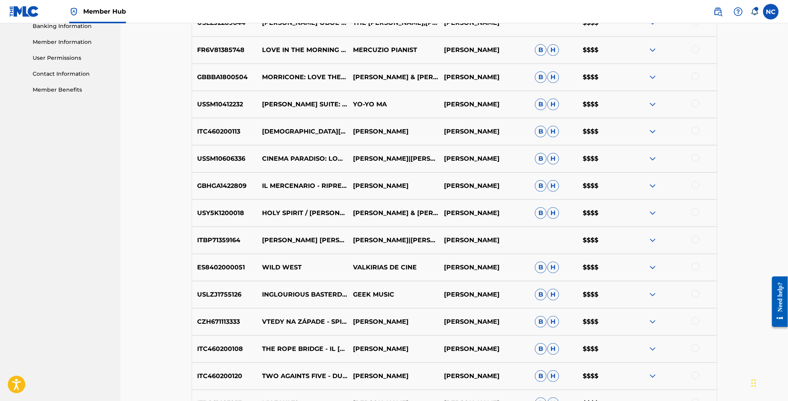
scroll to position [277, 0]
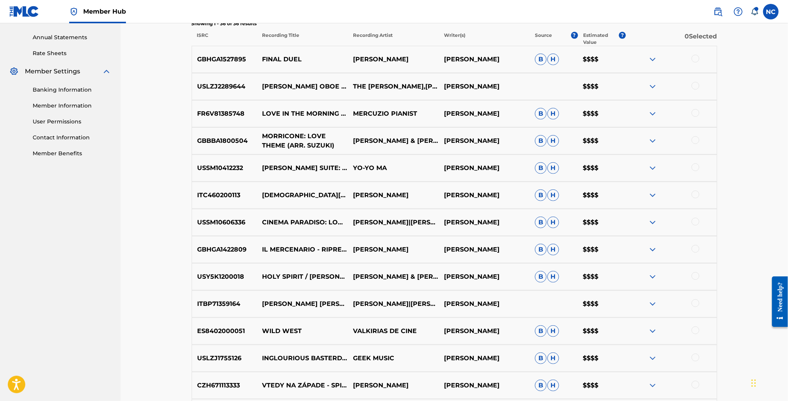
click at [303, 143] on p "MORRICONE: LOVE THEME (ARR. SUZUKI)" at bounding box center [302, 141] width 91 height 19
drag, startPoint x: 339, startPoint y: 145, endPoint x: 261, endPoint y: 135, distance: 78.6
click at [261, 135] on p "MORRICONE: LOVE THEME (ARR. SUZUKI)" at bounding box center [302, 141] width 91 height 19
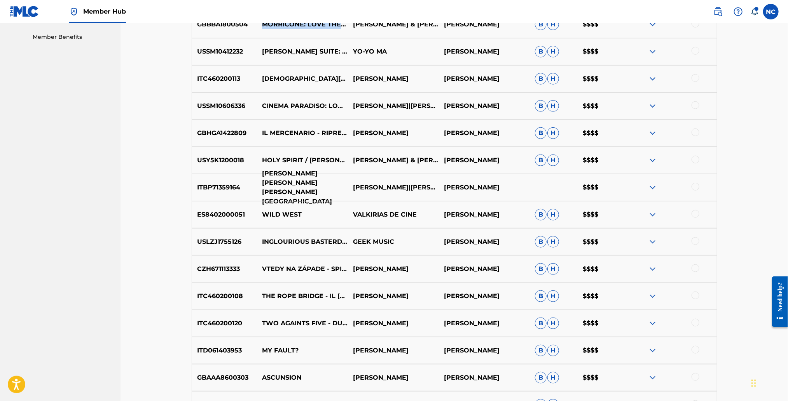
scroll to position [452, 0]
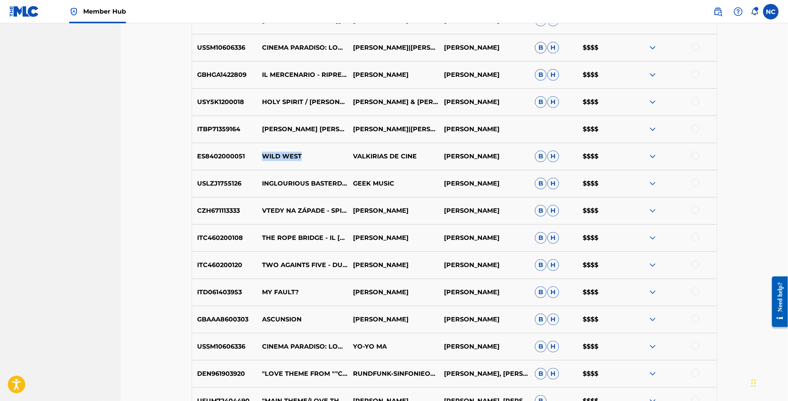
drag, startPoint x: 308, startPoint y: 151, endPoint x: 262, endPoint y: 153, distance: 45.9
click at [262, 153] on p "WILD WEST" at bounding box center [302, 156] width 91 height 9
click at [650, 157] on img at bounding box center [652, 156] width 9 height 9
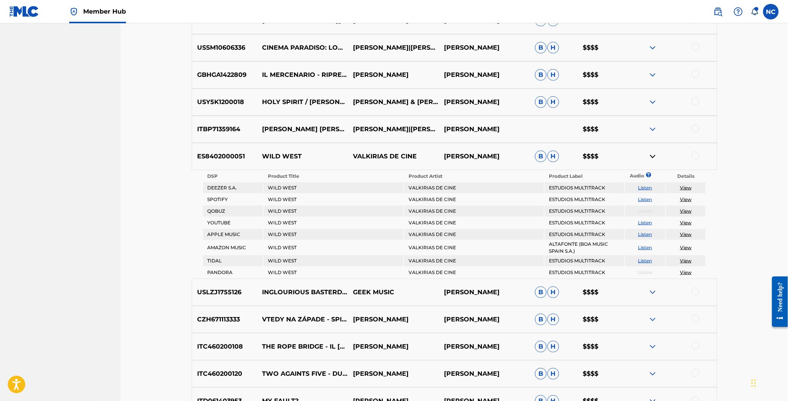
click at [292, 186] on td "WILD WEST" at bounding box center [332, 188] width 139 height 11
click at [687, 185] on link "View" at bounding box center [686, 188] width 12 height 6
drag, startPoint x: 305, startPoint y: 153, endPoint x: 265, endPoint y: 154, distance: 40.0
click at [265, 154] on p "WILD WEST" at bounding box center [302, 156] width 91 height 9
drag, startPoint x: 342, startPoint y: 295, endPoint x: 185, endPoint y: 295, distance: 157.0
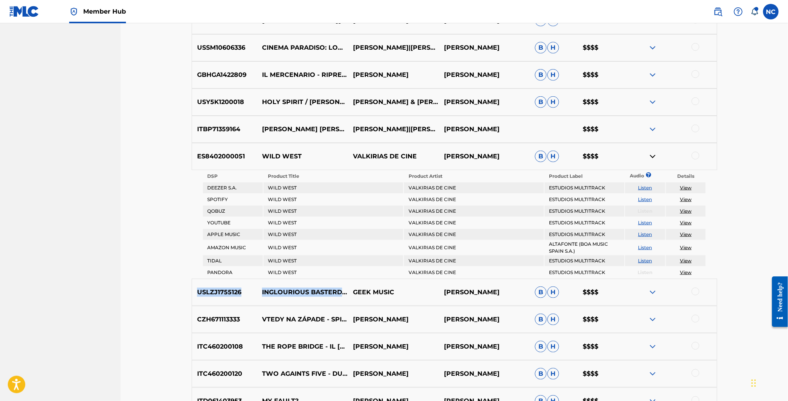
click at [185, 295] on div "Matching Tool The Matching Tool enables you to suggest matches between sound re…" at bounding box center [454, 293] width 544 height 1407
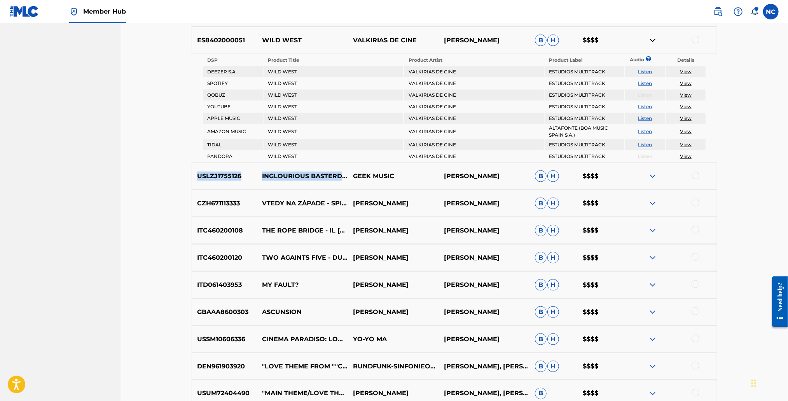
scroll to position [569, 0]
click at [654, 173] on img at bounding box center [652, 175] width 9 height 9
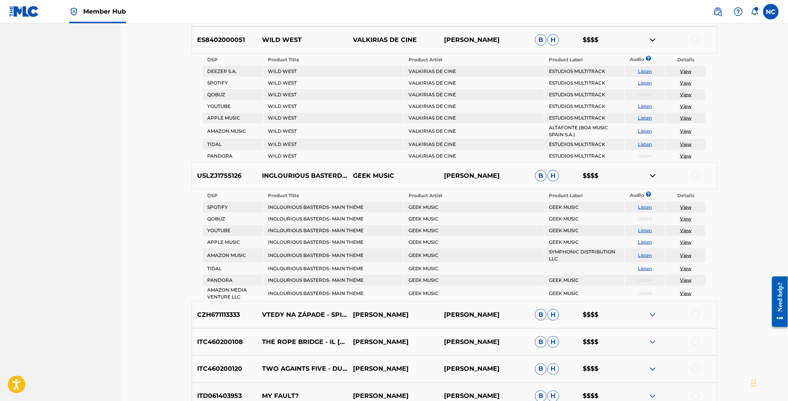
click at [590, 342] on div "ITC460200108 THE ROPE BRIDGE - IL PONTE DI CORDE ENNIO MORRICONE ENNIO MORRICON…" at bounding box center [454, 342] width 525 height 27
click at [526, 356] on div "ITC460200120 TWO AGAINTS FIVE - DUE CONTRO CINQUE ENNIO MORRICONE ENNIO MORRICO…" at bounding box center [454, 369] width 525 height 27
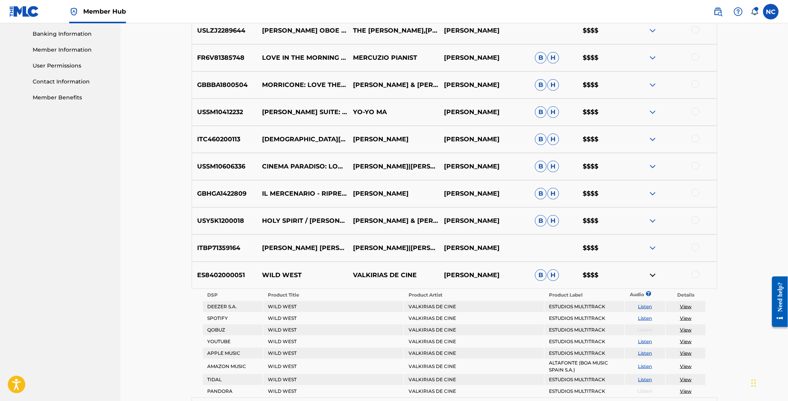
scroll to position [336, 0]
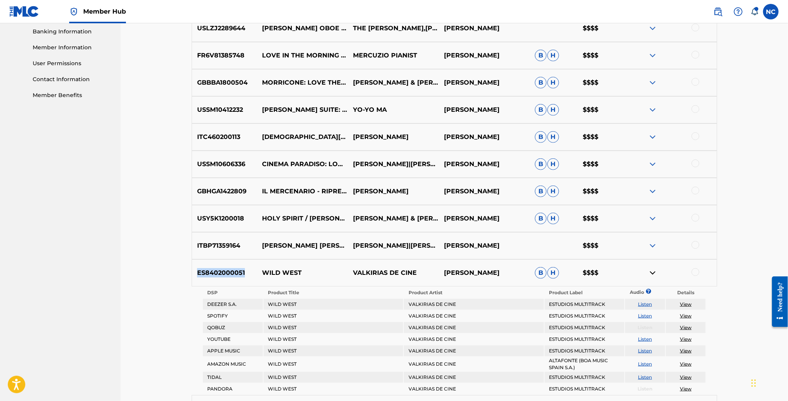
drag, startPoint x: 246, startPoint y: 273, endPoint x: 196, endPoint y: 272, distance: 49.7
click at [196, 272] on p "ES8402000051" at bounding box center [224, 272] width 65 height 9
copy p "ES8402000051"
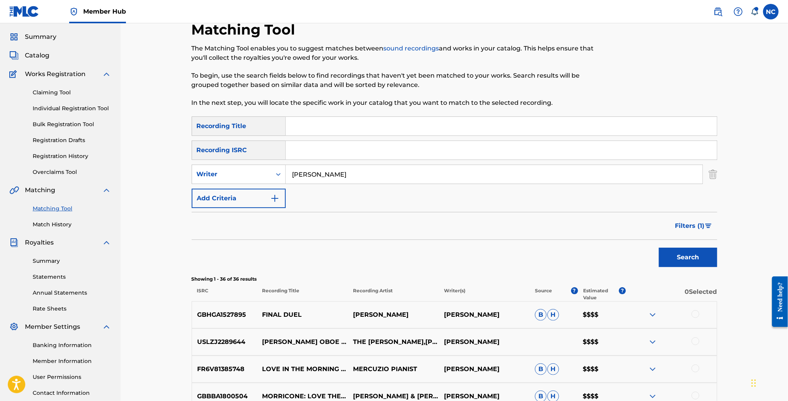
scroll to position [0, 0]
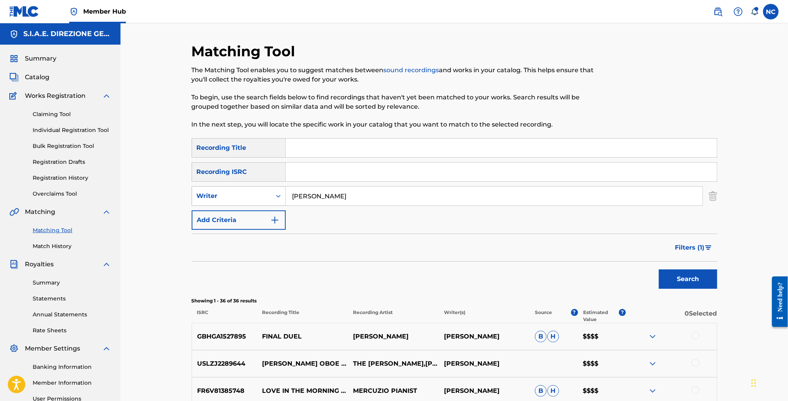
drag, startPoint x: 375, startPoint y: 191, endPoint x: 214, endPoint y: 197, distance: 161.0
click at [214, 197] on div "SearchWithCriteria12ae716b-e940-4508-bcba-417ef99aabf1 Writer ennio morricone" at bounding box center [454, 195] width 525 height 19
click at [415, 172] on input "Search Form" at bounding box center [501, 172] width 431 height 19
paste input "ES8402000051"
type input "ES8402000051"
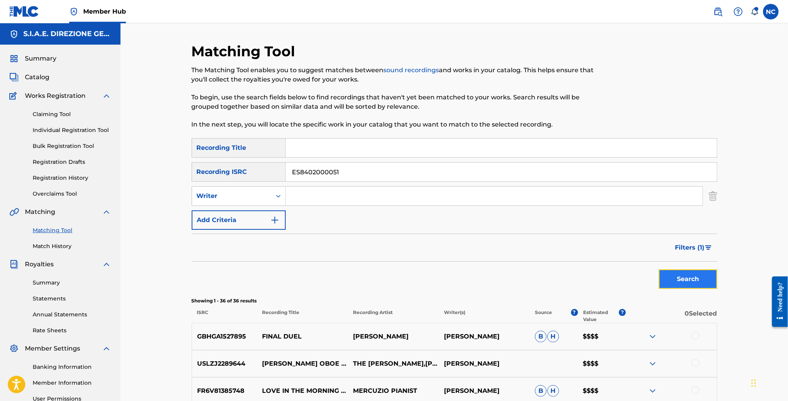
drag, startPoint x: 684, startPoint y: 277, endPoint x: 335, endPoint y: 274, distance: 348.9
click at [684, 277] on button "Search" at bounding box center [688, 279] width 58 height 19
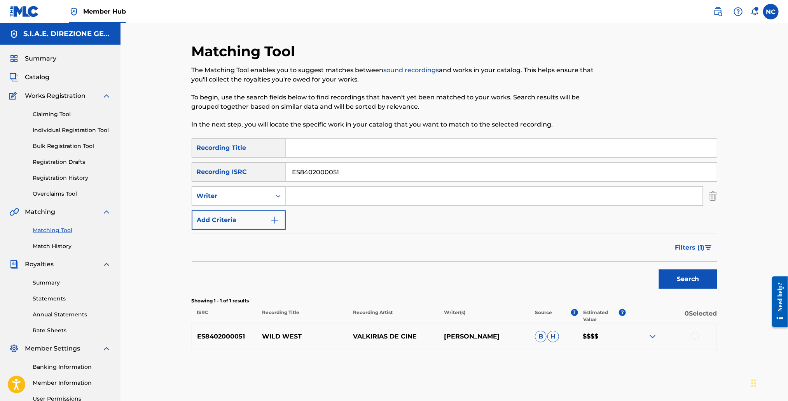
drag, startPoint x: 348, startPoint y: 175, endPoint x: 237, endPoint y: 178, distance: 111.1
click at [237, 178] on div "SearchWithCriteria98b4d8e5-56b0-4c9d-9411-8e18fa31112f Recording ISRC ES8402000…" at bounding box center [454, 171] width 525 height 19
click at [312, 141] on input "Search Form" at bounding box center [501, 148] width 431 height 19
type input "wild west"
click at [346, 191] on input "Search Form" at bounding box center [494, 196] width 417 height 19
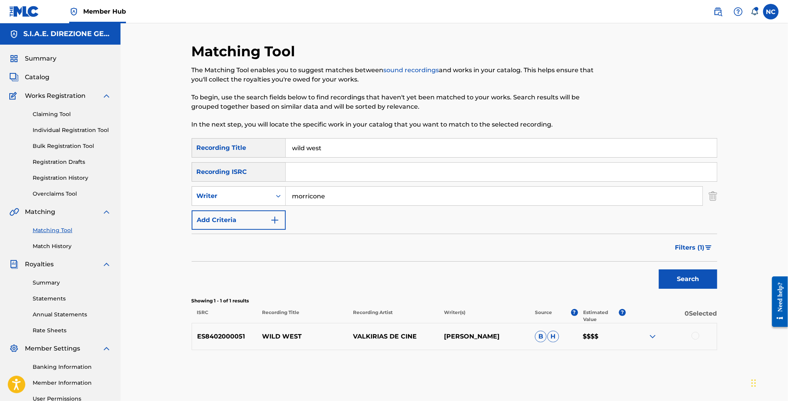
type input "morricone"
click at [659, 270] on button "Search" at bounding box center [688, 279] width 58 height 19
click at [271, 192] on div "Search Form" at bounding box center [278, 196] width 14 height 19
click at [260, 217] on div "Recording Artist" at bounding box center [238, 215] width 93 height 19
click at [433, 202] on input "Search Form" at bounding box center [494, 196] width 417 height 19
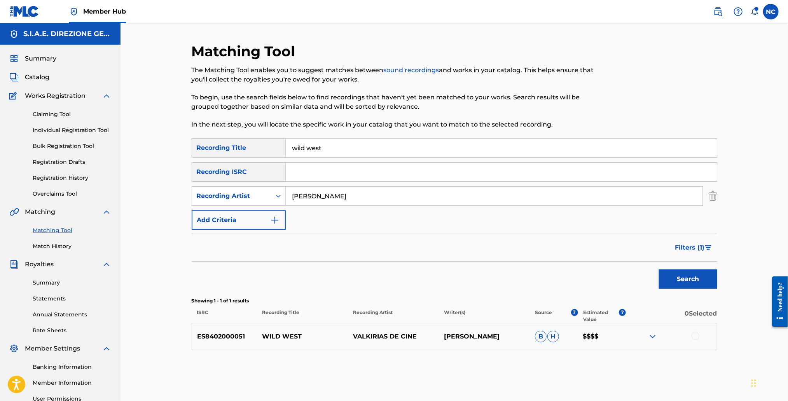
click at [659, 270] on button "Search" at bounding box center [688, 279] width 58 height 19
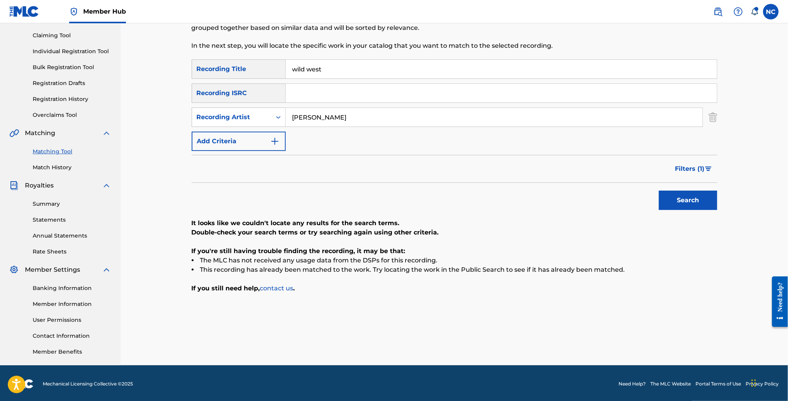
scroll to position [80, 0]
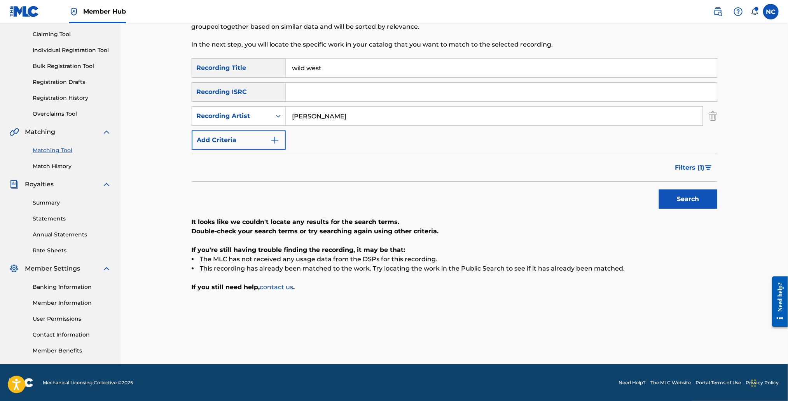
drag, startPoint x: 385, startPoint y: 121, endPoint x: 152, endPoint y: 131, distance: 232.9
click at [152, 131] on div "Matching Tool The Matching Tool enables you to suggest matches between sound re…" at bounding box center [453, 153] width 667 height 421
type input "morricone"
drag, startPoint x: 693, startPoint y: 200, endPoint x: 676, endPoint y: 200, distance: 16.3
click at [693, 200] on button "Search" at bounding box center [688, 199] width 58 height 19
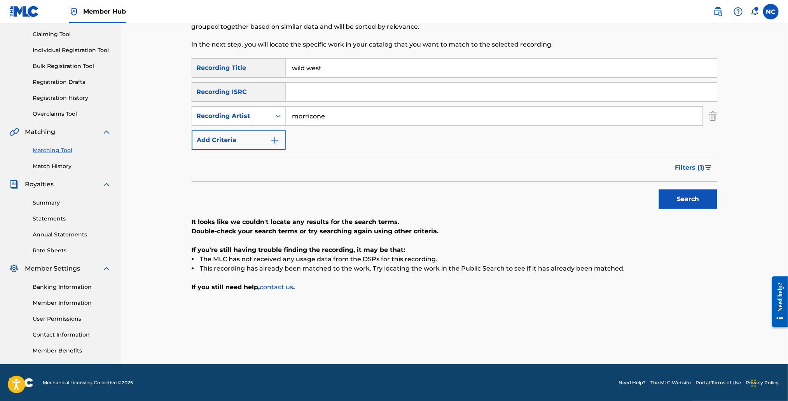
drag, startPoint x: 329, startPoint y: 69, endPoint x: 265, endPoint y: 70, distance: 63.7
click at [265, 70] on div "SearchWithCriteria7b7a08a8-a04e-4a91-9a20-8cbd1be15bb1 Recording Title wild west" at bounding box center [454, 67] width 525 height 19
drag, startPoint x: 359, startPoint y: 116, endPoint x: 216, endPoint y: 124, distance: 144.0
click at [216, 124] on div "SearchWithCriteria9d70000b-5c7a-49f2-bb75-5ec044700ac3 Recording Artist morrico…" at bounding box center [454, 115] width 525 height 19
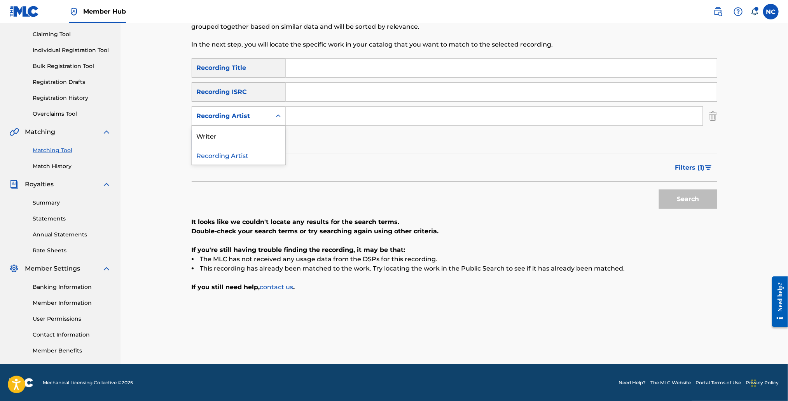
click at [266, 119] on div "Recording Artist" at bounding box center [231, 116] width 79 height 15
drag, startPoint x: 239, startPoint y: 135, endPoint x: 286, endPoint y: 127, distance: 47.7
click at [239, 135] on div "Writer" at bounding box center [238, 135] width 93 height 19
drag, startPoint x: 286, startPoint y: 127, endPoint x: 313, endPoint y: 122, distance: 28.0
click at [312, 124] on input "Search Form" at bounding box center [494, 116] width 417 height 19
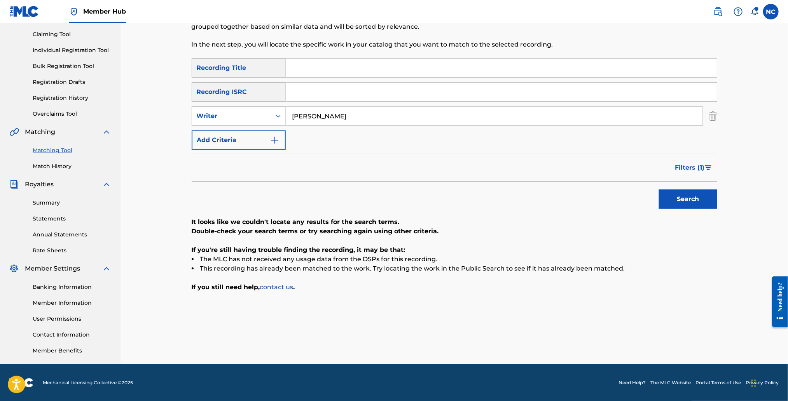
type input "ennio morricone"
click at [659, 190] on button "Search" at bounding box center [688, 199] width 58 height 19
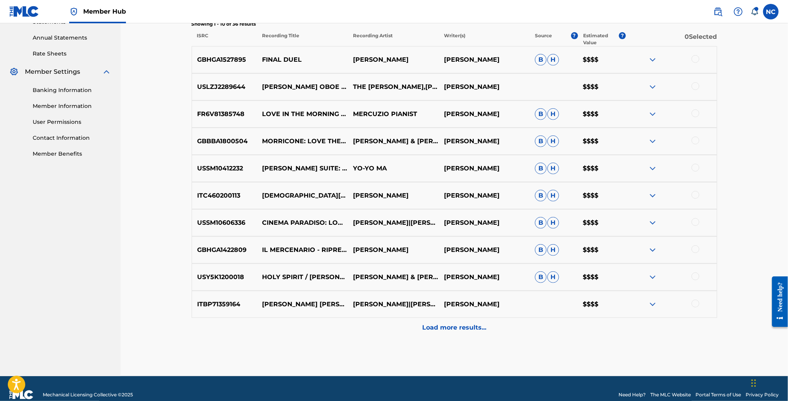
scroll to position [289, 0]
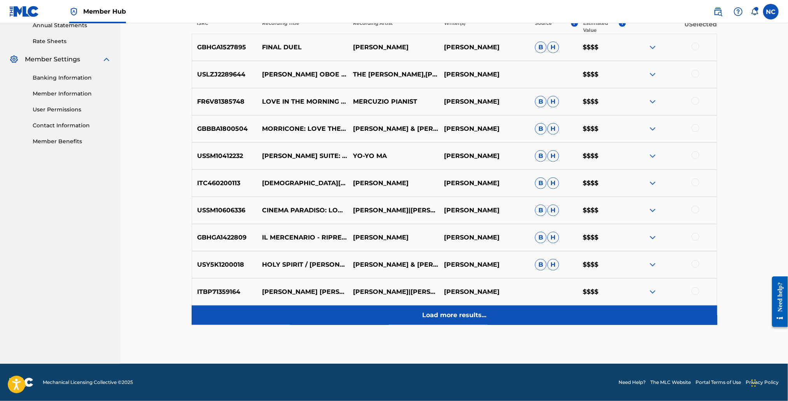
click at [433, 311] on p "Load more results..." at bounding box center [454, 315] width 64 height 9
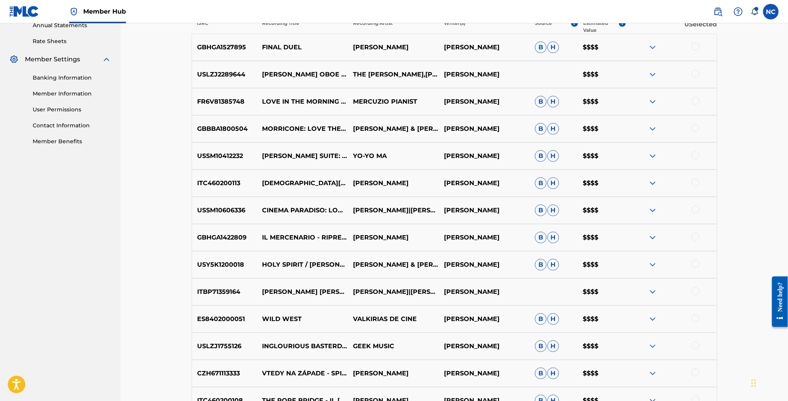
scroll to position [464, 0]
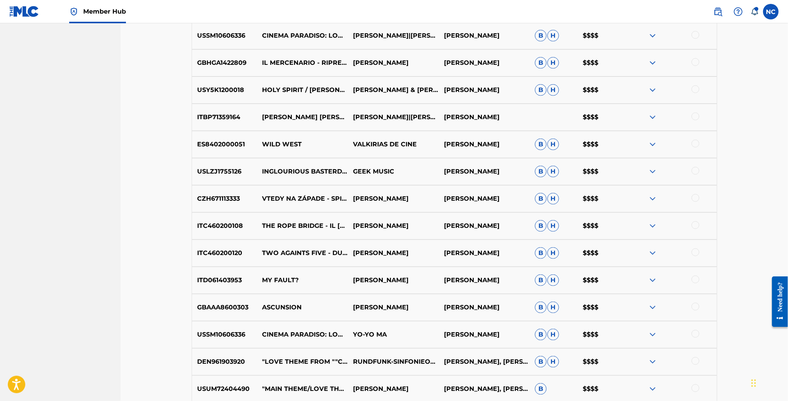
click at [651, 172] on img at bounding box center [652, 171] width 9 height 9
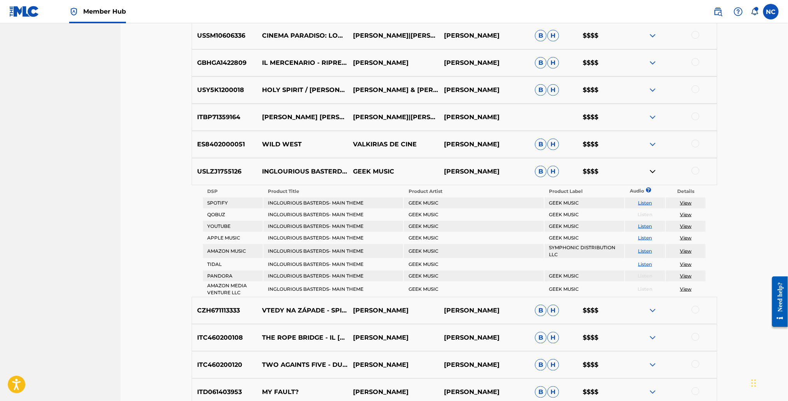
scroll to position [466, 0]
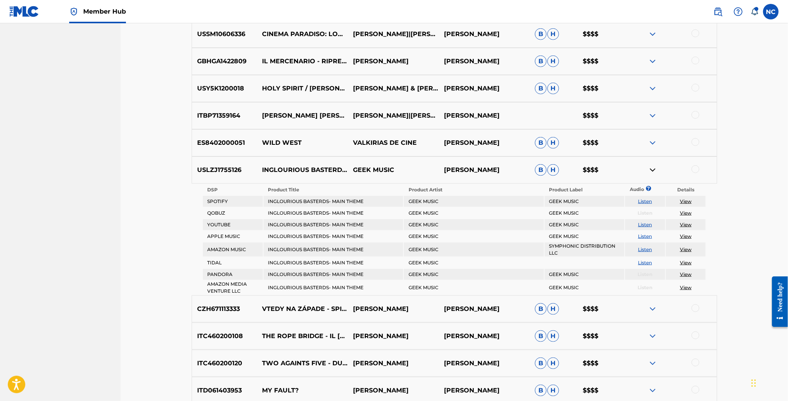
click at [652, 171] on img at bounding box center [652, 170] width 9 height 9
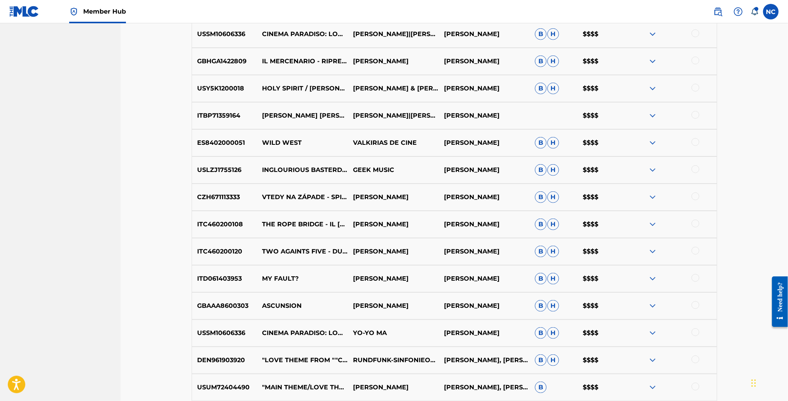
click at [651, 145] on img at bounding box center [652, 142] width 9 height 9
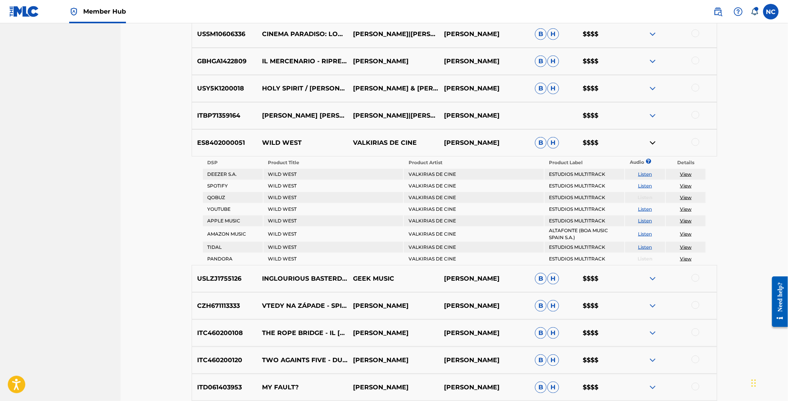
click at [650, 276] on img at bounding box center [652, 278] width 9 height 9
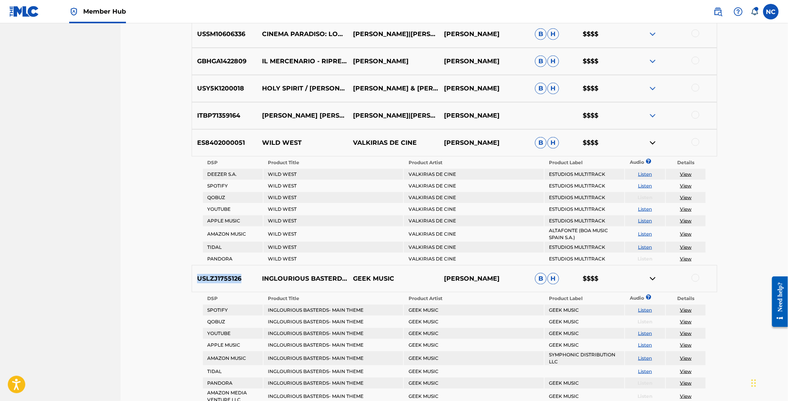
drag, startPoint x: 240, startPoint y: 276, endPoint x: 198, endPoint y: 276, distance: 42.4
click at [198, 276] on p "USLZJ1755126" at bounding box center [224, 278] width 65 height 9
copy p "USLZJ1755126"
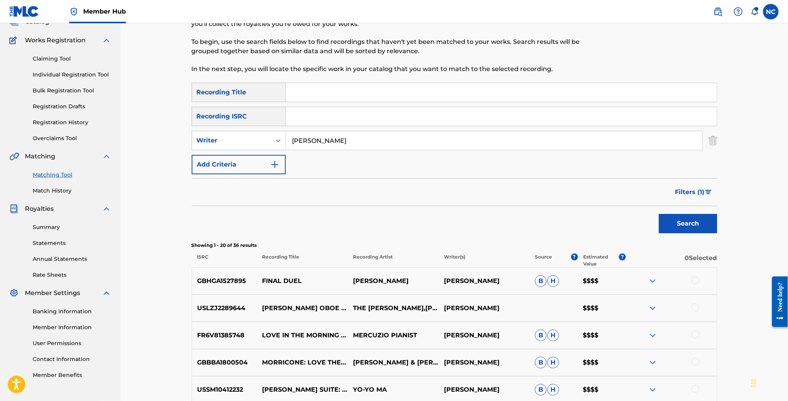
scroll to position [0, 0]
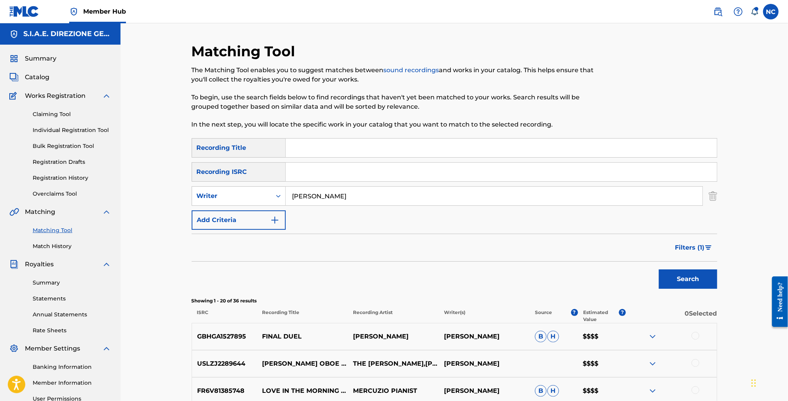
drag, startPoint x: 357, startPoint y: 196, endPoint x: 115, endPoint y: 196, distance: 242.8
click at [303, 167] on input "Search Form" at bounding box center [501, 172] width 431 height 19
paste input "USLZJ1755126"
type input "USLZJ1755126"
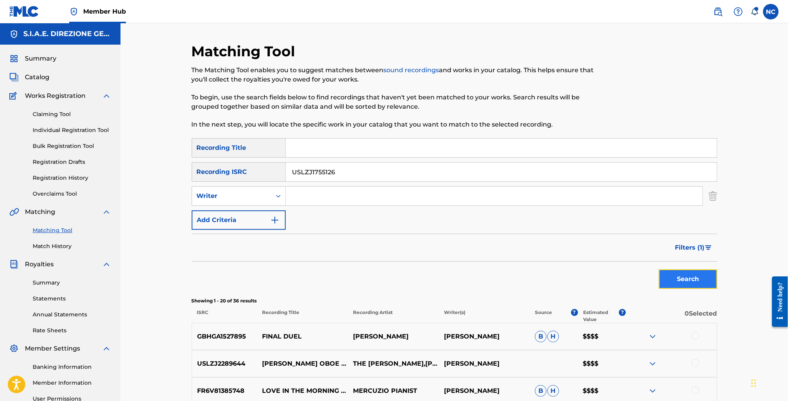
click at [697, 275] on button "Search" at bounding box center [688, 279] width 58 height 19
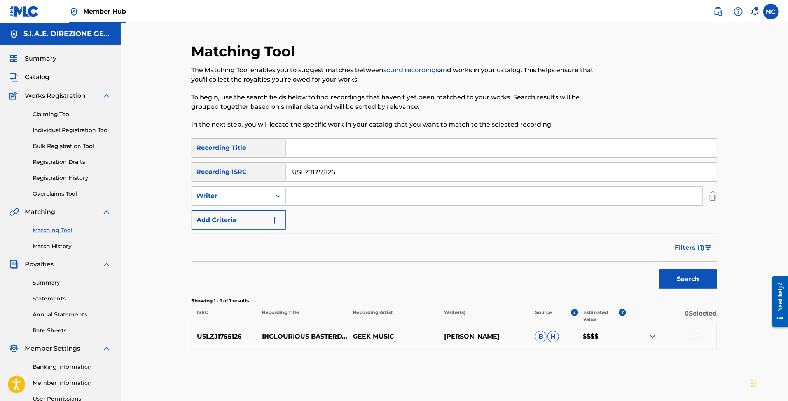
scroll to position [80, 0]
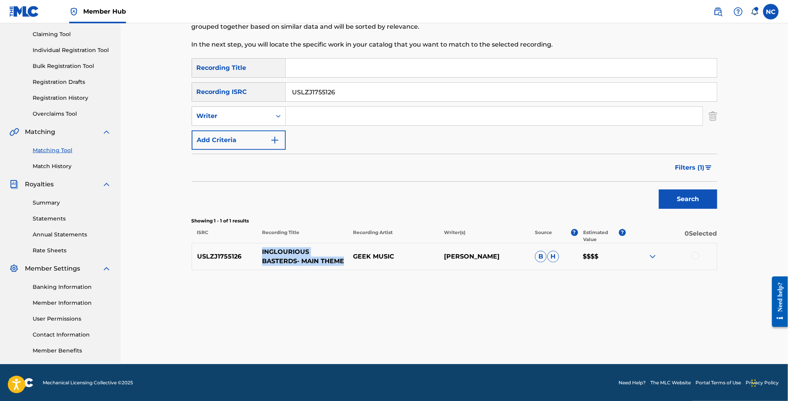
drag, startPoint x: 344, startPoint y: 261, endPoint x: 260, endPoint y: 254, distance: 83.8
click at [260, 254] on p "INGLOURIOUS BASTERDS- MAIN THEME" at bounding box center [302, 256] width 91 height 19
copy p "INGLOURIOUS BASTERDS- MAIN THEME"
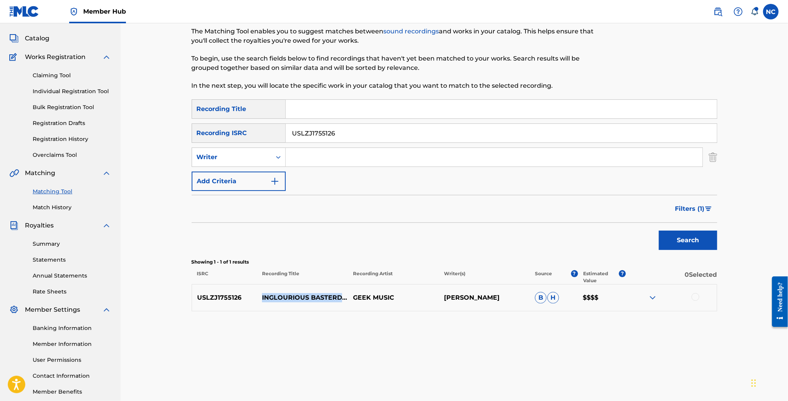
scroll to position [0, 0]
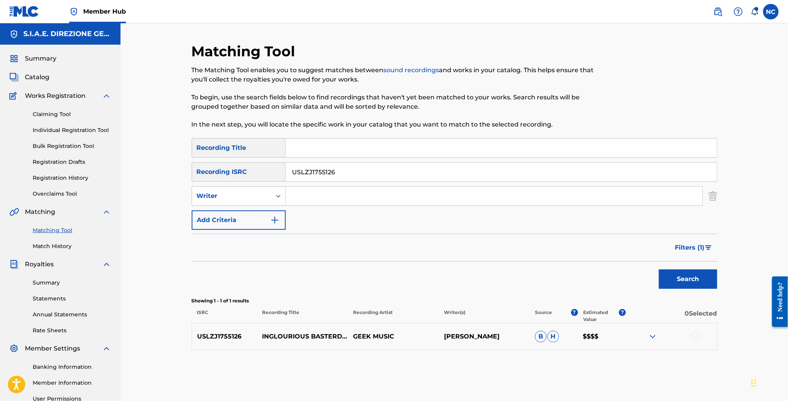
click at [314, 148] on input "Search Form" at bounding box center [501, 148] width 431 height 19
paste input "INGLOURIOUS BASTERDS- MAIN THEME"
type input "INGLOURIOUS BASTERDS- MAIN THEME"
drag, startPoint x: 342, startPoint y: 173, endPoint x: 178, endPoint y: 174, distance: 164.0
click at [178, 174] on div "Matching Tool The Matching Tool enables you to suggest matches between sound re…" at bounding box center [453, 233] width 667 height 421
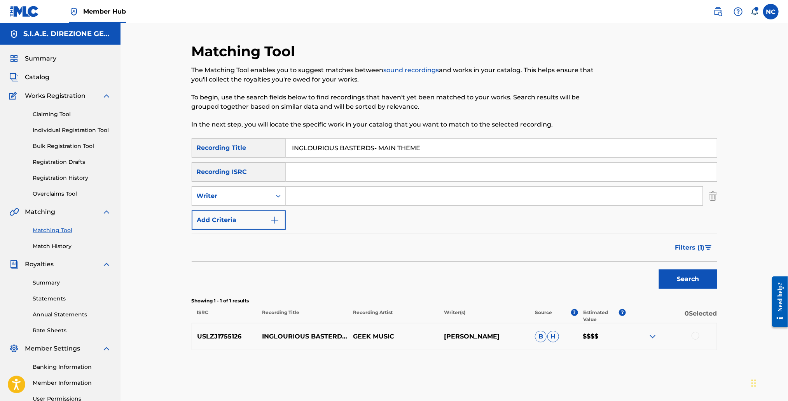
drag, startPoint x: 404, startPoint y: 148, endPoint x: 375, endPoint y: 148, distance: 29.5
click at [375, 148] on input "INGLOURIOUS BASTERDS- MAIN THEME" at bounding box center [501, 148] width 431 height 19
type input "INGLOURIOUS BASTERDS"
click at [368, 192] on input "Search Form" at bounding box center [494, 196] width 417 height 19
type input "ennio morricone"
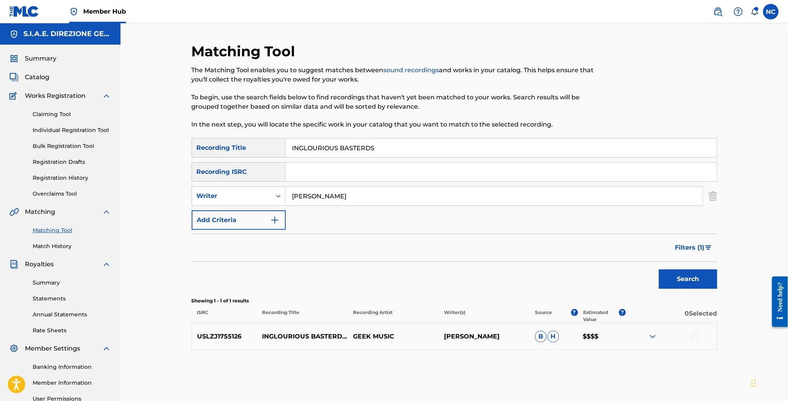
click at [659, 270] on button "Search" at bounding box center [688, 279] width 58 height 19
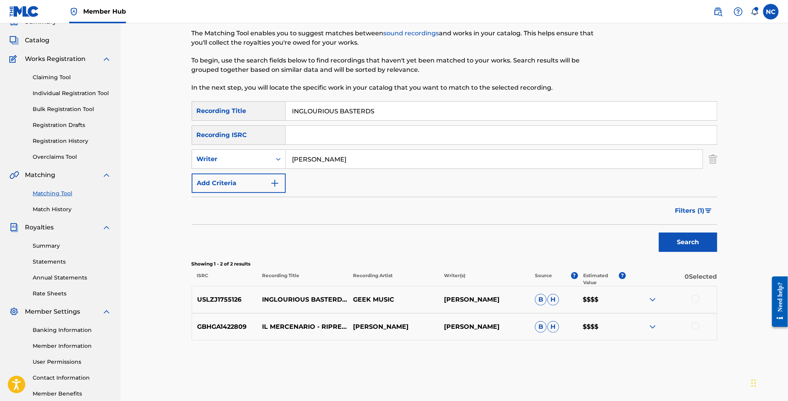
scroll to position [80, 0]
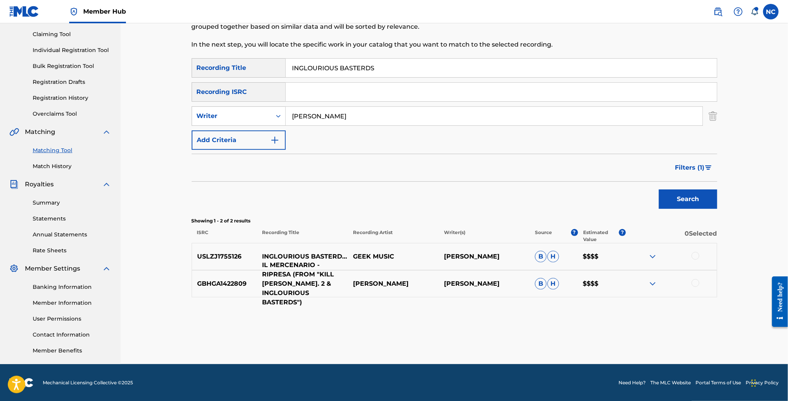
click at [322, 282] on p "IL MERCENARIO - RIPRESA (FROM "KILL BILL VOL. 2 & INGLOURIOUS BASTERDS")" at bounding box center [302, 284] width 91 height 47
click at [657, 258] on div at bounding box center [671, 256] width 91 height 9
click at [653, 257] on img at bounding box center [652, 256] width 9 height 9
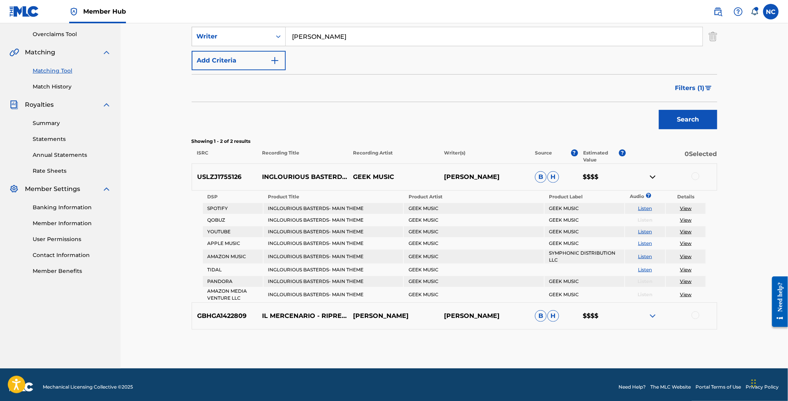
scroll to position [161, 0]
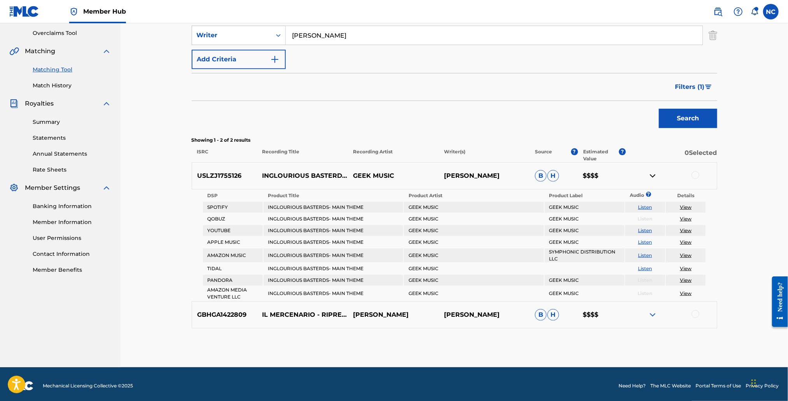
click at [645, 207] on link "Listen" at bounding box center [645, 207] width 14 height 6
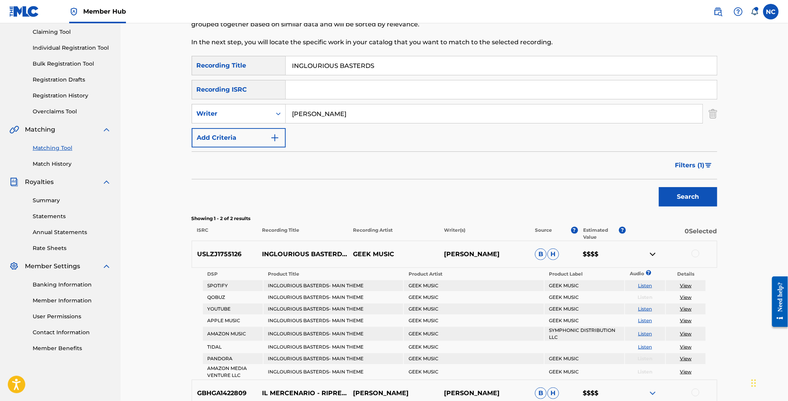
scroll to position [103, 0]
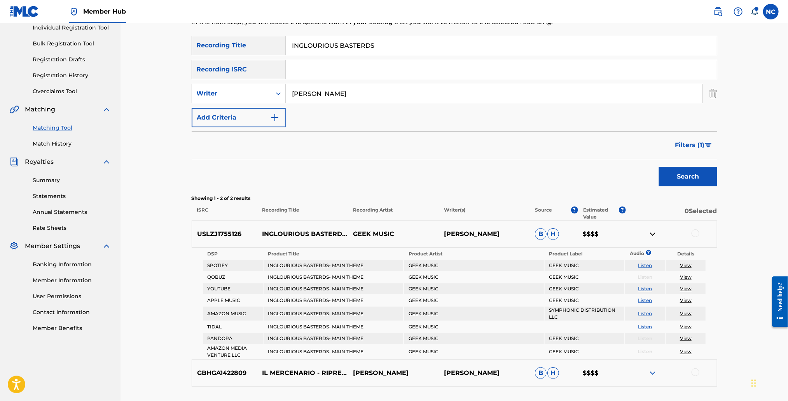
drag, startPoint x: 417, startPoint y: 44, endPoint x: 242, endPoint y: 48, distance: 174.9
click at [242, 48] on div "SearchWithCriteria7b7a08a8-a04e-4a91-9a20-8cbd1be15bb1 Recording Title INGLOURI…" at bounding box center [454, 45] width 525 height 19
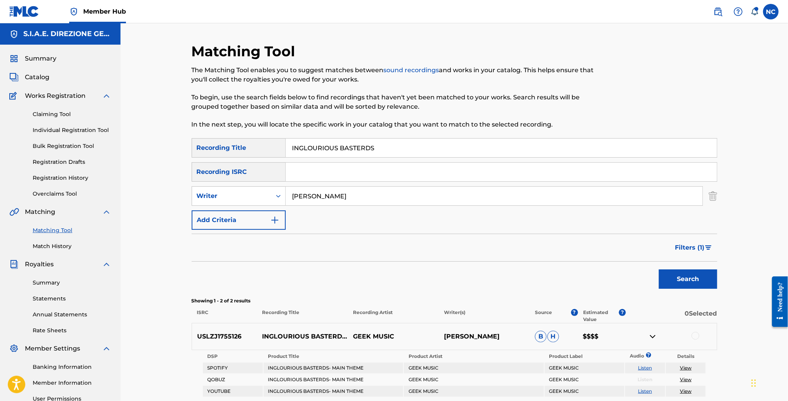
click at [393, 148] on input "INGLOURIOUS BASTERDS" at bounding box center [501, 148] width 431 height 19
drag, startPoint x: 400, startPoint y: 148, endPoint x: 251, endPoint y: 152, distance: 149.6
click at [251, 152] on div "SearchWithCriteria7b7a08a8-a04e-4a91-9a20-8cbd1be15bb1 Recording Title INGLOURI…" at bounding box center [454, 147] width 525 height 19
type input "a"
type input "rabbia e tarantella"
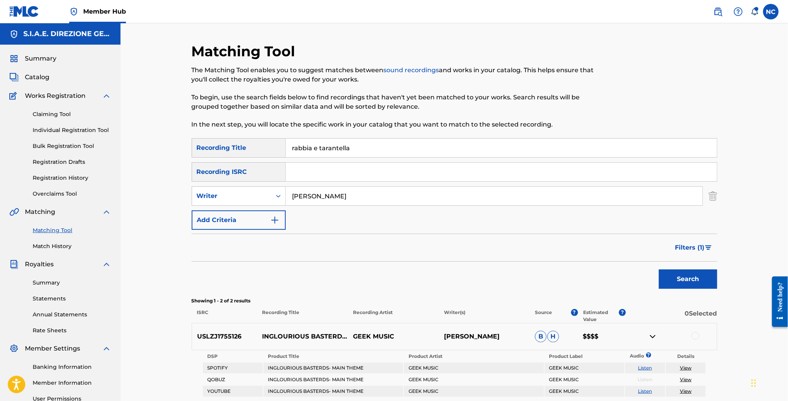
click at [659, 270] on button "Search" at bounding box center [688, 279] width 58 height 19
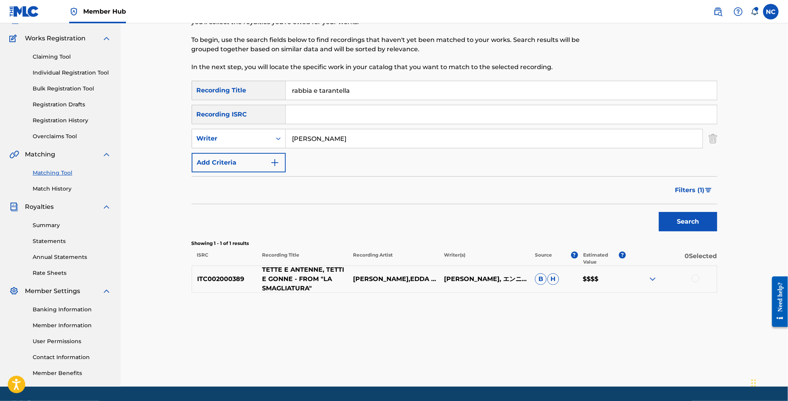
scroll to position [58, 0]
click at [696, 187] on span "Filters ( 1 )" at bounding box center [690, 189] width 30 height 9
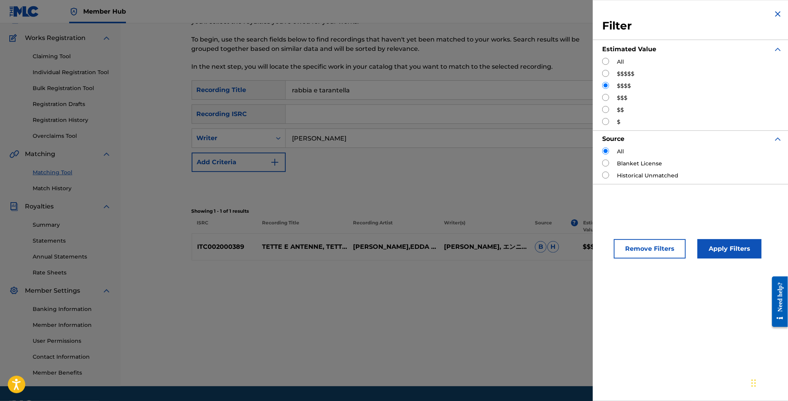
click at [421, 196] on div "Search" at bounding box center [454, 187] width 525 height 31
click at [429, 174] on div "Search" at bounding box center [454, 187] width 525 height 31
click at [417, 295] on div "Matching Tool The Matching Tool enables you to suggest matches between sound re…" at bounding box center [454, 186] width 525 height 402
click at [494, 312] on div "Matching Tool The Matching Tool enables you to suggest matches between sound re…" at bounding box center [454, 186] width 525 height 402
click at [391, 192] on div "Search" at bounding box center [454, 187] width 525 height 31
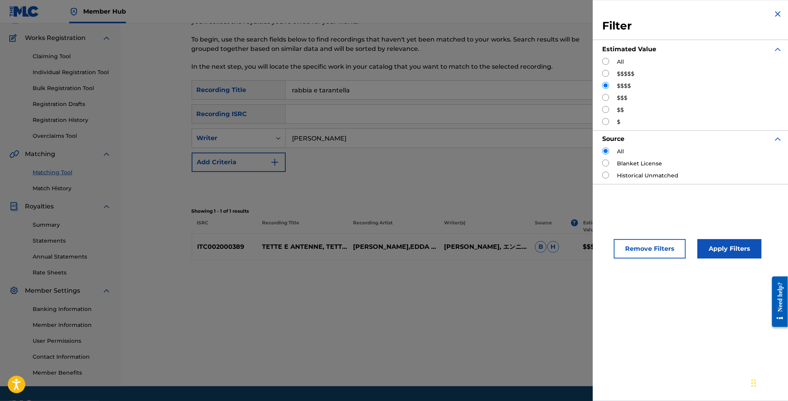
click at [512, 313] on div "Matching Tool The Matching Tool enables you to suggest matches between sound re…" at bounding box center [454, 186] width 525 height 402
click at [514, 313] on div "Matching Tool The Matching Tool enables you to suggest matches between sound re…" at bounding box center [454, 186] width 525 height 402
click at [510, 189] on div "Search" at bounding box center [454, 187] width 525 height 31
click at [775, 13] on img "Search Form" at bounding box center [777, 13] width 9 height 9
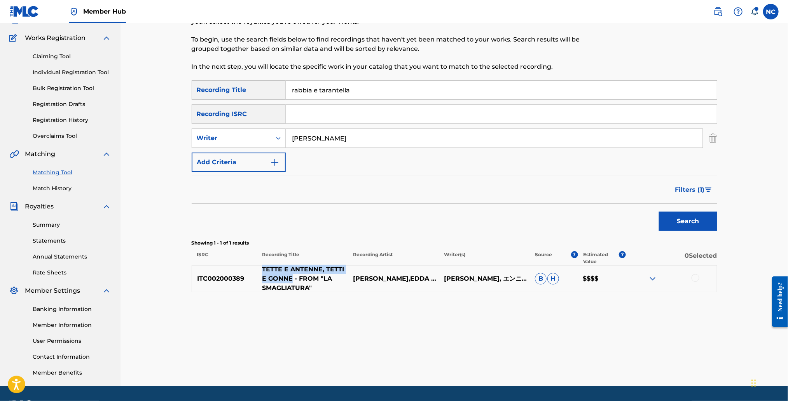
drag, startPoint x: 292, startPoint y: 277, endPoint x: 260, endPoint y: 270, distance: 32.2
click at [260, 270] on p "TETTE E ANTENNE, TETTI E GONNE - FROM "LA SMAGLIATURA"" at bounding box center [302, 279] width 91 height 28
copy p "TETTE E ANTENNE, TETTI E GONNE"
click at [288, 290] on p "TETTE E ANTENNE, TETTI E GONNE - FROM "LA SMAGLIATURA"" at bounding box center [302, 279] width 91 height 28
click at [683, 188] on span "Filters ( 1 )" at bounding box center [690, 189] width 30 height 9
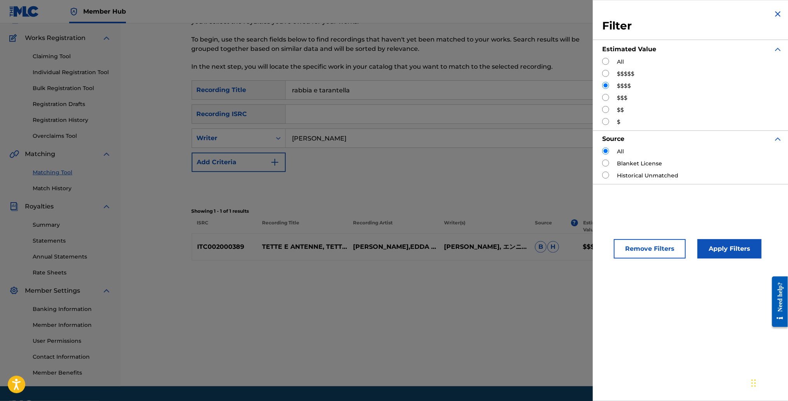
click at [605, 98] on input "Search Form" at bounding box center [605, 97] width 7 height 7
drag, startPoint x: 752, startPoint y: 252, endPoint x: 453, endPoint y: 289, distance: 301.1
click at [620, 290] on div "Filter Estimated Value All $$$$$ $$$$ $$$ $$ $ Source All Blanket License Histo…" at bounding box center [692, 200] width 199 height 401
click at [439, 291] on div "Matching Tool The Matching Tool enables you to suggest matches between sound re…" at bounding box center [454, 186] width 525 height 402
click at [413, 192] on div "Search" at bounding box center [454, 187] width 525 height 31
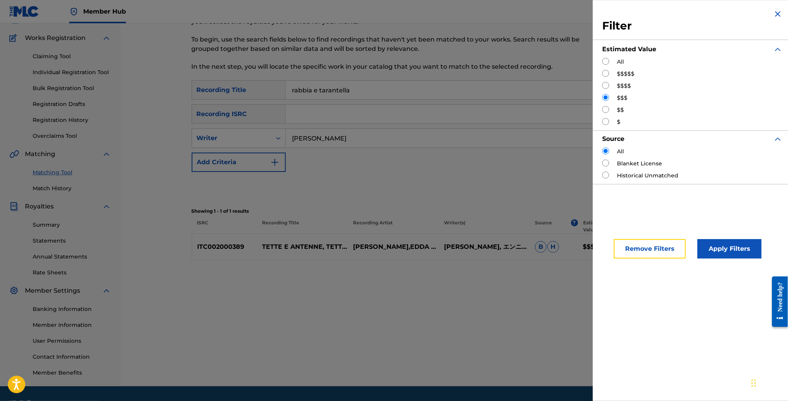
drag, startPoint x: 649, startPoint y: 240, endPoint x: 650, endPoint y: 244, distance: 3.9
click at [650, 241] on button "Remove Filters" at bounding box center [649, 248] width 72 height 19
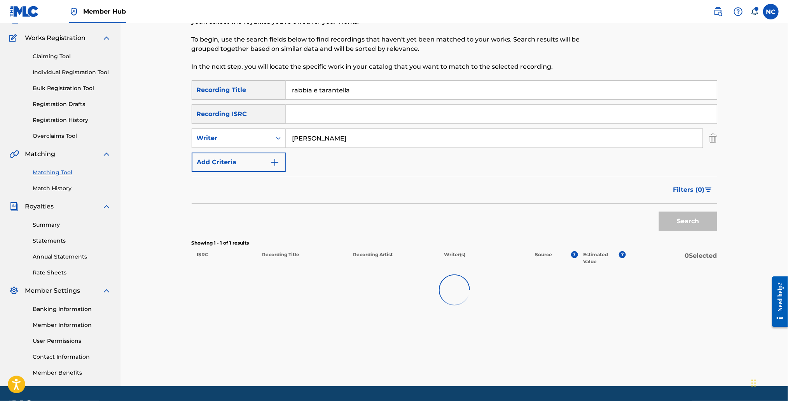
radio input "false"
drag, startPoint x: 374, startPoint y: 91, endPoint x: 220, endPoint y: 97, distance: 154.0
click at [220, 97] on div "SearchWithCriteria7b7a08a8-a04e-4a91-9a20-8cbd1be15bb1 Recording Title rabbia e…" at bounding box center [454, 89] width 525 height 19
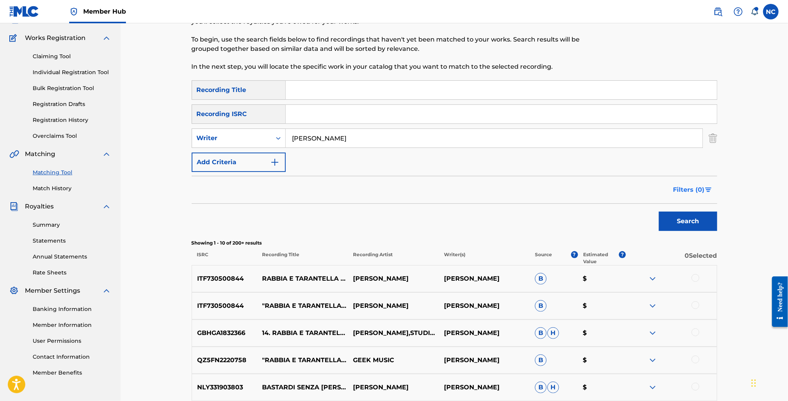
click at [689, 190] on span "Filters ( 0 )" at bounding box center [688, 189] width 31 height 9
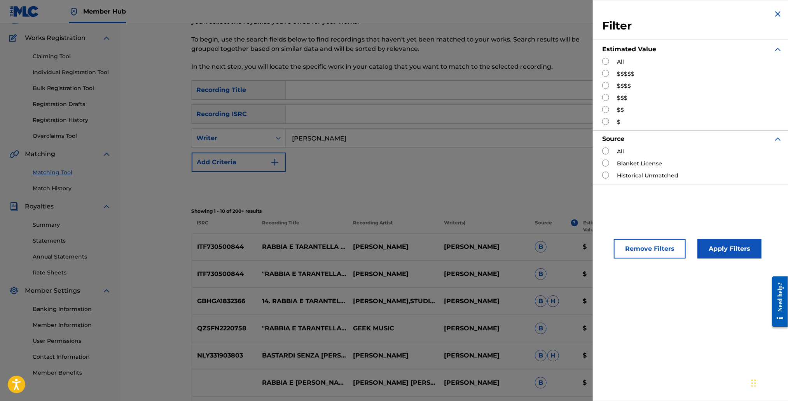
click at [605, 86] on input "Search Form" at bounding box center [605, 85] width 7 height 7
radio input "true"
click at [707, 252] on button "Apply Filters" at bounding box center [729, 248] width 64 height 19
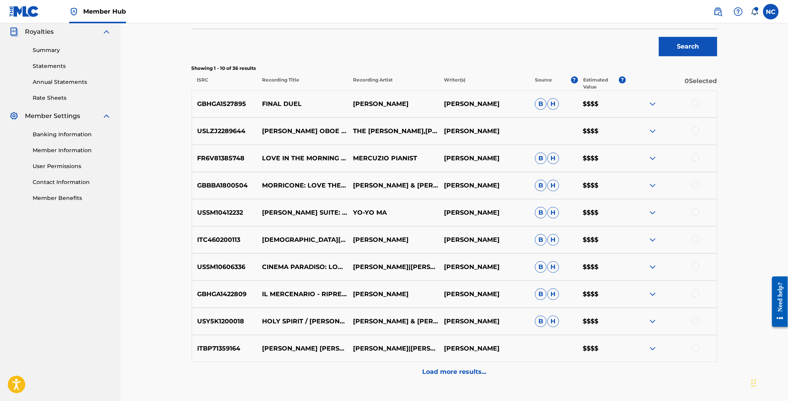
scroll to position [289, 0]
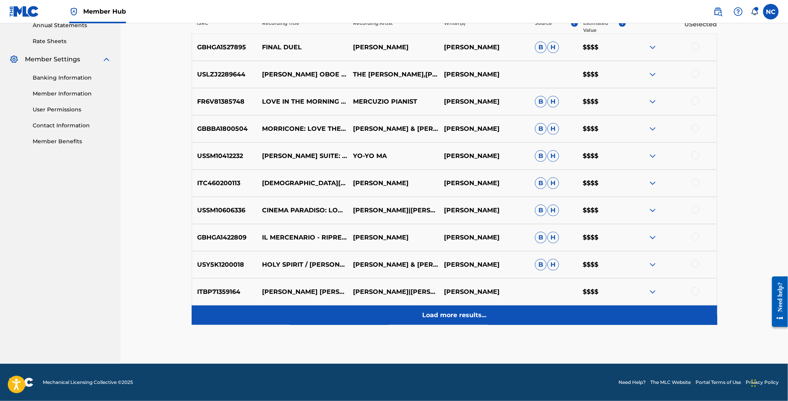
click at [471, 317] on p "Load more results..." at bounding box center [454, 315] width 64 height 9
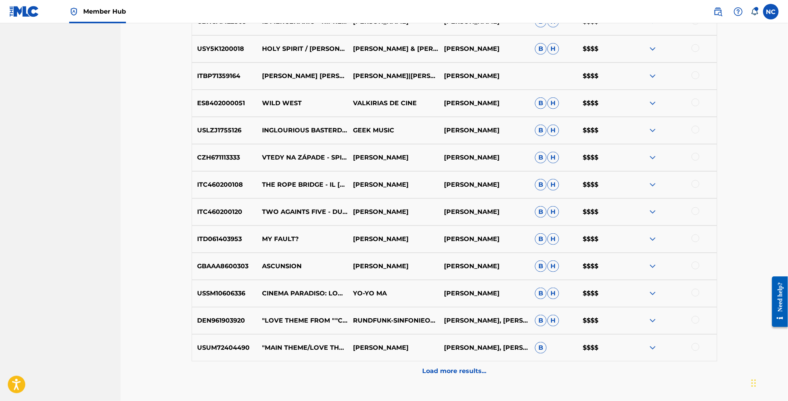
scroll to position [561, 0]
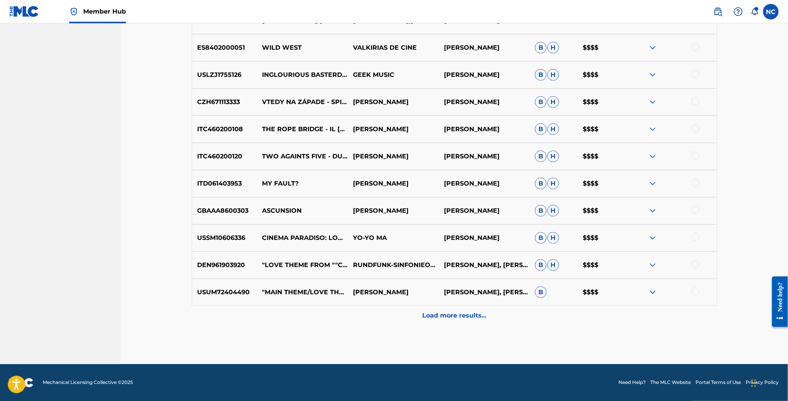
click at [653, 185] on img at bounding box center [652, 183] width 9 height 9
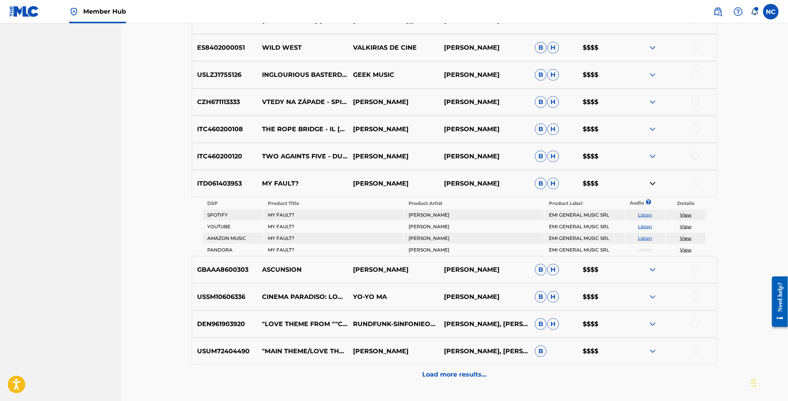
click at [645, 216] on link "Listen" at bounding box center [645, 215] width 14 height 6
click at [655, 268] on img at bounding box center [652, 269] width 9 height 9
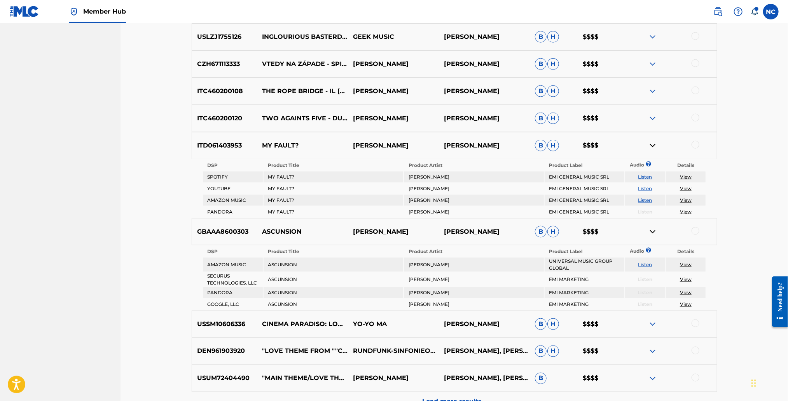
scroll to position [619, 0]
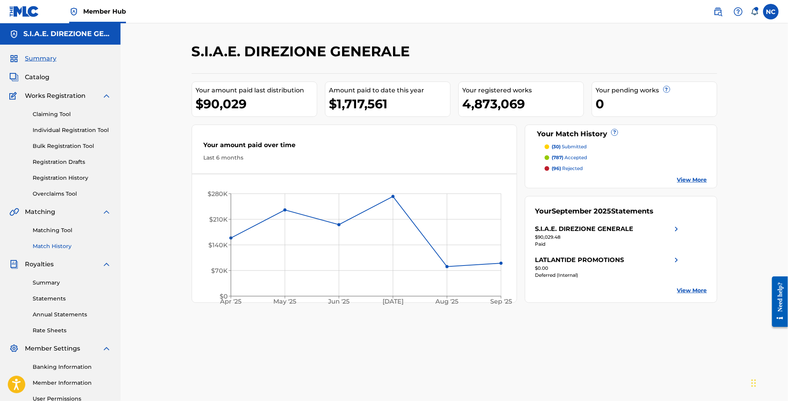
click at [66, 246] on link "Match History" at bounding box center [72, 246] width 78 height 8
click at [55, 248] on link "Match History" at bounding box center [72, 246] width 78 height 8
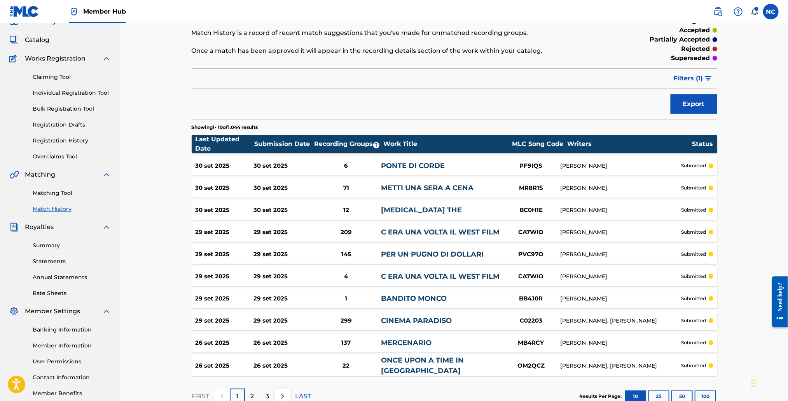
scroll to position [58, 0]
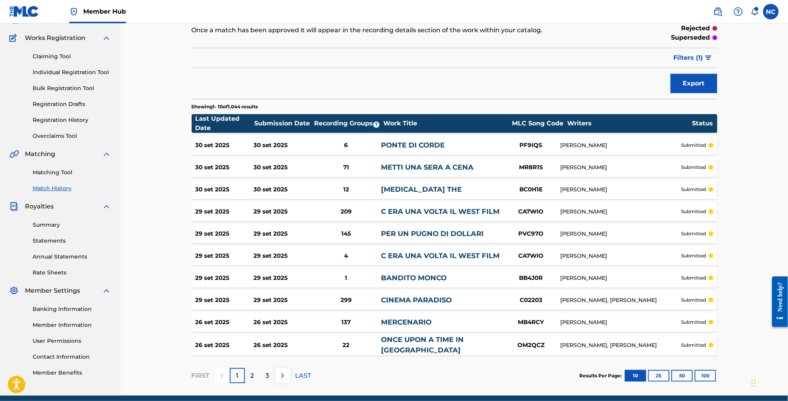
click at [274, 214] on div "29 set 2025" at bounding box center [282, 211] width 58 height 9
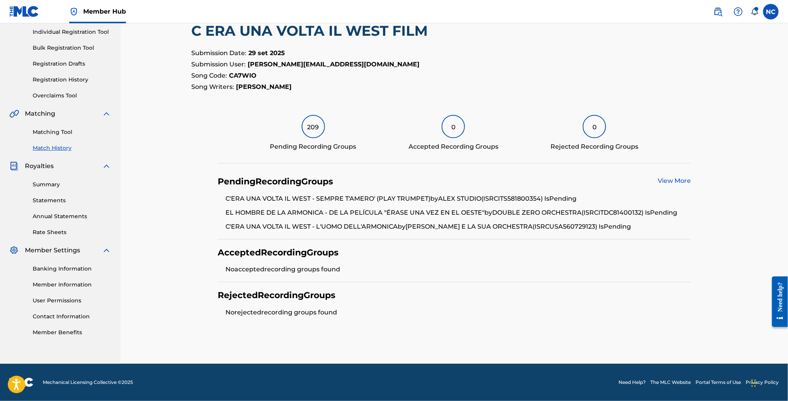
scroll to position [98, 0]
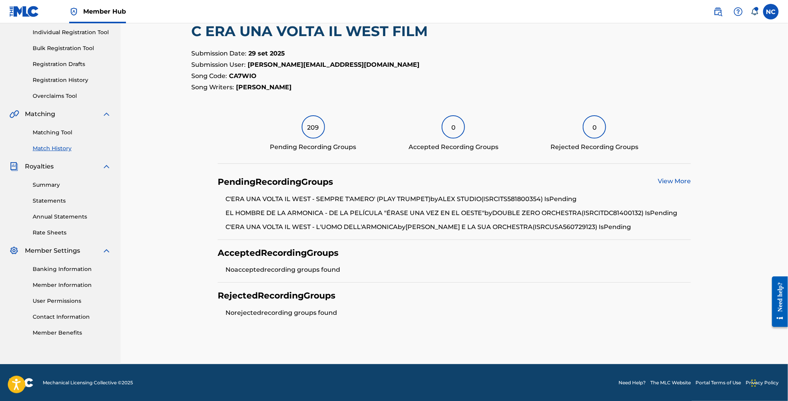
click at [685, 183] on link "View More" at bounding box center [673, 181] width 33 height 7
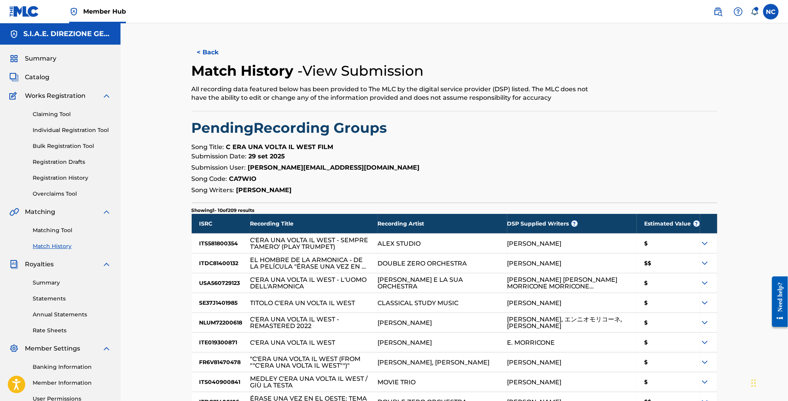
click at [685, 183] on p "Song Code: CA7WIO" at bounding box center [454, 178] width 525 height 9
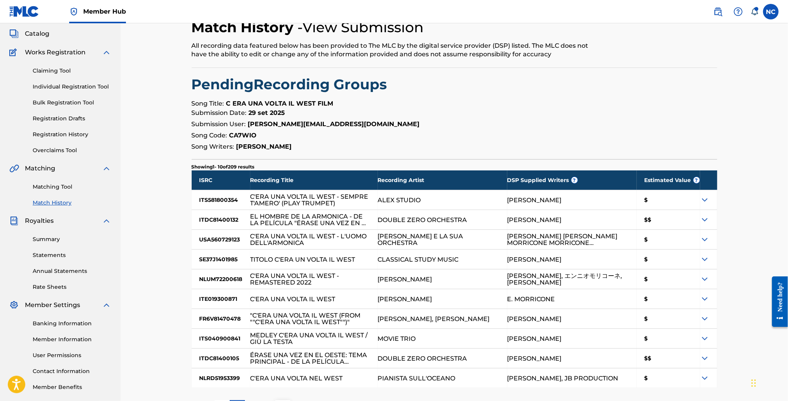
scroll to position [108, 0]
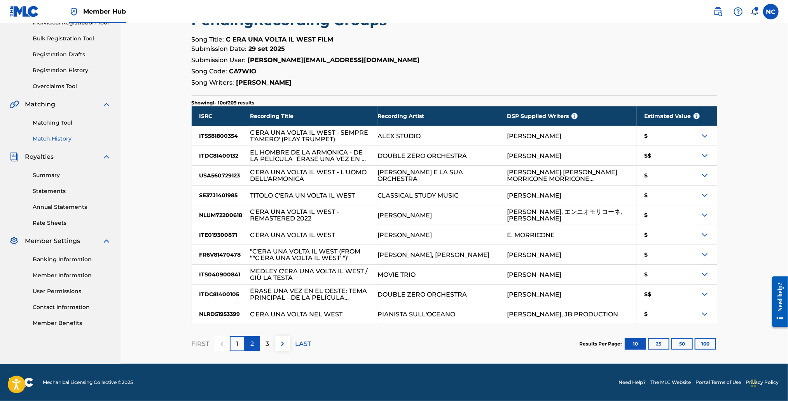
click at [254, 345] on p "2" at bounding box center [252, 344] width 3 height 9
click at [266, 342] on p "3" at bounding box center [267, 344] width 3 height 9
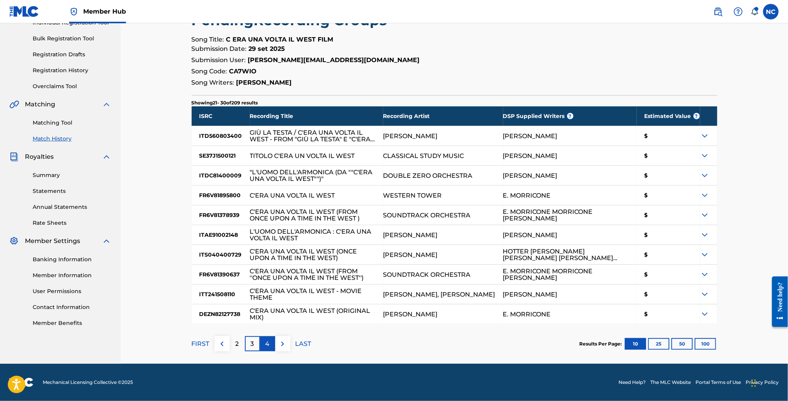
click at [271, 346] on div "4" at bounding box center [267, 343] width 15 height 15
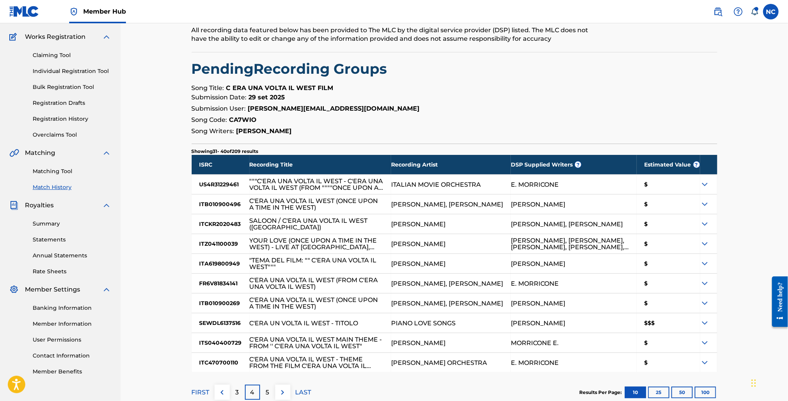
scroll to position [0, 0]
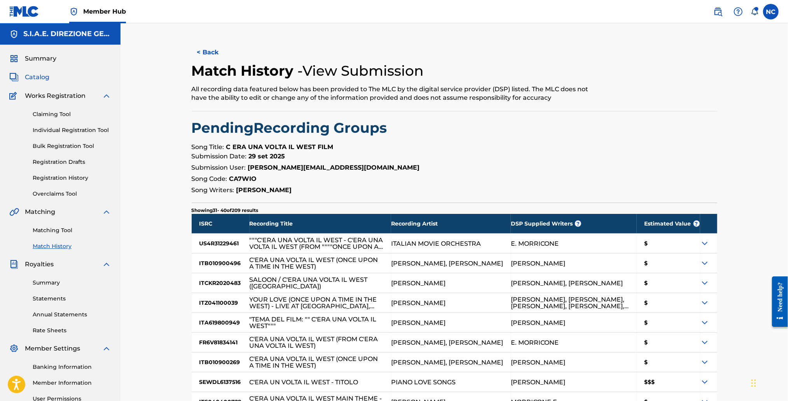
click at [47, 74] on span "Catalog" at bounding box center [37, 77] width 24 height 9
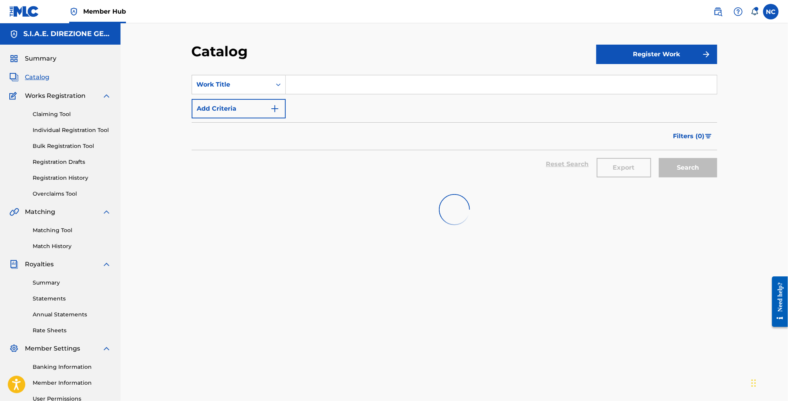
click at [329, 85] on input "Search Form" at bounding box center [501, 84] width 431 height 19
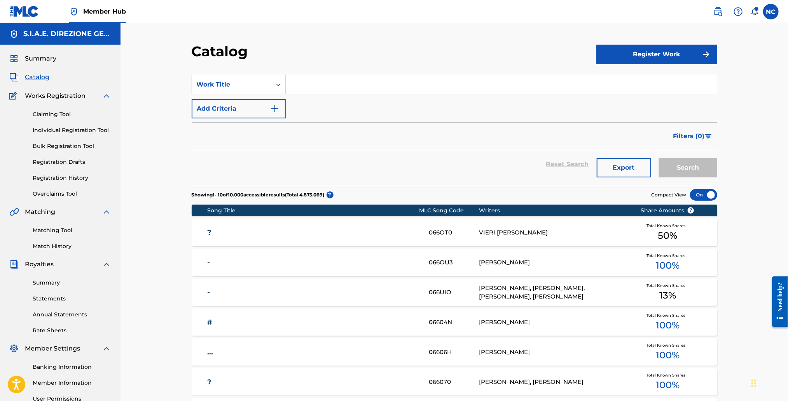
paste input "RABBIA E TARANTELLA"
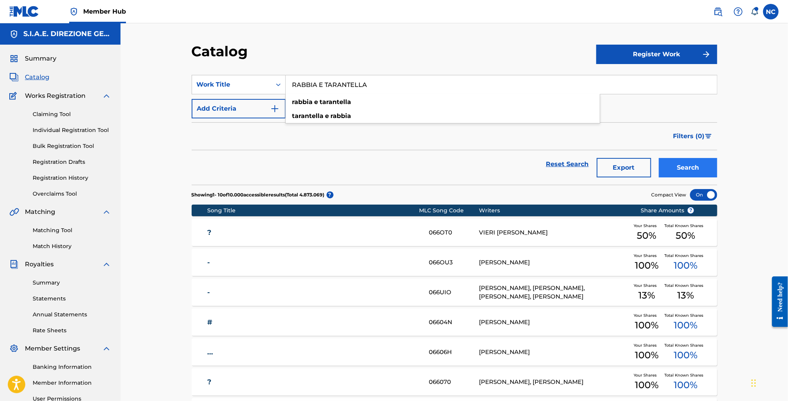
type input "RABBIA E TARANTELLA"
click at [707, 167] on button "Search" at bounding box center [688, 167] width 58 height 19
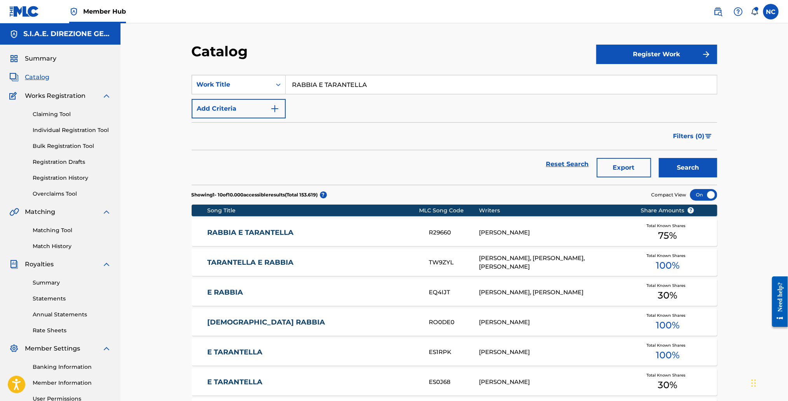
click at [225, 237] on link "RABBIA E TARANTELLA" at bounding box center [312, 232] width 211 height 9
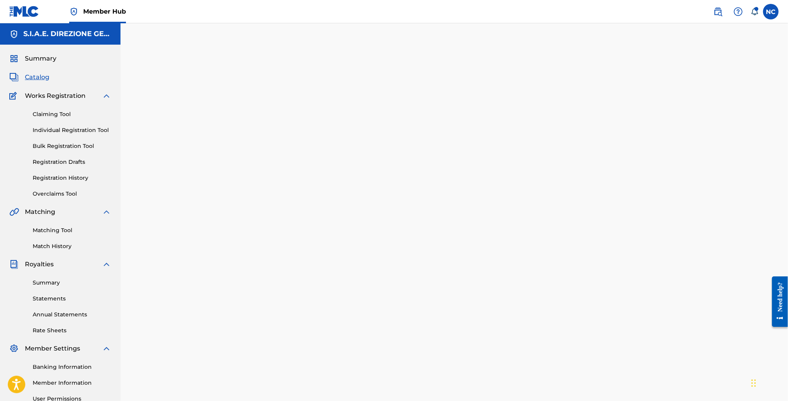
click at [225, 237] on div at bounding box center [454, 244] width 544 height 402
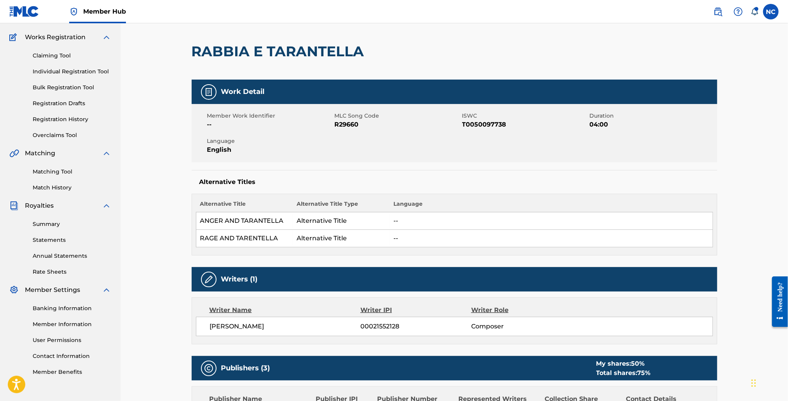
scroll to position [58, 0]
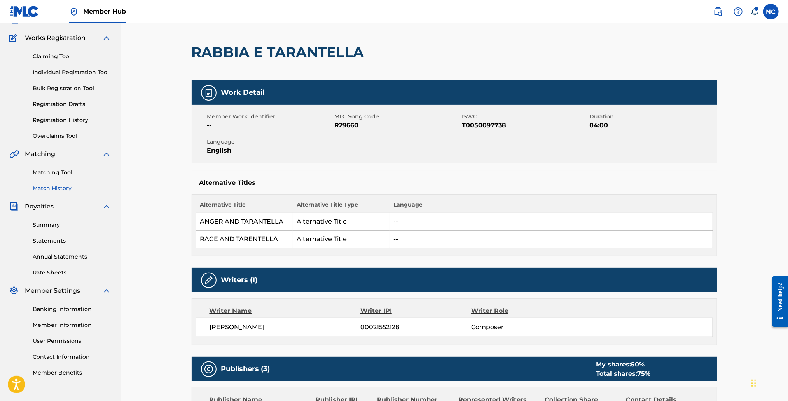
click at [70, 188] on link "Match History" at bounding box center [72, 189] width 78 height 8
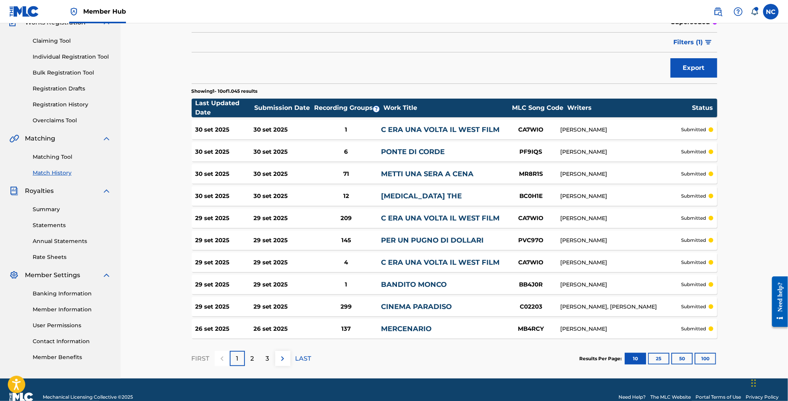
scroll to position [88, 0]
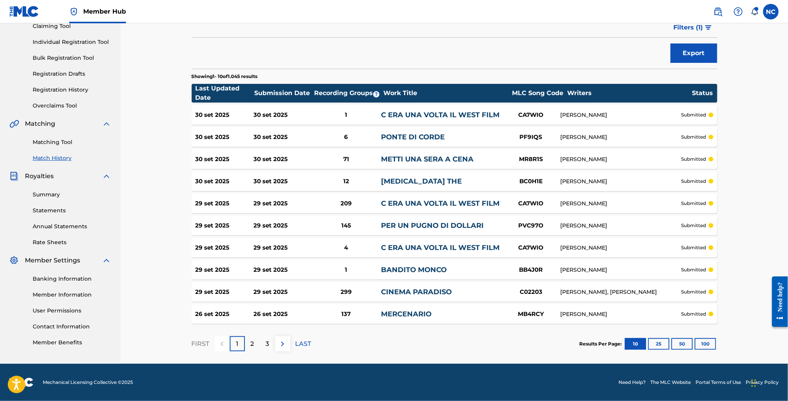
click at [404, 317] on link "MERCENARIO" at bounding box center [406, 314] width 51 height 9
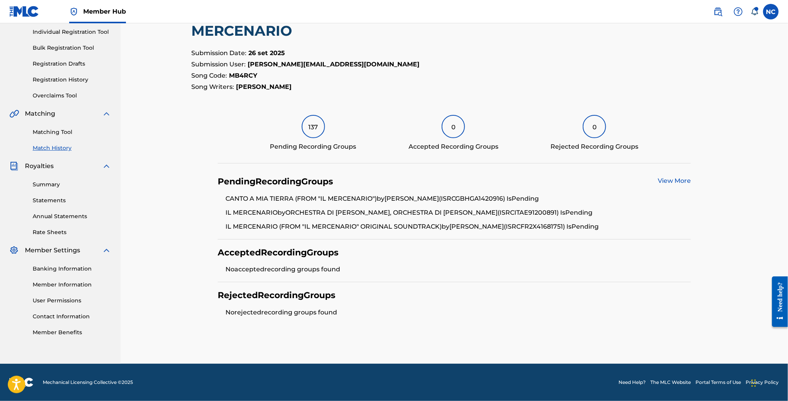
scroll to position [98, 0]
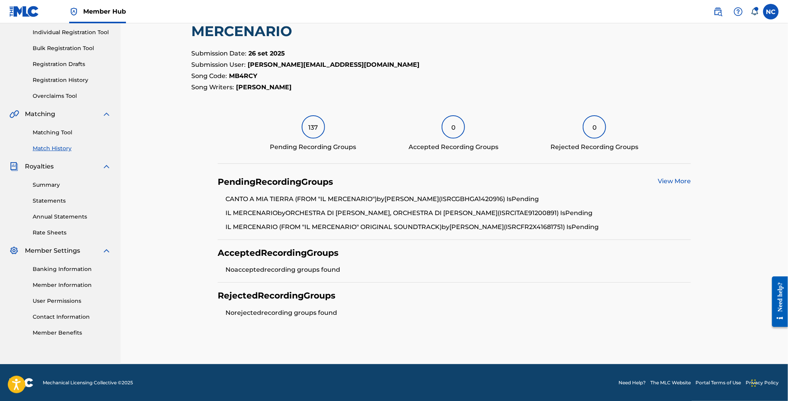
click at [662, 181] on link "View More" at bounding box center [673, 181] width 33 height 7
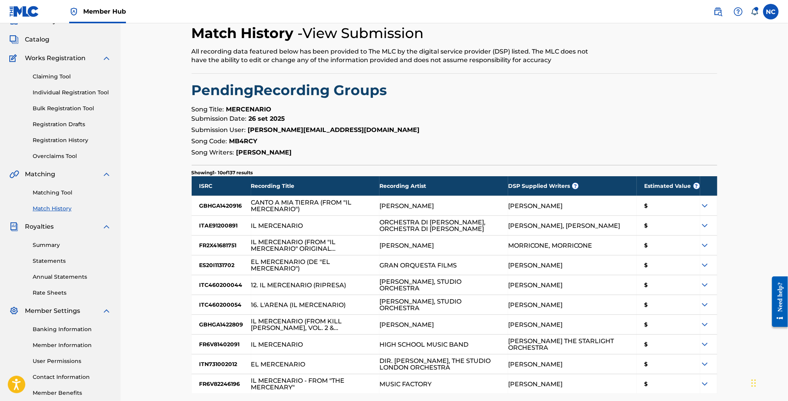
scroll to position [58, 0]
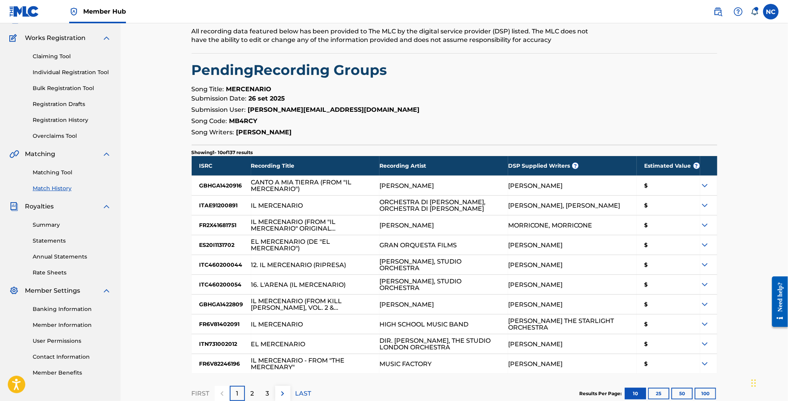
click at [703, 305] on img at bounding box center [704, 304] width 9 height 9
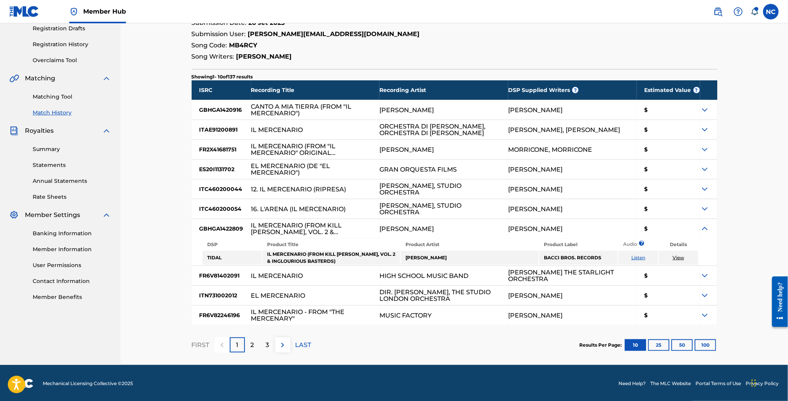
scroll to position [0, 0]
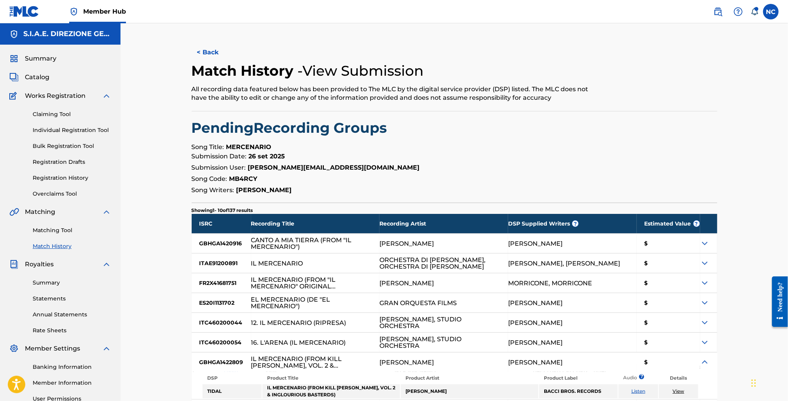
drag, startPoint x: 208, startPoint y: 53, endPoint x: 239, endPoint y: 9, distance: 54.3
click at [296, 56] on div "< Back" at bounding box center [323, 52] width 263 height 19
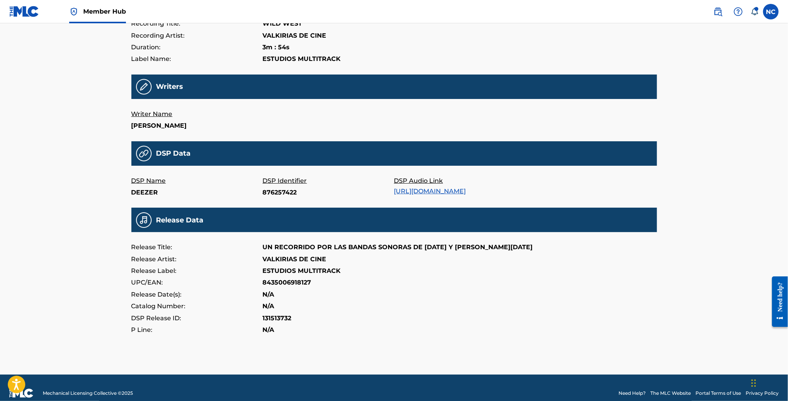
scroll to position [146, 0]
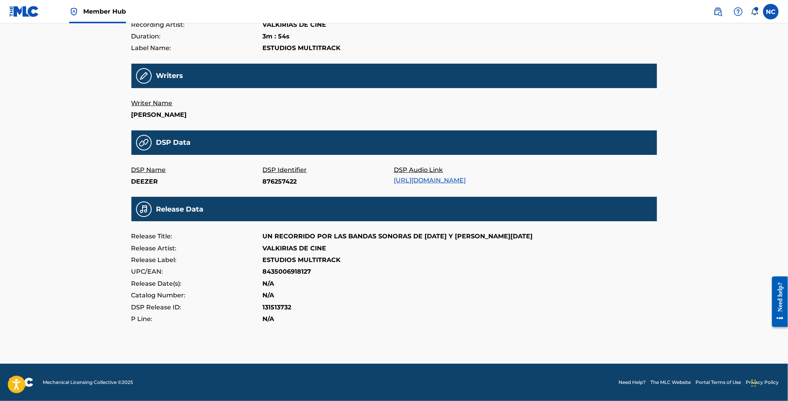
click at [410, 180] on link "[URL][DOMAIN_NAME]" at bounding box center [430, 180] width 72 height 7
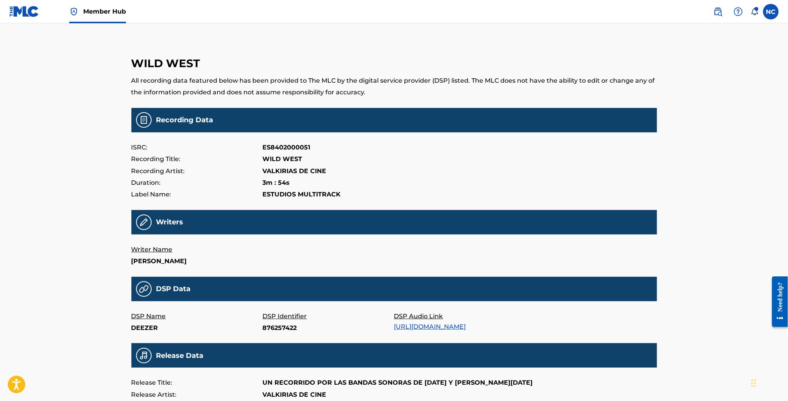
click at [248, 89] on p "All recording data featured below has been provided to The MLC by the digital s…" at bounding box center [393, 87] width 525 height 24
